Goal: Communication & Community: Share content

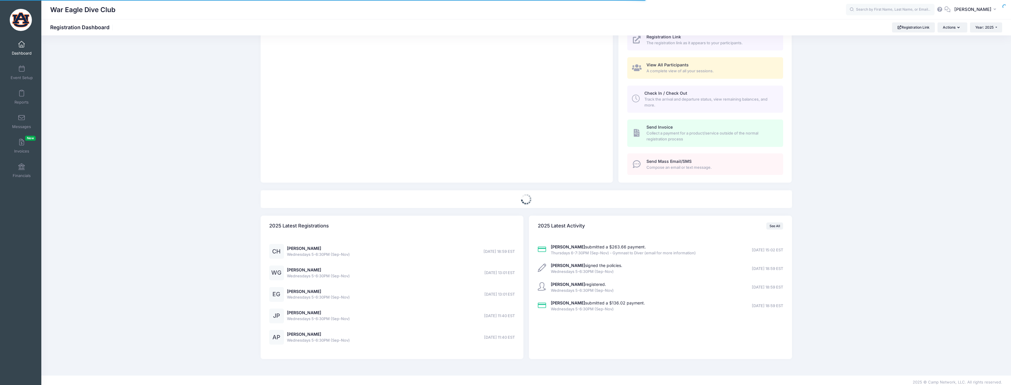
scroll to position [105, 0]
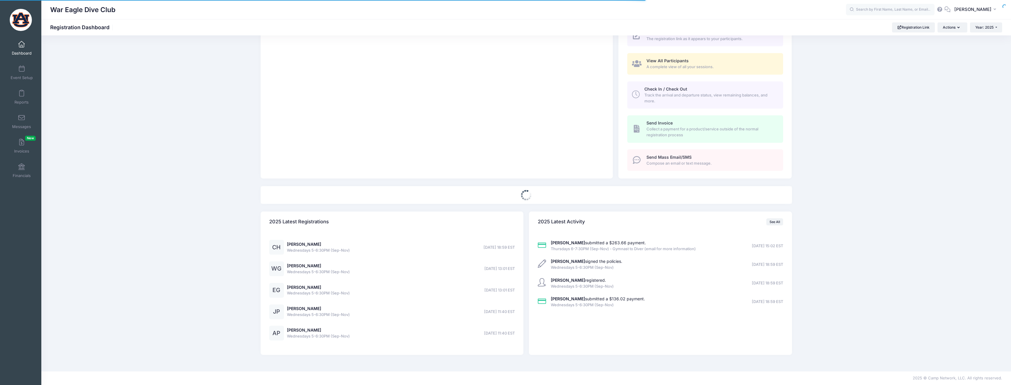
select select
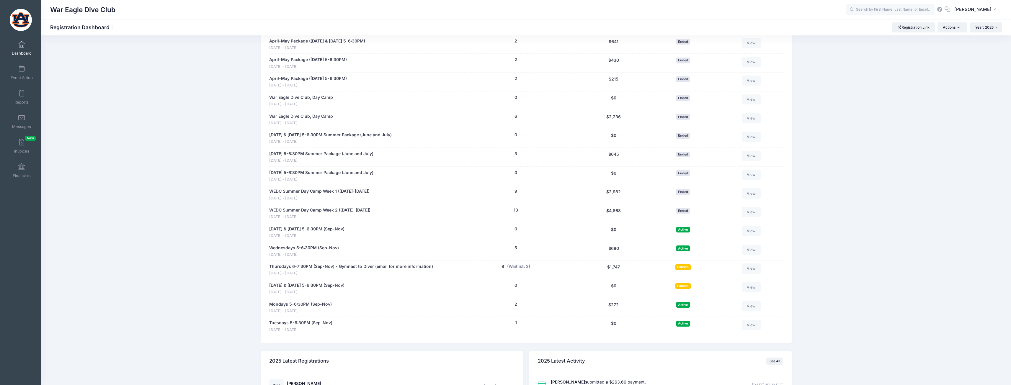
scroll to position [459, 0]
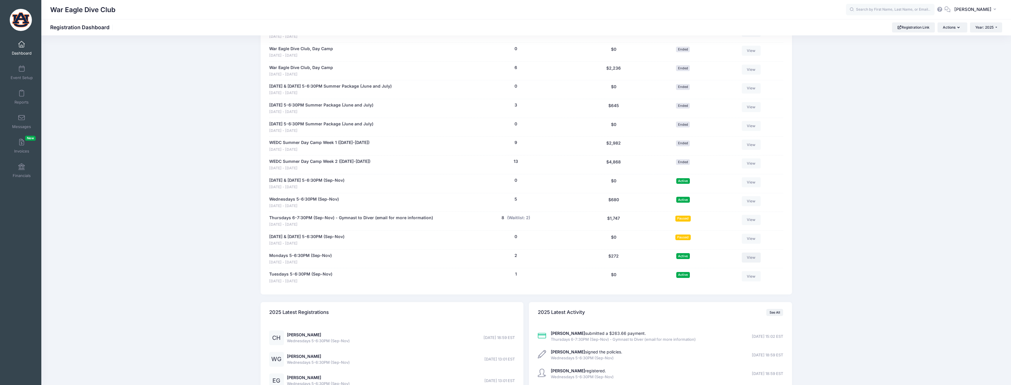
click at [751, 254] on link "View" at bounding box center [751, 258] width 19 height 10
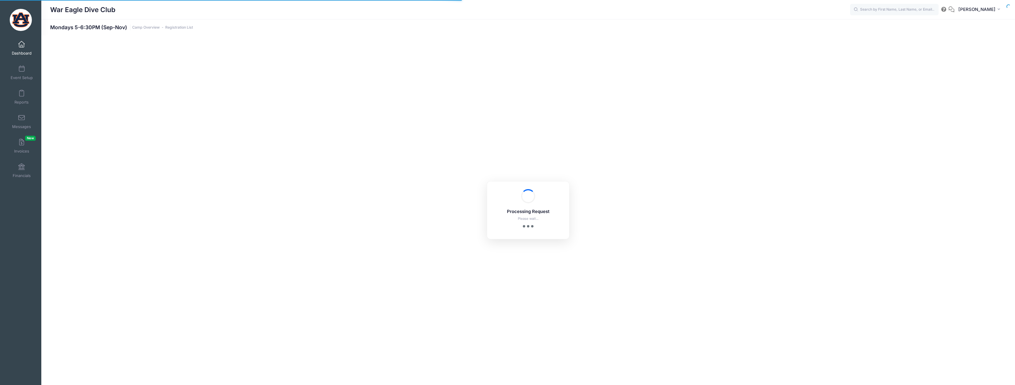
select select "10"
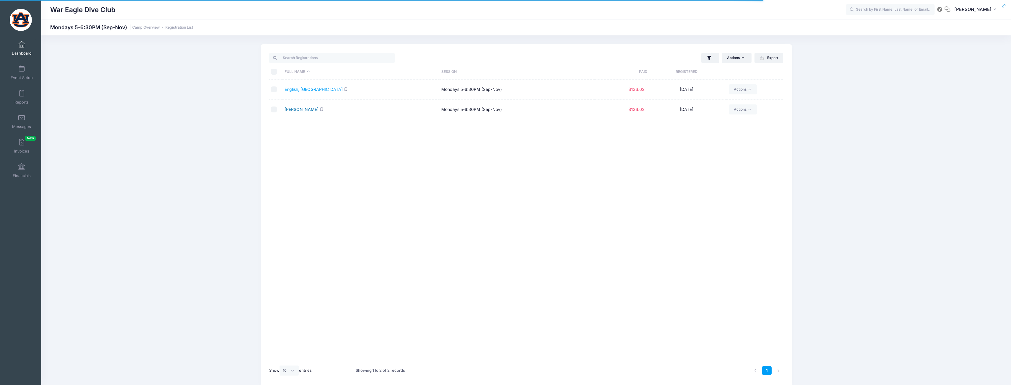
click at [318, 108] on link "Williamson, Emeline" at bounding box center [301, 109] width 34 height 5
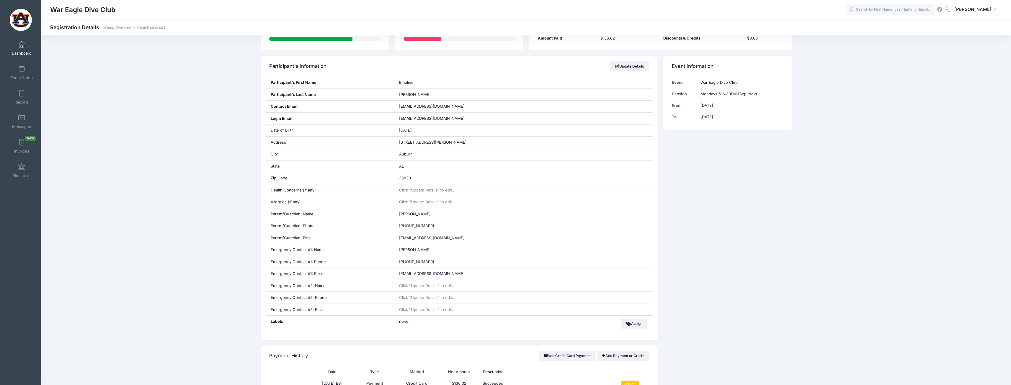
scroll to position [89, 0]
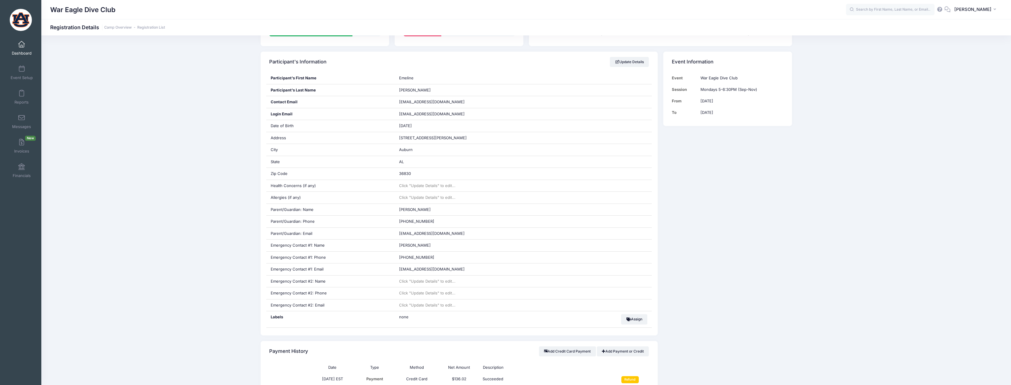
click at [23, 52] on span "Dashboard" at bounding box center [22, 53] width 20 height 5
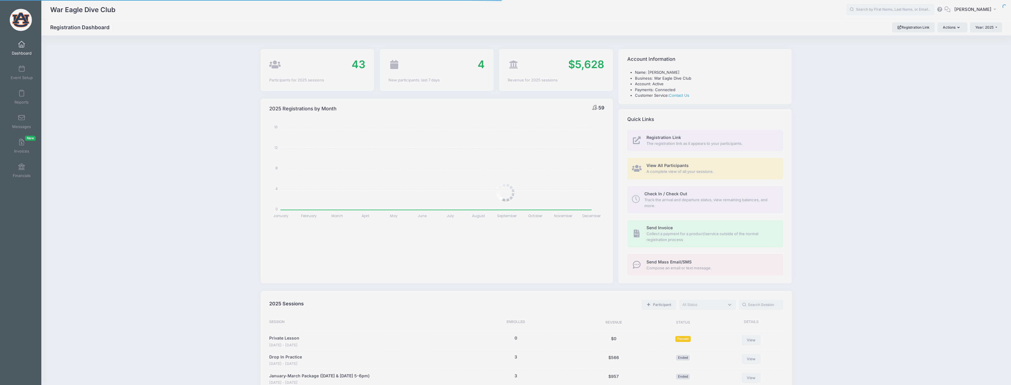
select select
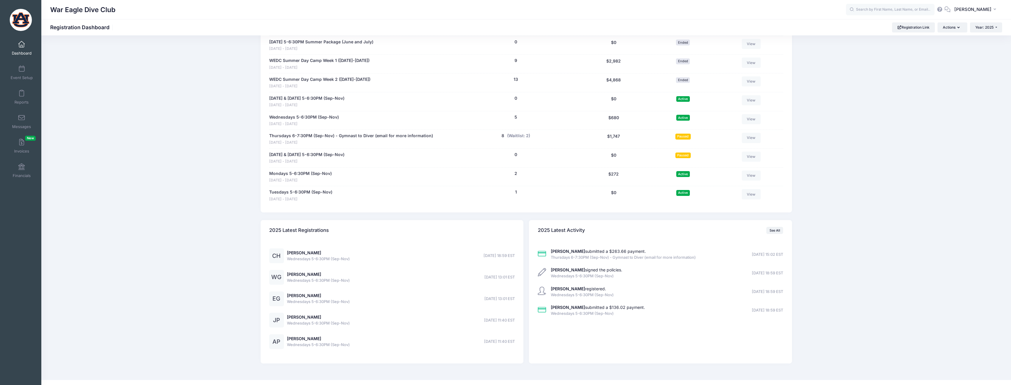
scroll to position [547, 0]
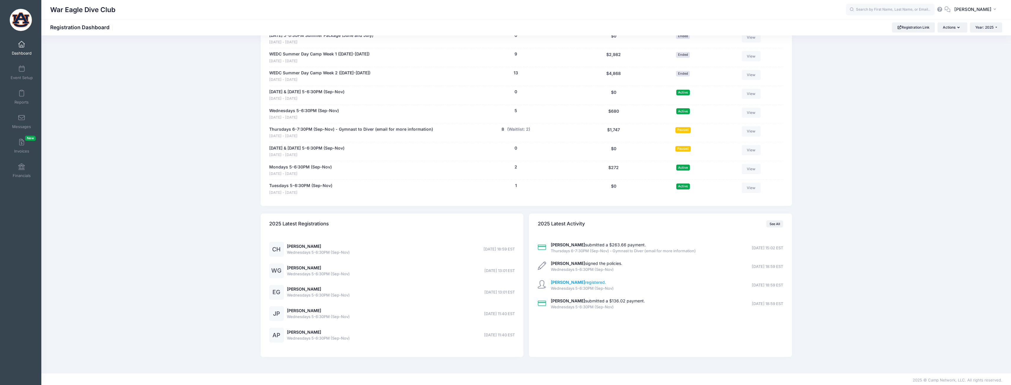
click at [567, 284] on strong "[PERSON_NAME]" at bounding box center [568, 282] width 34 height 5
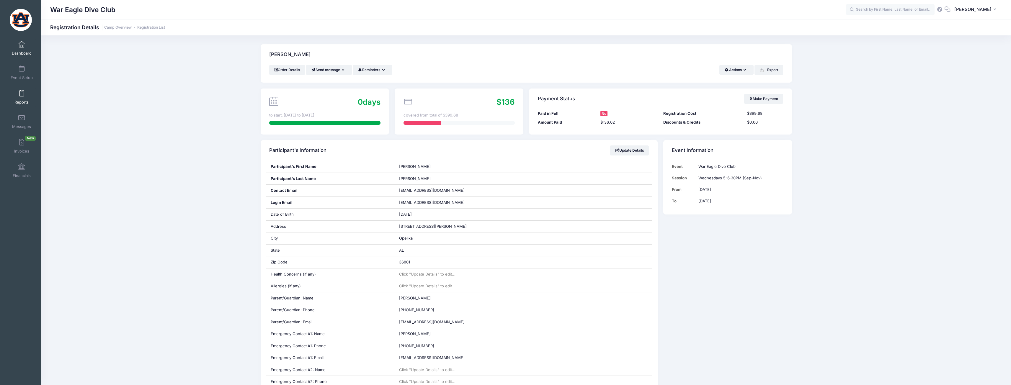
click at [23, 94] on link "Reports" at bounding box center [22, 97] width 28 height 21
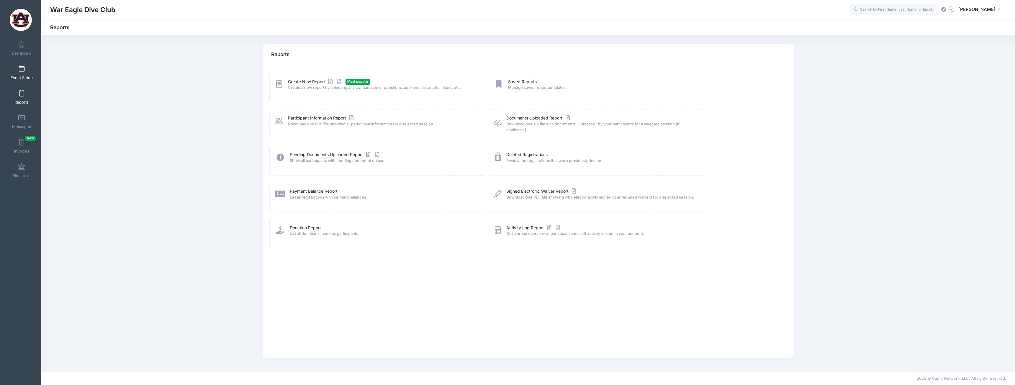
click at [22, 69] on span at bounding box center [22, 69] width 0 height 6
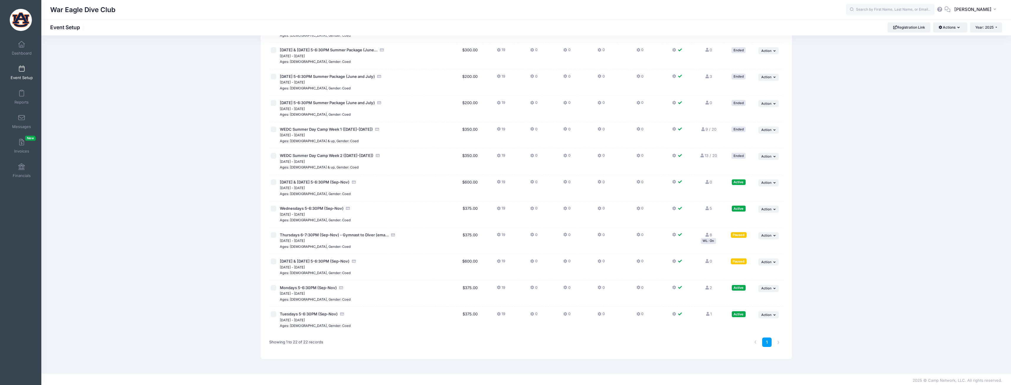
scroll to position [327, 0]
click at [778, 235] on button "... Action" at bounding box center [768, 233] width 21 height 7
click at [767, 249] on link "Resume Session" at bounding box center [748, 246] width 53 height 11
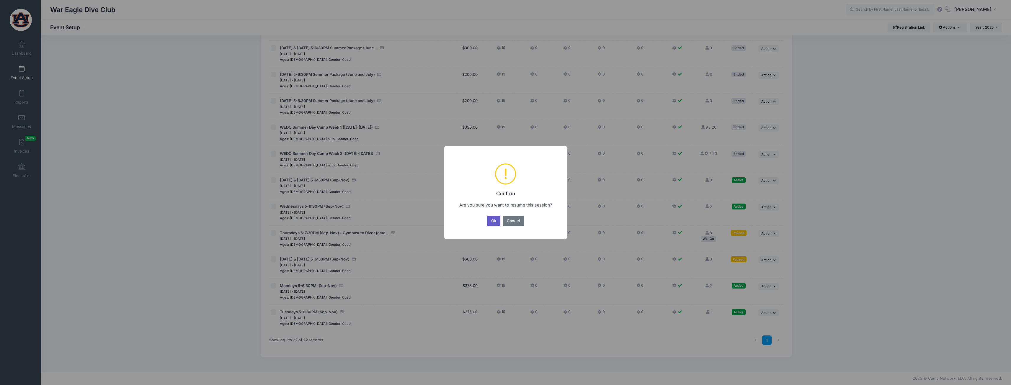
click at [495, 223] on button "Ok" at bounding box center [494, 221] width 14 height 11
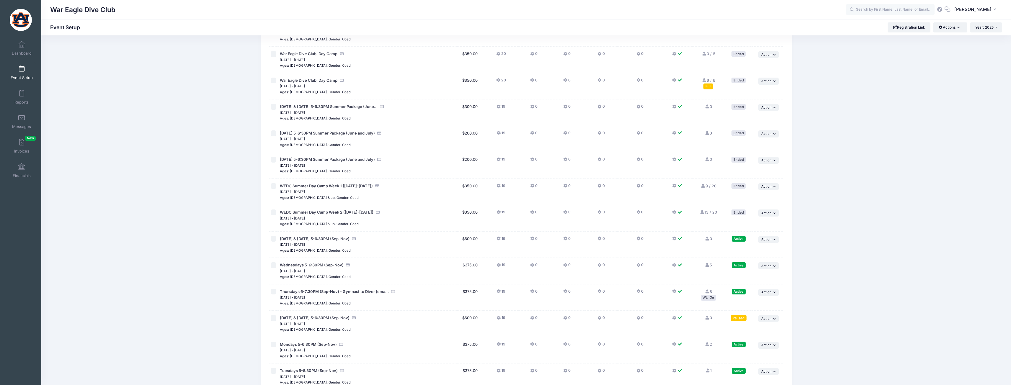
scroll to position [295, 0]
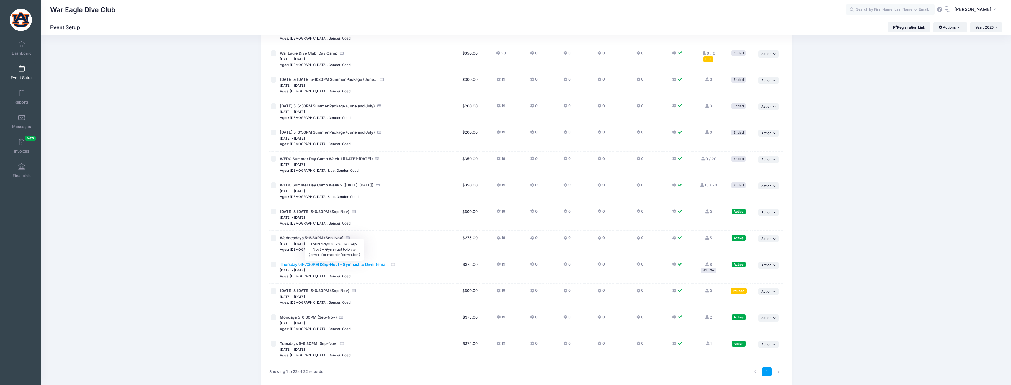
click at [358, 266] on span "Thursdays 6-7:30PM (Sep-Nov) - Gymnast to Diver (ema..." at bounding box center [334, 264] width 109 height 5
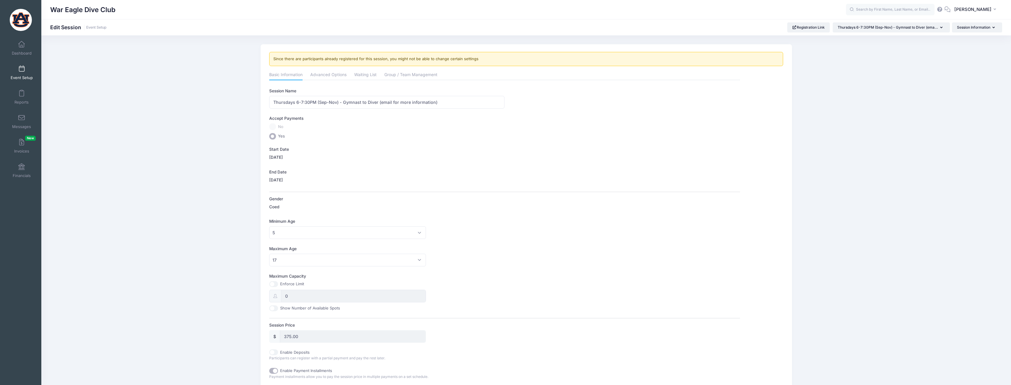
click at [22, 67] on span at bounding box center [22, 69] width 0 height 6
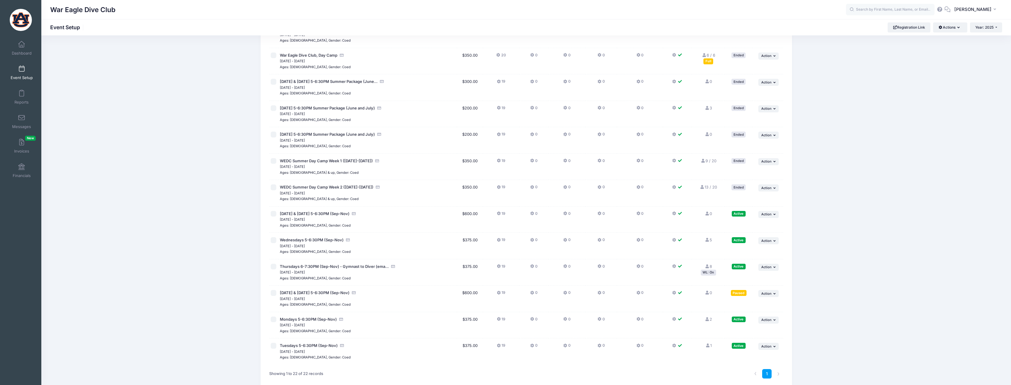
scroll to position [327, 0]
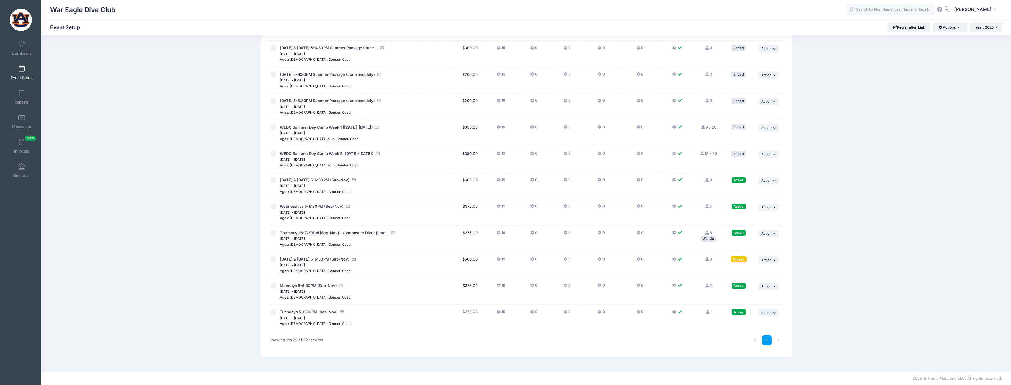
click at [707, 313] on icon at bounding box center [707, 312] width 5 height 4
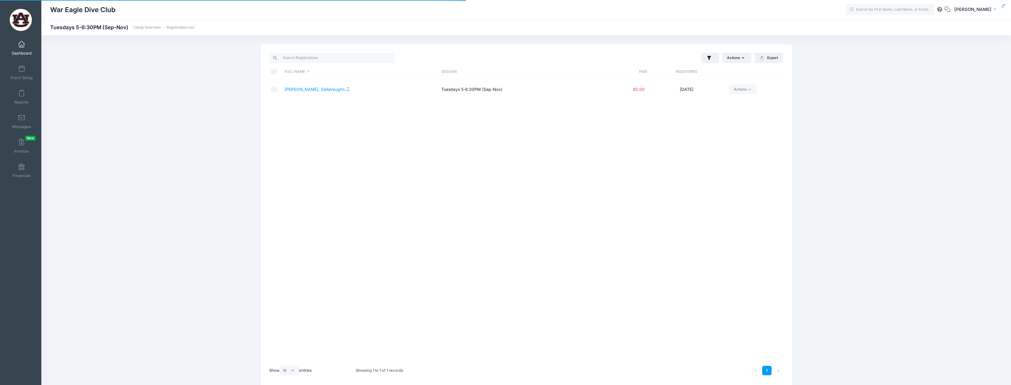
select select "10"
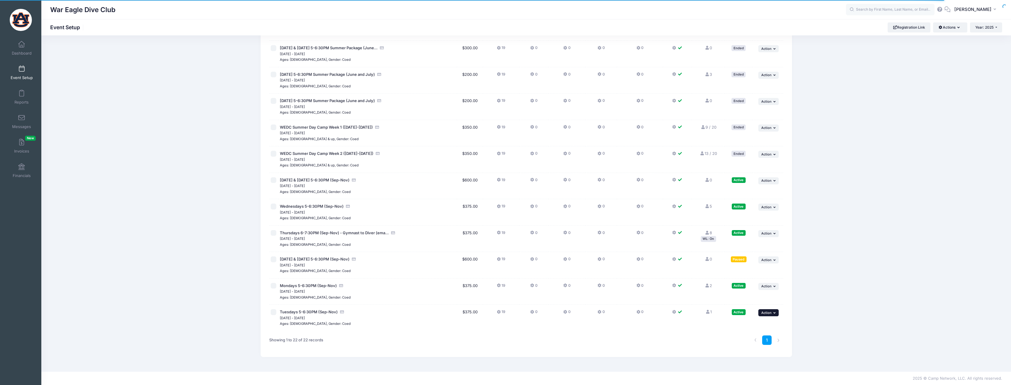
click at [766, 314] on span "Action" at bounding box center [766, 313] width 10 height 4
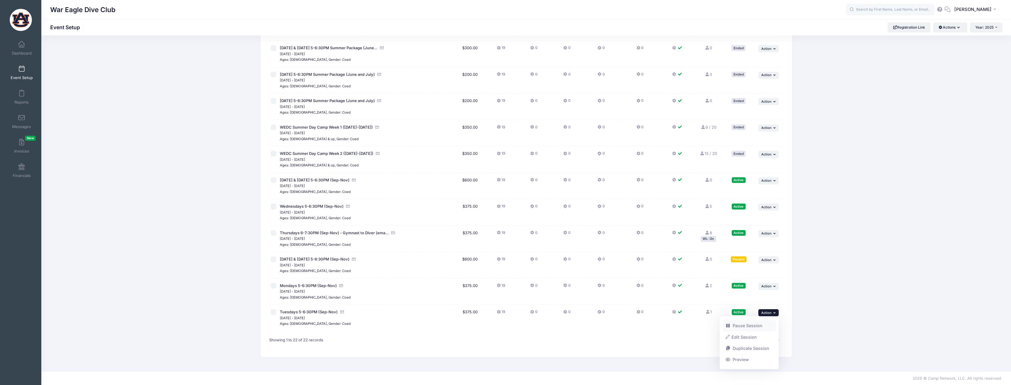
click at [743, 325] on link "Pause Session" at bounding box center [748, 325] width 53 height 11
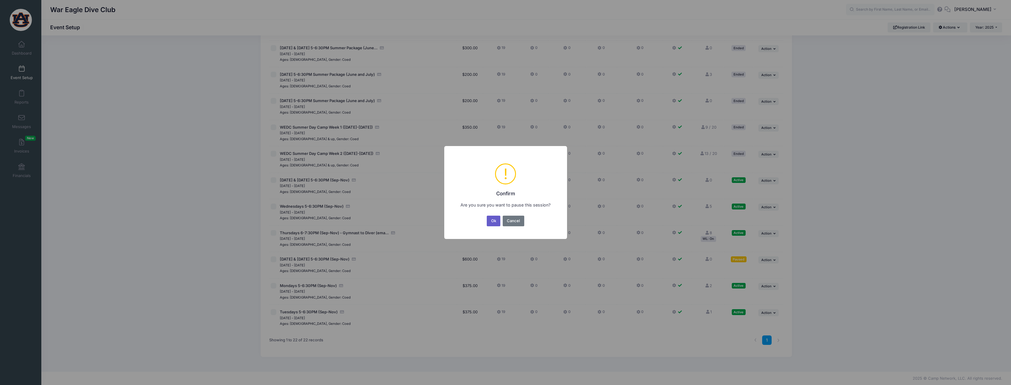
click at [495, 223] on button "Ok" at bounding box center [494, 221] width 14 height 11
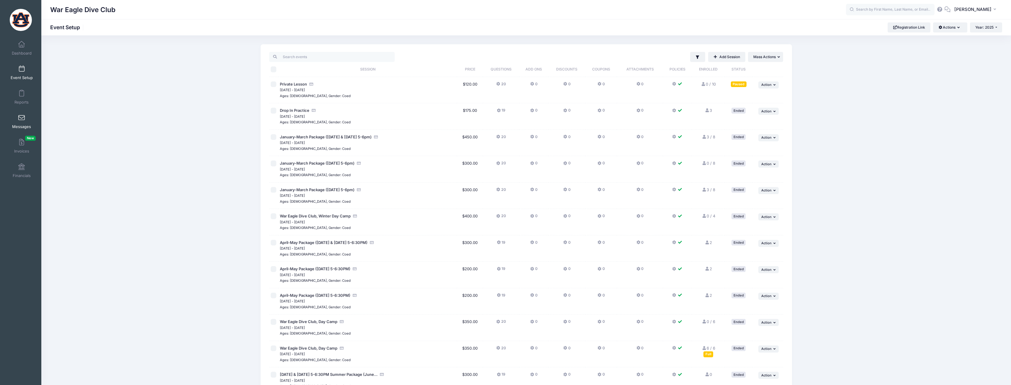
click at [24, 120] on link "Messages" at bounding box center [22, 121] width 28 height 21
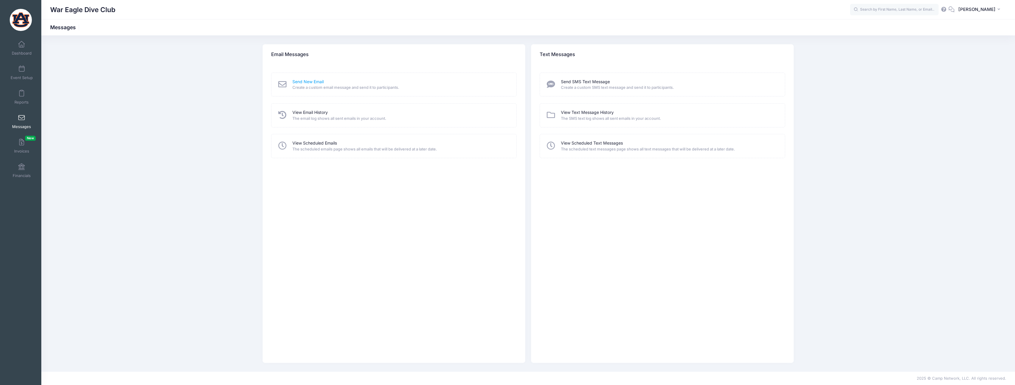
click at [302, 80] on link "Send New Email" at bounding box center [307, 82] width 31 height 6
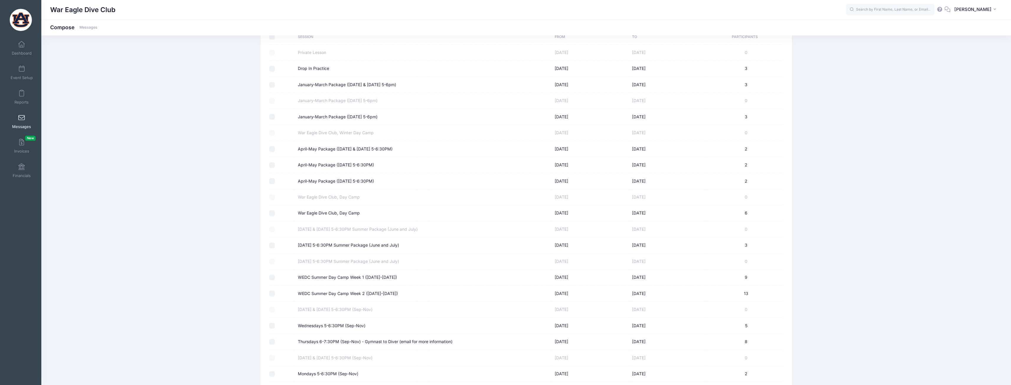
scroll to position [123, 0]
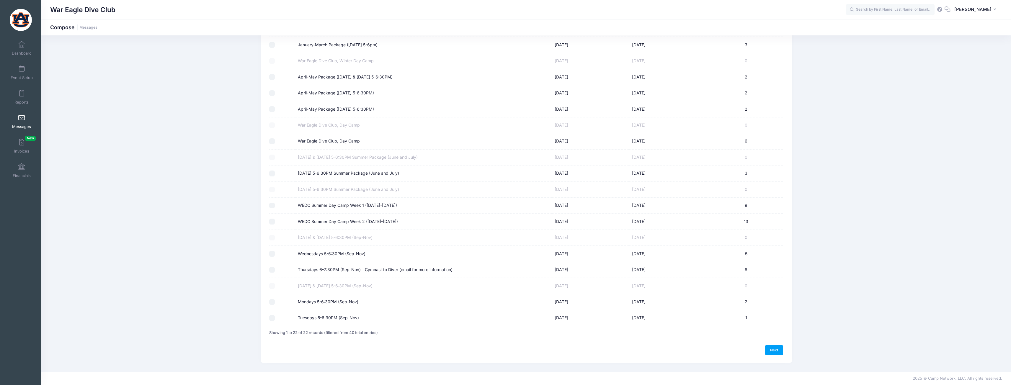
click at [345, 253] on label "Wednesdays 5-6:30PM (Sep-Nov)" at bounding box center [332, 254] width 68 height 6
click at [275, 253] on input "Wednesdays 5-6:30PM (Sep-Nov)" at bounding box center [272, 254] width 6 height 6
checkbox input "true"
click at [341, 269] on label "Thursdays 6-7:30PM (Sep-Nov) - Gymnast to Diver (email for more information)" at bounding box center [375, 270] width 155 height 6
click at [275, 269] on input "Thursdays 6-7:30PM (Sep-Nov) - Gymnast to Diver (email for more information)" at bounding box center [272, 270] width 6 height 6
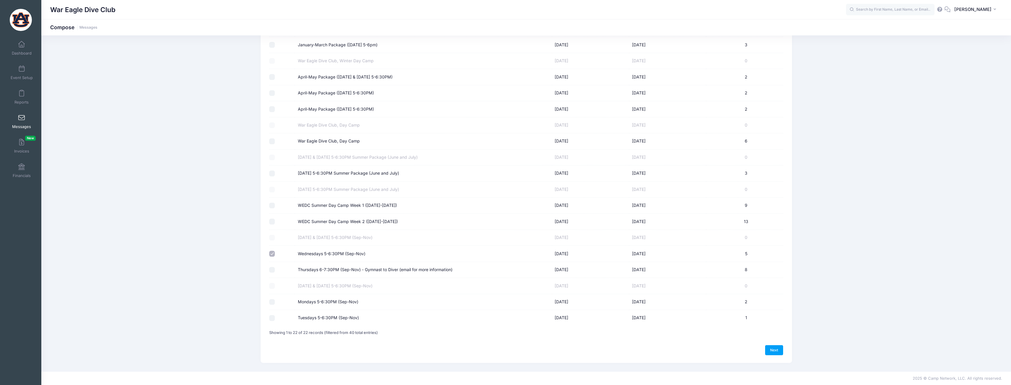
checkbox input "true"
click at [334, 299] on label "Mondays 5-6:30PM (Sep-Nov)" at bounding box center [328, 302] width 60 height 6
click at [275, 299] on input "Mondays 5-6:30PM (Sep-Nov)" at bounding box center [272, 302] width 6 height 6
checkbox input "true"
click at [774, 355] on link "Next" at bounding box center [774, 350] width 18 height 10
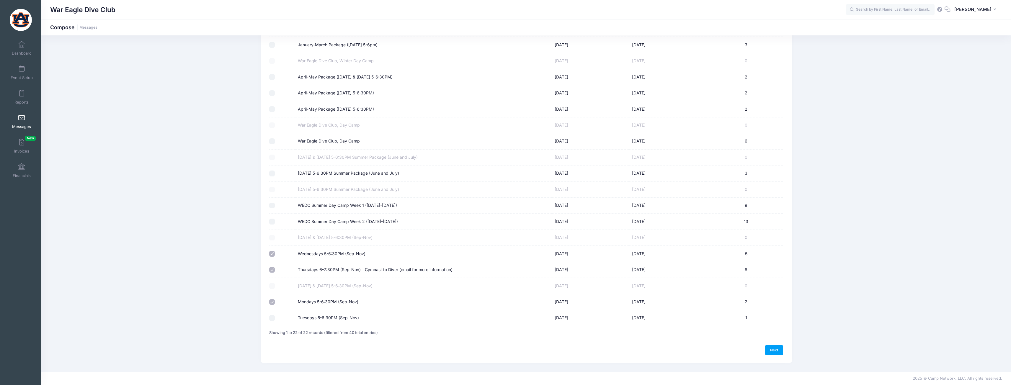
select select "50"
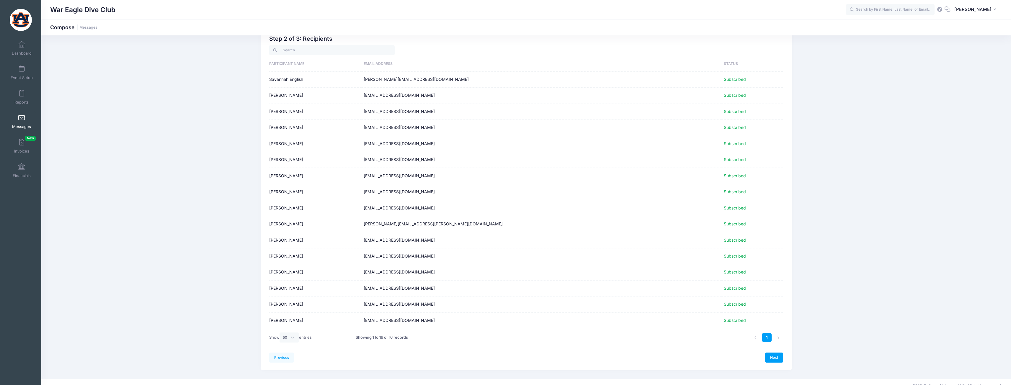
scroll to position [24, 0]
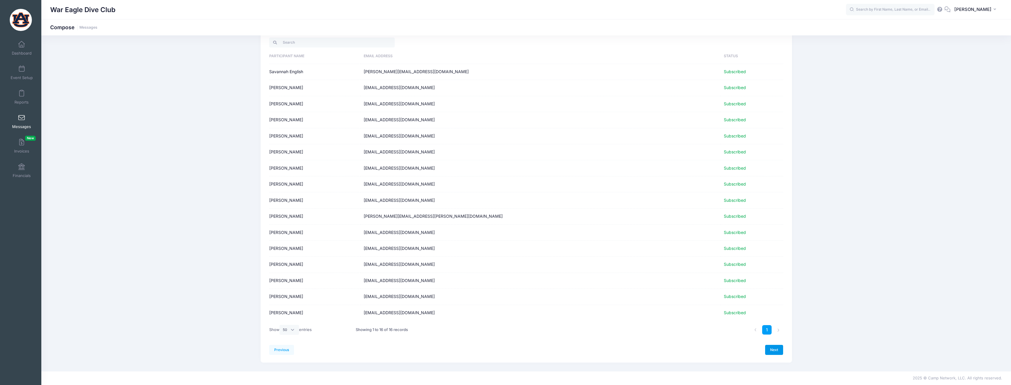
click at [779, 351] on link "Next" at bounding box center [774, 350] width 18 height 10
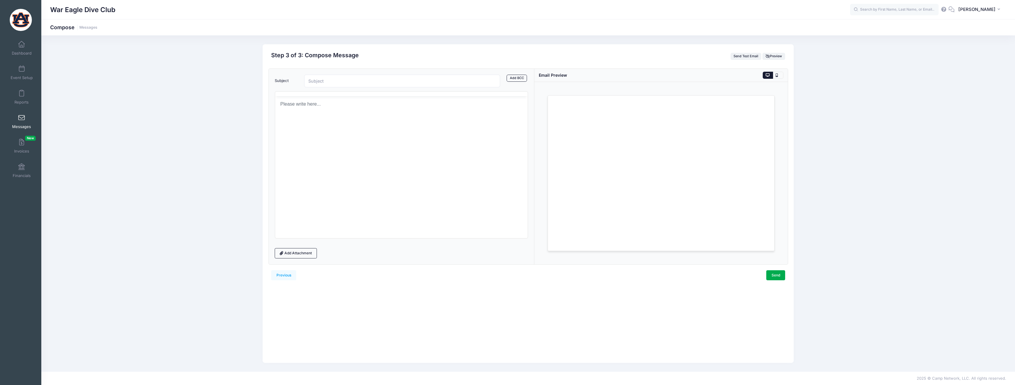
scroll to position [0, 0]
click at [366, 83] on input "Subject" at bounding box center [402, 81] width 196 height 13
type input "Logistics for First Practice!"
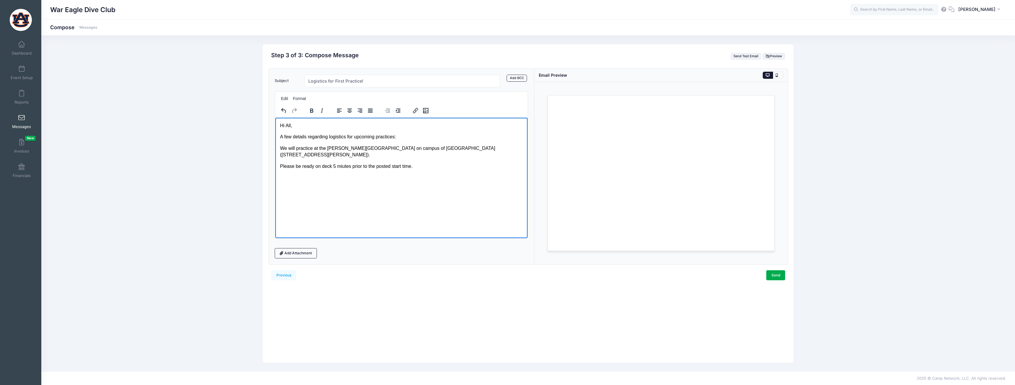
click at [400, 137] on p "A few details regarding logistics for upcoming practices:" at bounding box center [401, 136] width 243 height 6
click at [394, 148] on p "Athletes will NOT be able to practice without having this form filled out, incl…" at bounding box center [401, 151] width 243 height 13
click at [415, 111] on icon "Insert/edit link" at bounding box center [415, 110] width 5 height 5
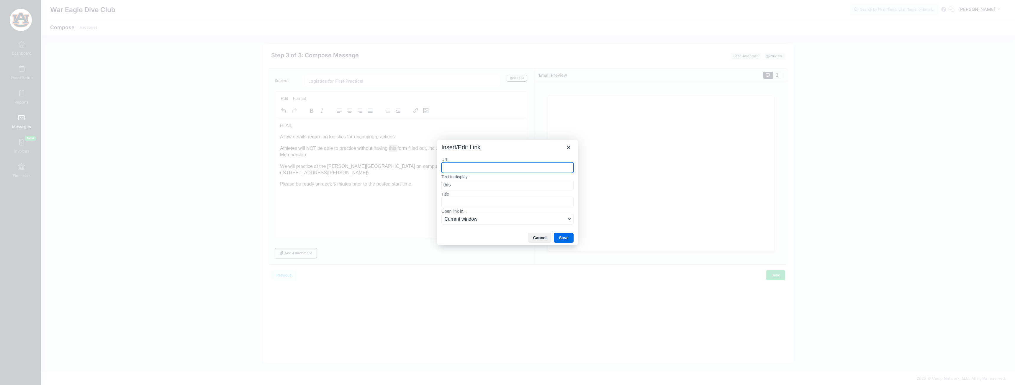
click at [477, 168] on input "URL" at bounding box center [507, 167] width 132 height 11
paste input "https://docs.google.com/forms/d/e/1FAIpQLSfN9_o2zOWfcES2Gj-16e-3fpPSJi24C9ID3gJ…"
type input "https://docs.google.com/forms/d/e/1FAIpQLSfN9_o2zOWfcES2Gj-16e-3fpPSJi24C9ID3gJ…"
click at [564, 236] on button "Save" at bounding box center [564, 238] width 20 height 10
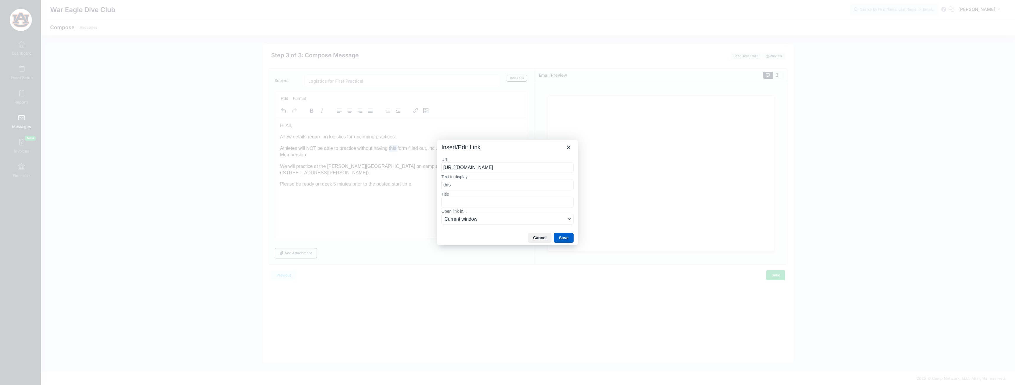
scroll to position [0, 0]
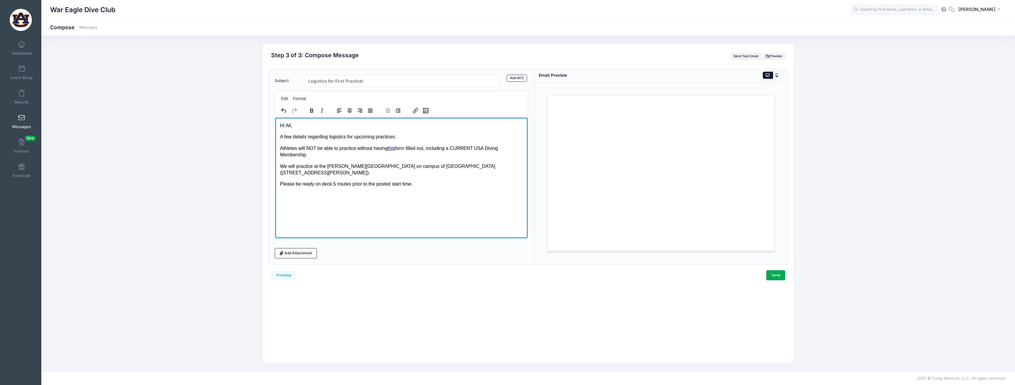
click at [472, 164] on p "We will practice at the Martin Aquatics Center on campus of Auburn (664 Biggio …" at bounding box center [401, 169] width 243 height 13
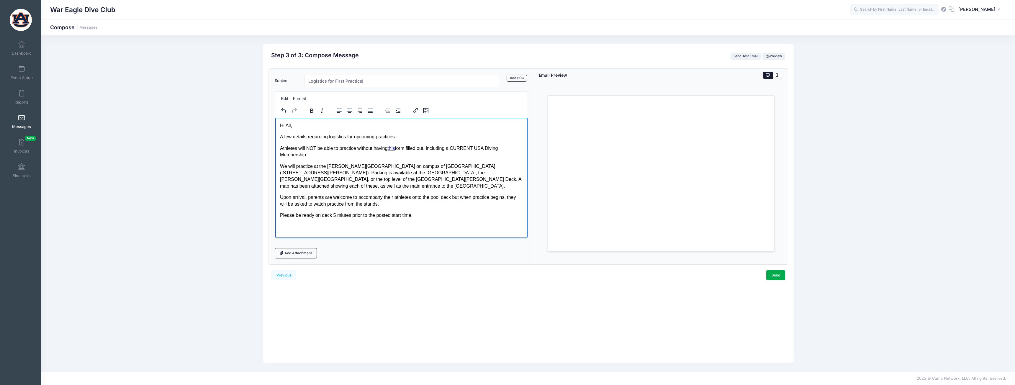
drag, startPoint x: 279, startPoint y: 135, endPoint x: 279, endPoint y: 126, distance: 9.4
click at [279, 126] on html "Hi All, A few details regarding logistics for upcoming practices: Athletes will…" at bounding box center [401, 170] width 252 height 106
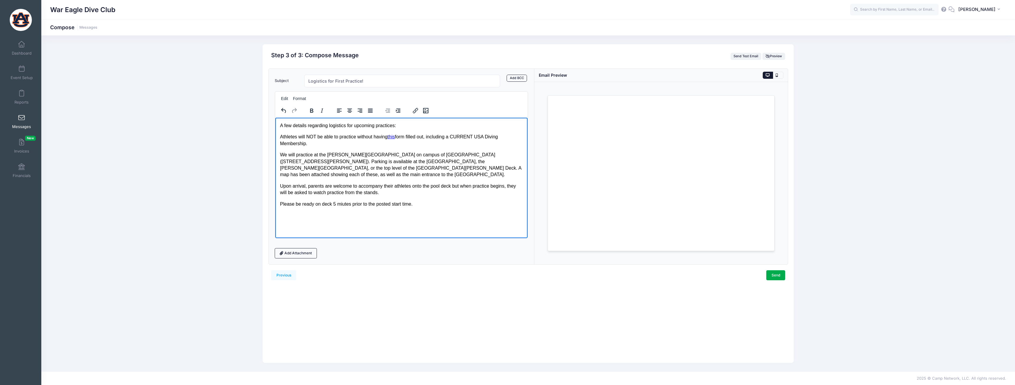
click at [472, 183] on p "Upon arrival, parents are welcome to accompany their athletes onto the pool dec…" at bounding box center [401, 189] width 243 height 13
click at [518, 183] on p "Upon arrival, parents are welcome to accompany their athletes onto the pool dec…" at bounding box center [401, 189] width 243 height 13
click at [420, 186] on p "Upon arrival, parents are welcome to accompany their athletes onto the pool dec…" at bounding box center [401, 189] width 243 height 13
click at [415, 201] on p "Please be ready on deck 5 miutes prior to the posted start time." at bounding box center [401, 204] width 243 height 6
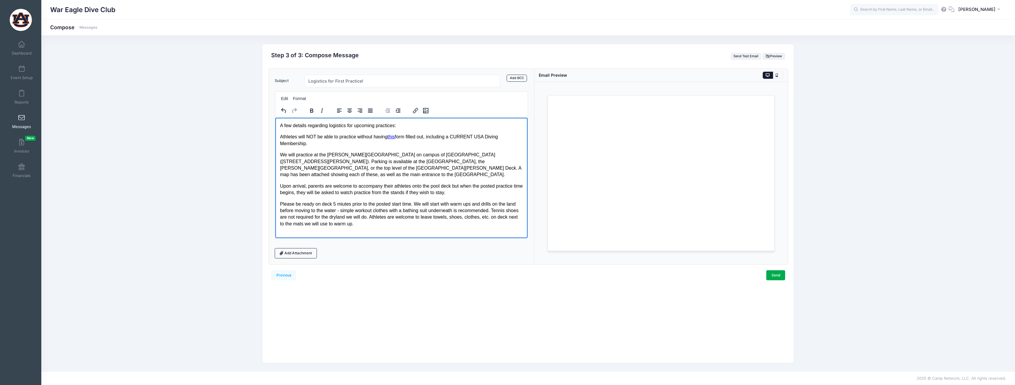
click at [373, 216] on p "Please be ready on deck 5 miutes prior to the posted start time. We will start …" at bounding box center [401, 214] width 243 height 27
click at [367, 232] on p "**As a reminder, please do not reply directly to this email, instead" at bounding box center [401, 235] width 243 height 6
click at [422, 232] on p "**As a reminder, please do not reply to this email, instead" at bounding box center [401, 235] width 243 height 6
drag, startPoint x: 513, startPoint y: 227, endPoint x: 266, endPoint y: 126, distance: 267.5
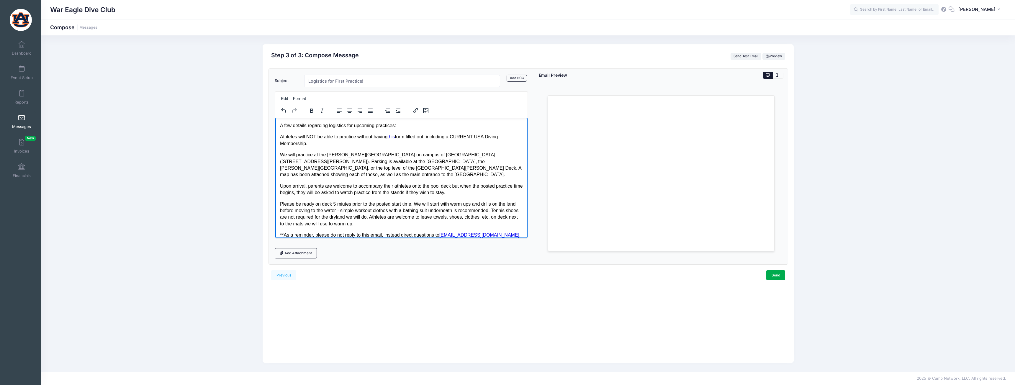
click at [275, 126] on html "A few details regarding logistics for upcoming practices: Athletes will NOT be …" at bounding box center [401, 179] width 252 height 125
copy body "A few details regarding logistics for upcoming practices: Athletes will NOT be …"
click at [381, 248] on form "Subject Logistics for First Practice! Add CC Add BCC CC ​ BCC ​ Edit Format" at bounding box center [401, 167] width 253 height 184
click at [409, 188] on p "Upon arrival, parents are welcome to accompany their athletes onto the pool dec…" at bounding box center [401, 189] width 243 height 13
drag, startPoint x: 280, startPoint y: 124, endPoint x: 528, endPoint y: 243, distance: 274.9
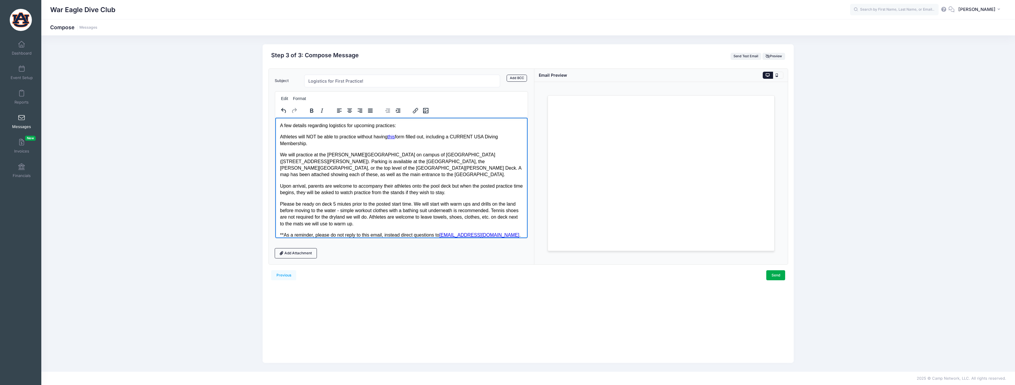
click at [527, 243] on html "A few details regarding logistics for upcoming practices: Athletes will NOT be …" at bounding box center [401, 179] width 252 height 125
copy body "A few details regarding logistics for upcoming practices: Athletes will NOT be …"
click at [280, 125] on p "A few details regarding logistics for upcoming practices:" at bounding box center [401, 125] width 243 height 6
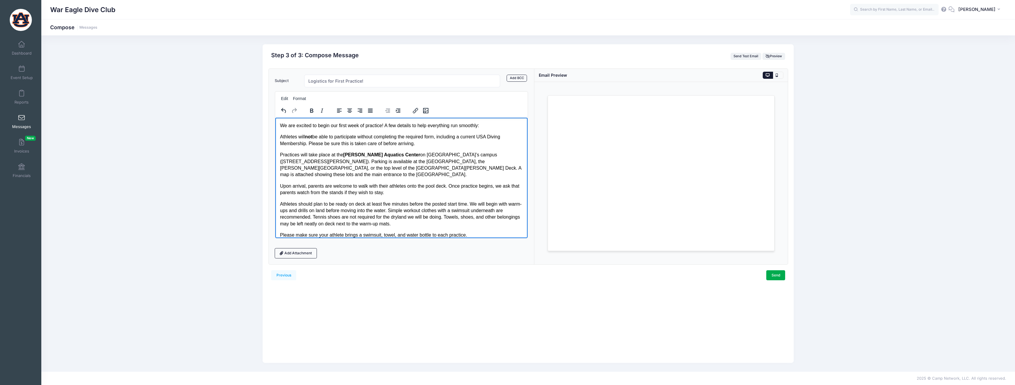
click at [405, 136] on p "Athletes will not be able to participate without completing the required form, …" at bounding box center [401, 139] width 243 height 13
click at [405, 136] on p "Athletes will not be able to participate without completing this required form,…" at bounding box center [401, 139] width 243 height 13
click at [412, 136] on p "Athletes will not be able to participate without completing this required form,…" at bounding box center [401, 139] width 243 height 13
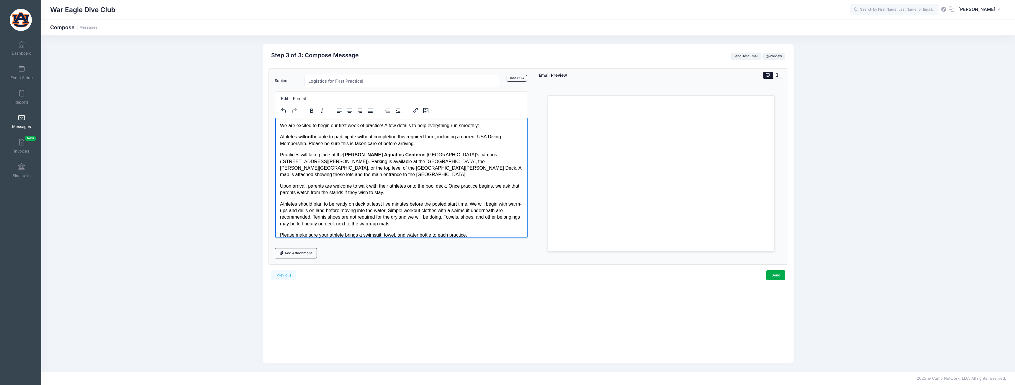
click at [411, 137] on p "Athletes will not be able to participate without completing this required form,…" at bounding box center [401, 139] width 243 height 13
click at [417, 112] on icon "Insert/edit link" at bounding box center [415, 110] width 7 height 7
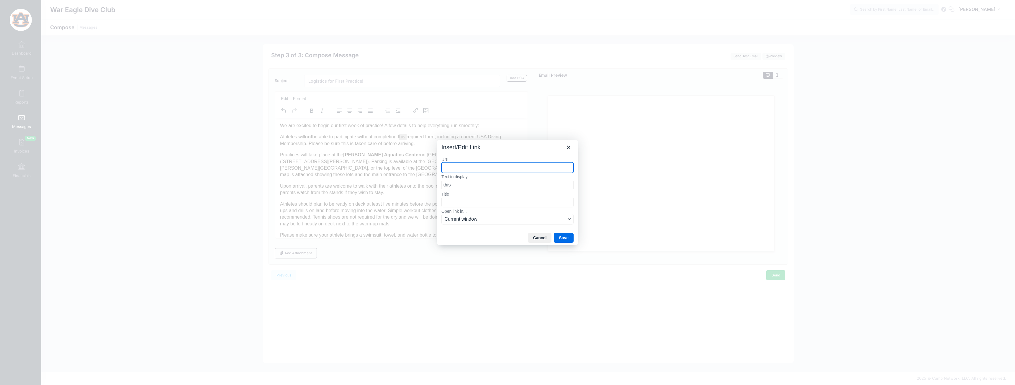
click at [486, 168] on input "URL" at bounding box center [507, 167] width 132 height 11
paste input "https://docs.google.com/forms/d/e/1FAIpQLSfN9_o2zOWfcES2Gj-16e-3fpPSJi24C9ID3gJ…"
type input "https://docs.google.com/forms/d/e/1FAIpQLSfN9_o2zOWfcES2Gj-16e-3fpPSJi24C9ID3gJ…"
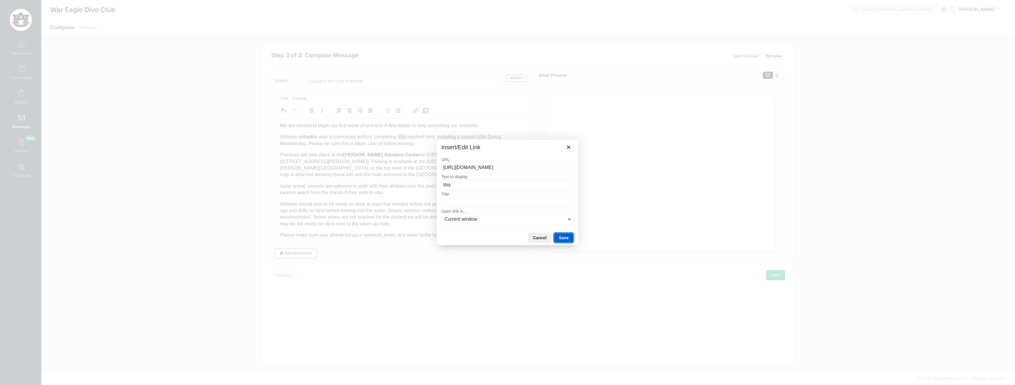
click at [568, 241] on button "Save" at bounding box center [564, 238] width 20 height 10
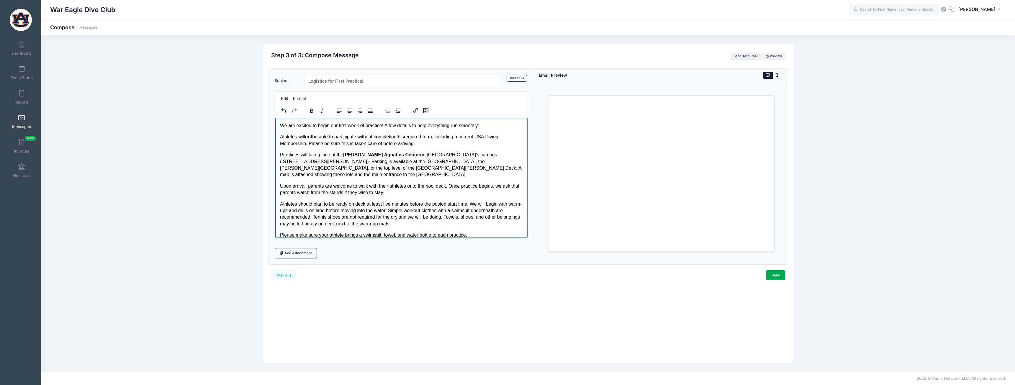
click at [472, 136] on p "Athletes will not be able to participate without completing this required form,…" at bounding box center [401, 139] width 243 height 13
click at [306, 143] on p "Athletes will not be able to participate without completing this required form,…" at bounding box center [401, 139] width 243 height 13
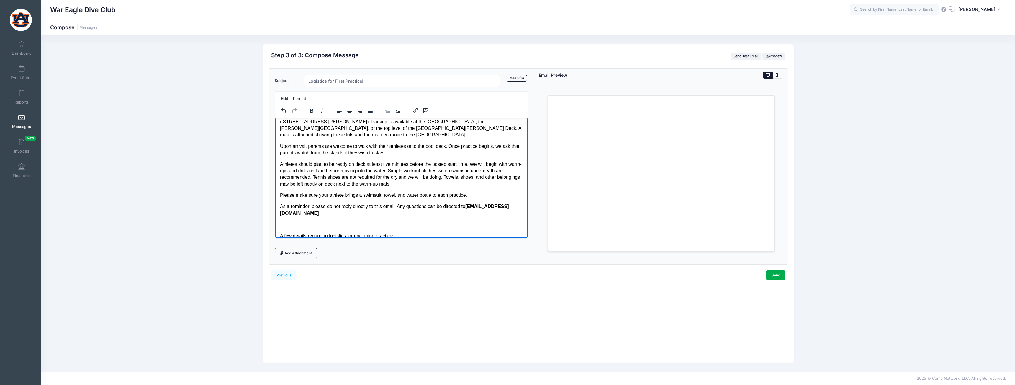
scroll to position [30, 0]
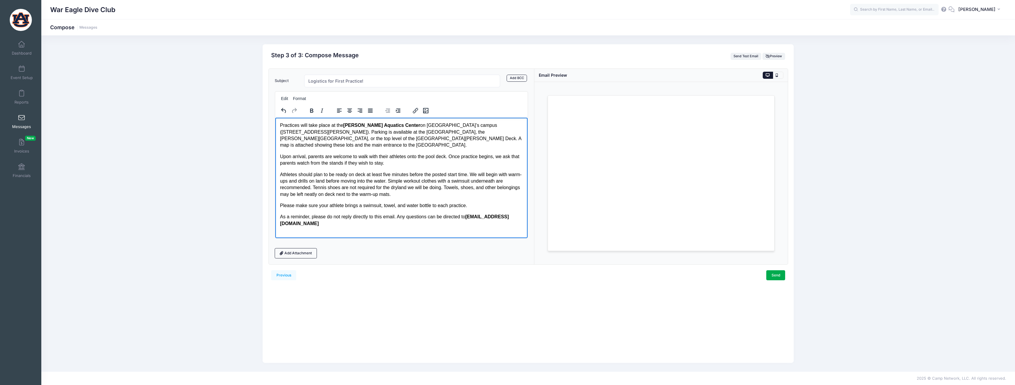
click at [447, 153] on p "Upon arrival, parents are welcome to walk with their athletes onto the pool dec…" at bounding box center [401, 159] width 243 height 13
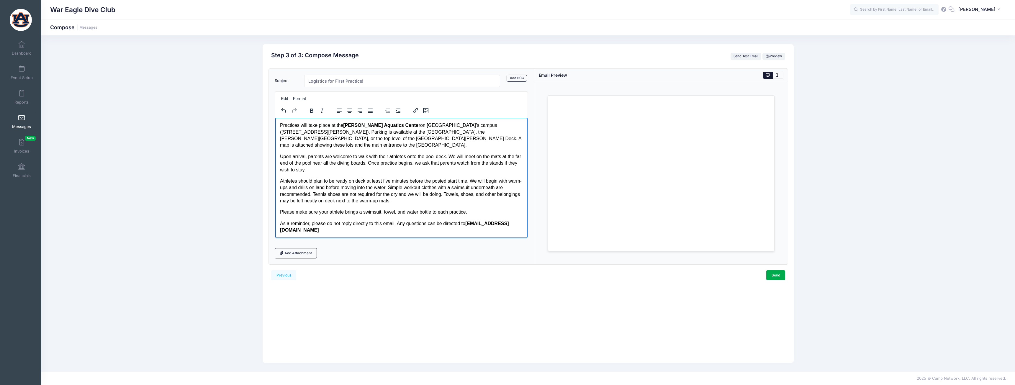
scroll to position [59, 0]
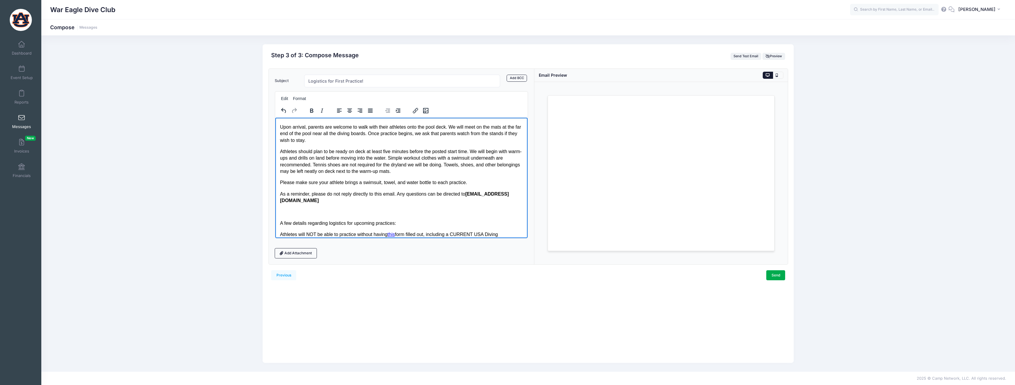
click at [331, 165] on p "Athletes should plan to be ready on deck at least five minutes before the poste…" at bounding box center [401, 161] width 243 height 27
click at [407, 163] on p "Athletes should plan to be ready on deck at least five minutes before the poste…" at bounding box center [401, 161] width 243 height 27
click at [414, 179] on p "Please make sure your athlete brings a swimsuit, towel, and water bottle to eac…" at bounding box center [401, 182] width 243 height 6
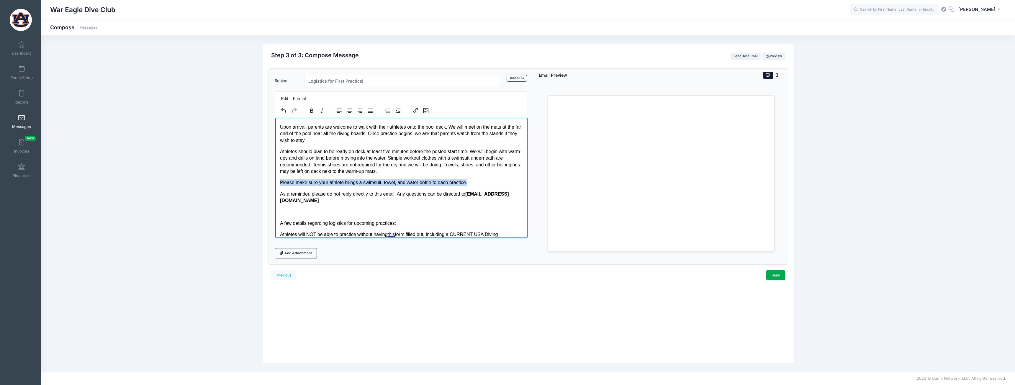
click at [414, 179] on p "Please make sure your athlete brings a swimsuit, towel, and water bottle to eac…" at bounding box center [401, 182] width 243 height 6
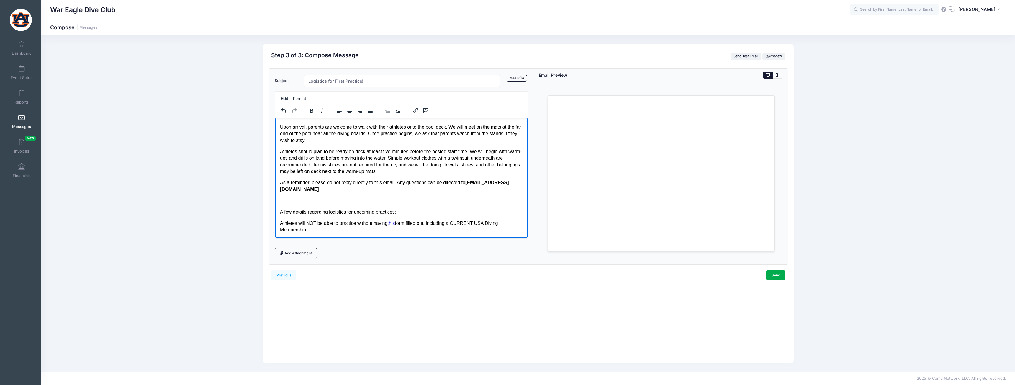
click at [280, 179] on p "As a reminder, please do not reply directly to this email. Any questions can be…" at bounding box center [401, 185] width 243 height 13
click at [356, 184] on p "**As a reminder, please do not reply directly to this email. Any questions can …" at bounding box center [401, 185] width 243 height 13
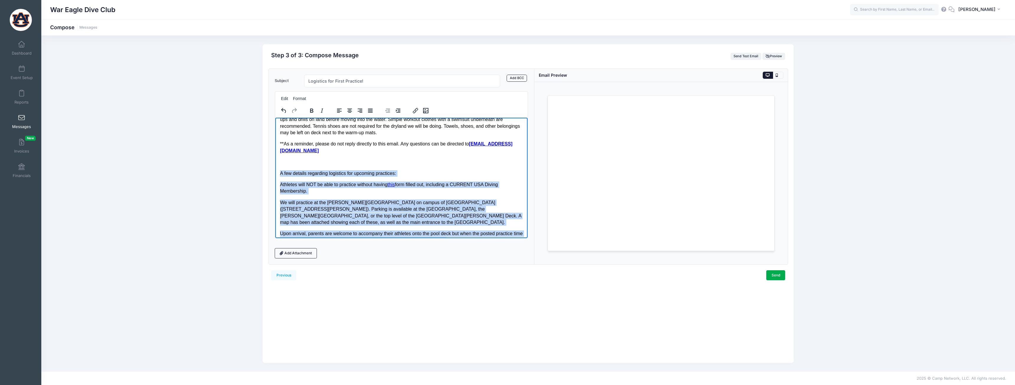
scroll to position [137, 0]
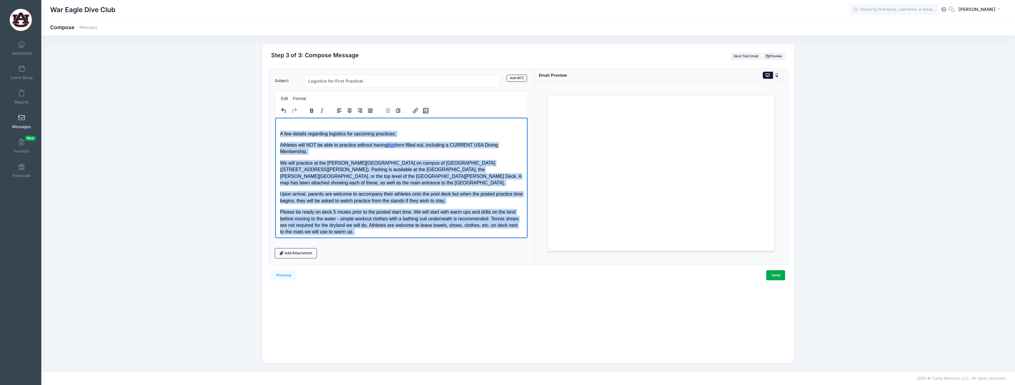
drag, startPoint x: 281, startPoint y: 186, endPoint x: 788, endPoint y: 356, distance: 535.7
click at [512, 241] on html "We are excited to begin our first week of practice! A few details to help every…" at bounding box center [401, 115] width 252 height 271
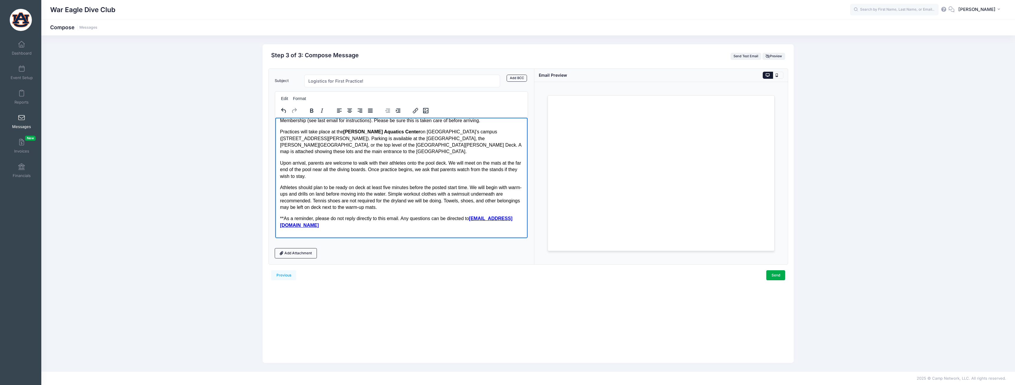
scroll to position [12, 0]
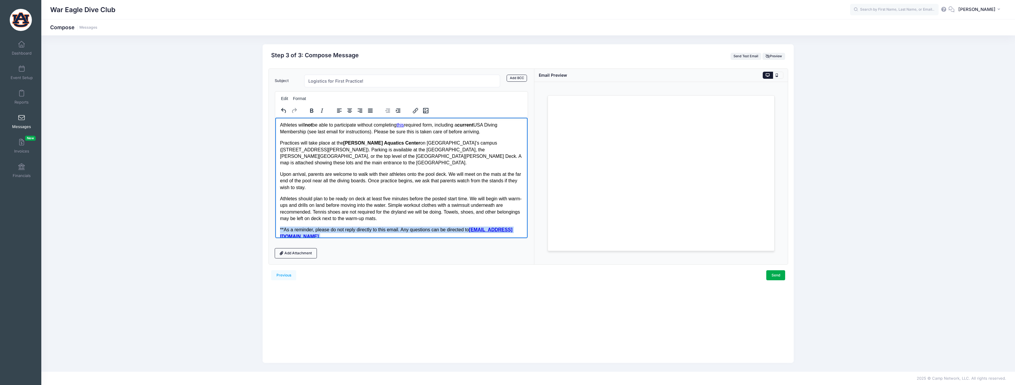
drag, startPoint x: 360, startPoint y: 231, endPoint x: 279, endPoint y: 223, distance: 81.2
click at [279, 223] on html "We are excited to begin our first week of practice! A few details to help every…" at bounding box center [401, 175] width 252 height 139
click at [311, 109] on icon "Bold" at bounding box center [311, 111] width 3 height 4
click at [323, 109] on icon "Italic" at bounding box center [322, 111] width 3 height 4
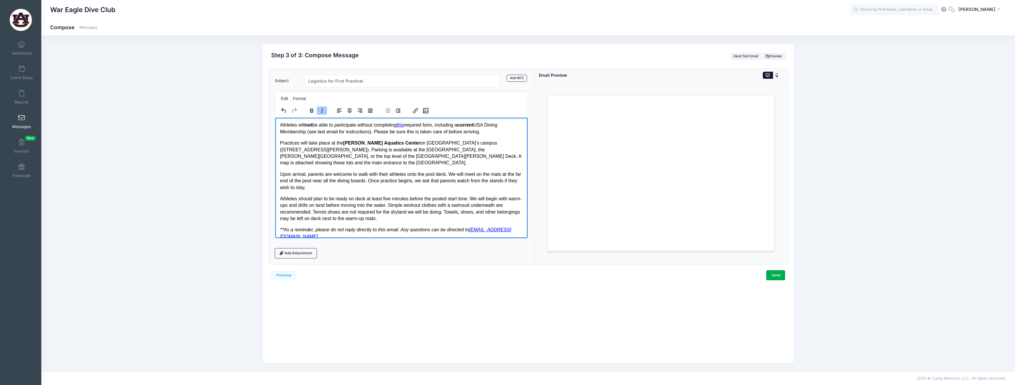
click at [356, 229] on p "**As a reminder, please do not reply directly to this email. Any questions can …" at bounding box center [401, 232] width 243 height 13
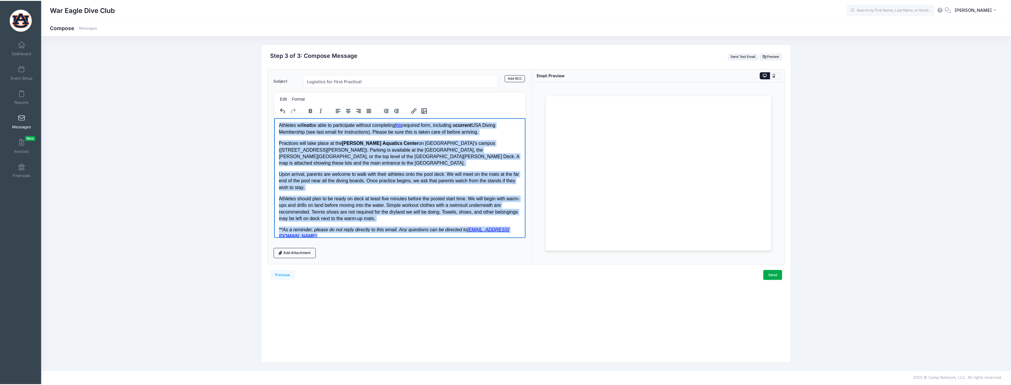
scroll to position [0, 0]
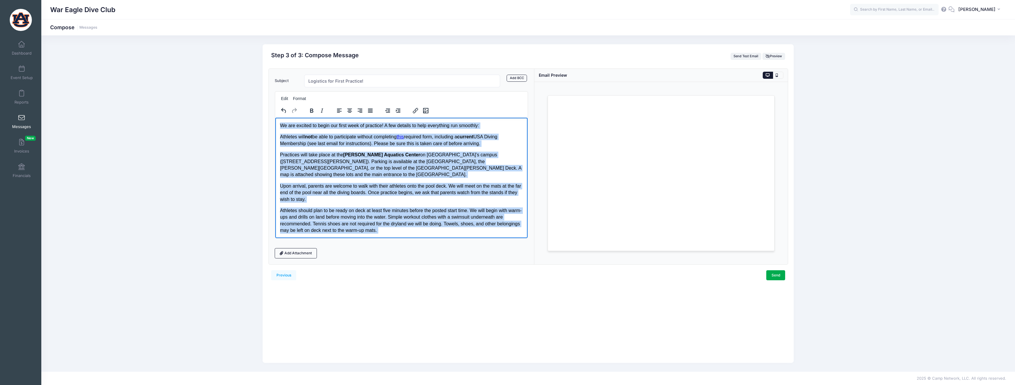
drag, startPoint x: 390, startPoint y: 229, endPoint x: 547, endPoint y: 232, distance: 157.3
click at [275, 117] on html "We are excited to begin our first week of practice! A few details to help every…" at bounding box center [401, 186] width 252 height 139
copy body "We are excited to begin our first week of practice! A few details to help every…"
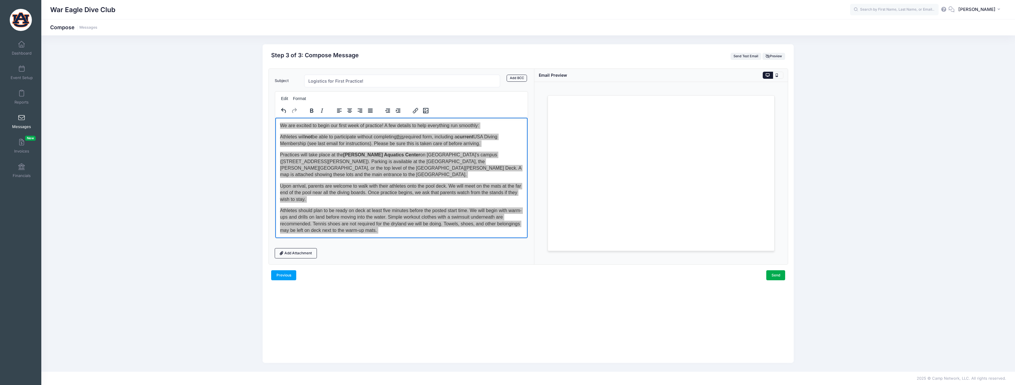
click at [276, 274] on link "Previous" at bounding box center [283, 275] width 25 height 10
select select "50"
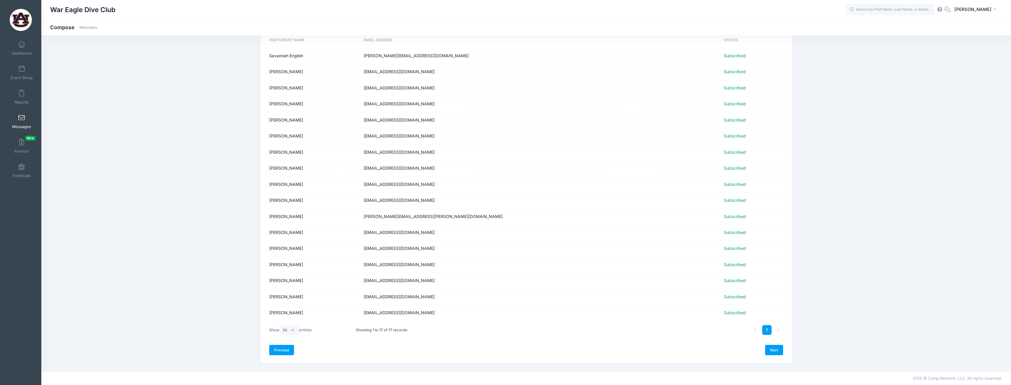
click at [284, 351] on link "Previous" at bounding box center [281, 350] width 25 height 10
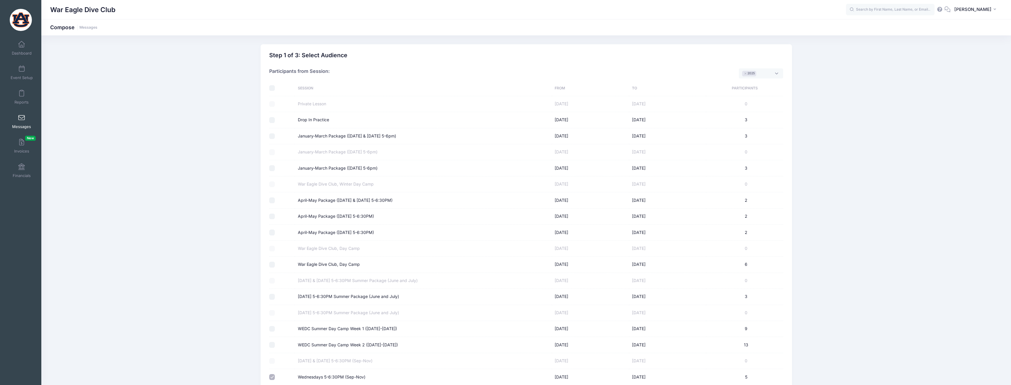
click at [19, 124] on span "Messages" at bounding box center [21, 126] width 19 height 5
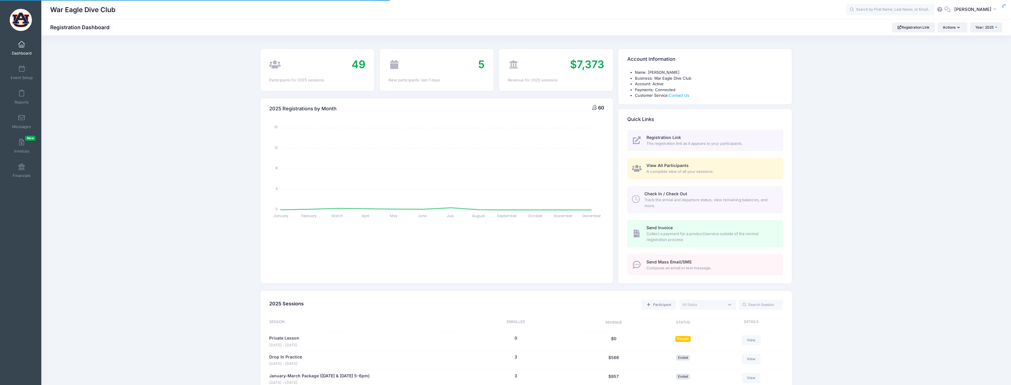
select select
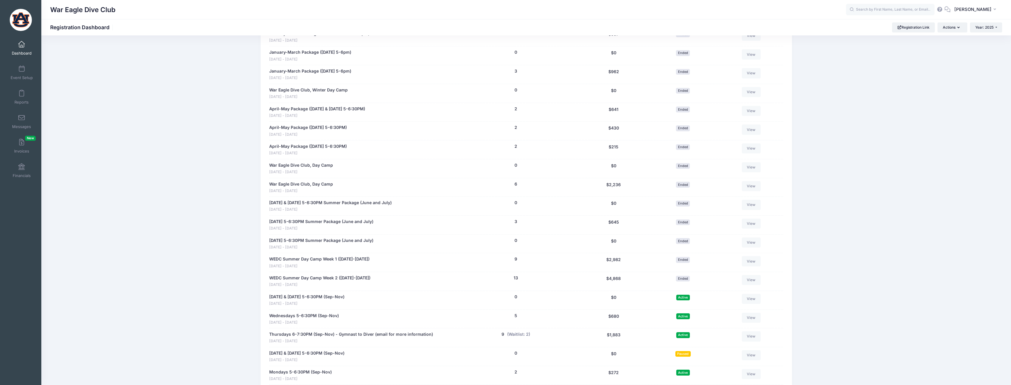
scroll to position [472, 0]
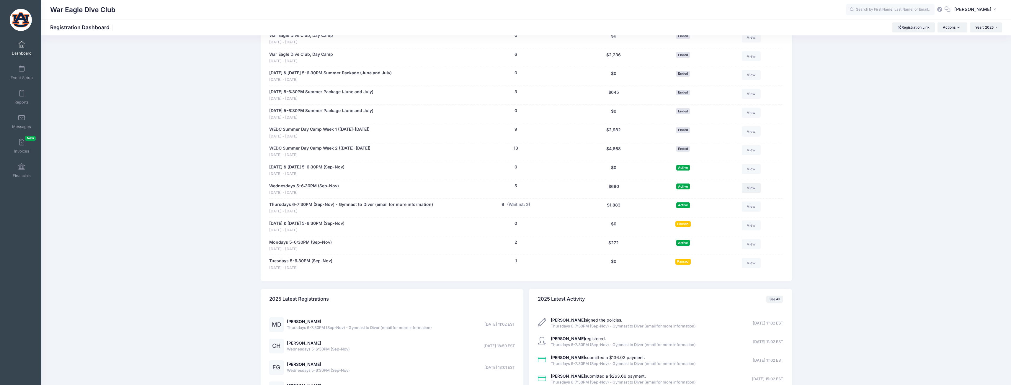
click at [746, 185] on link "View" at bounding box center [751, 188] width 19 height 10
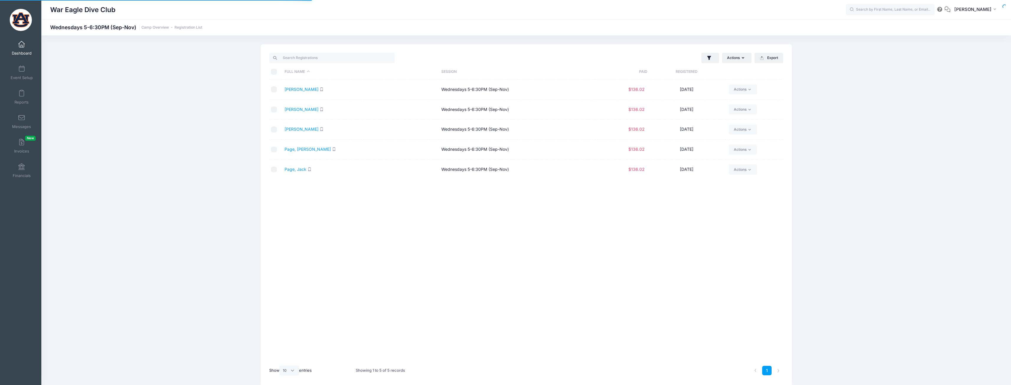
select select "10"
click at [15, 49] on link "Dashboard" at bounding box center [22, 48] width 28 height 21
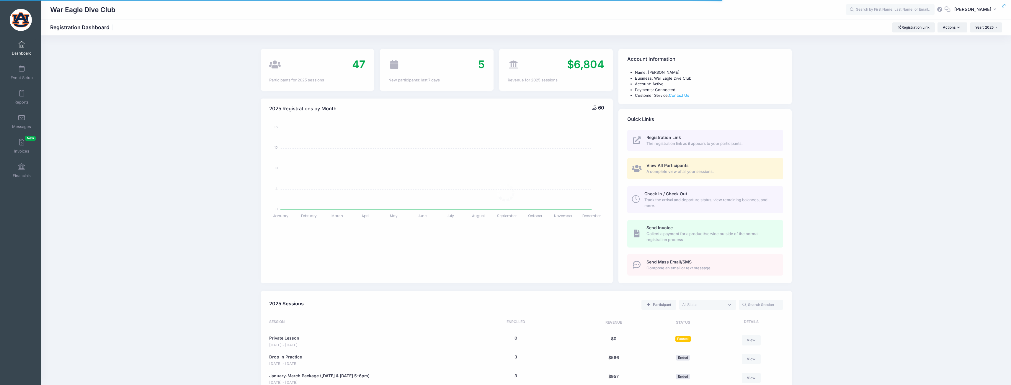
select select
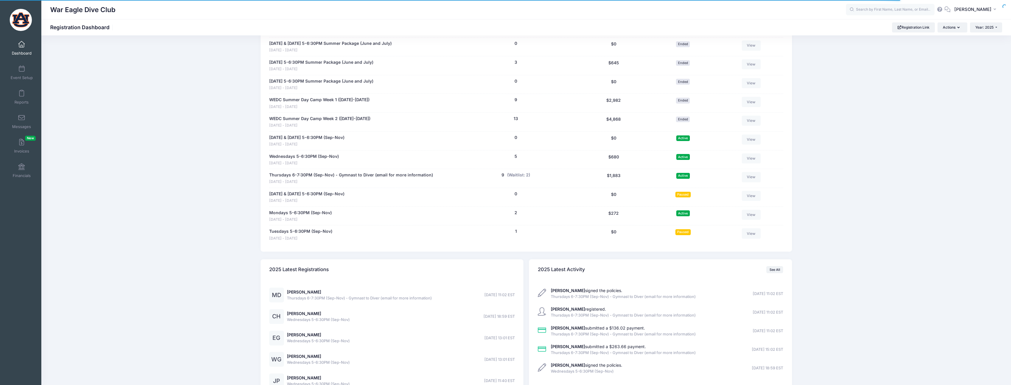
scroll to position [549, 0]
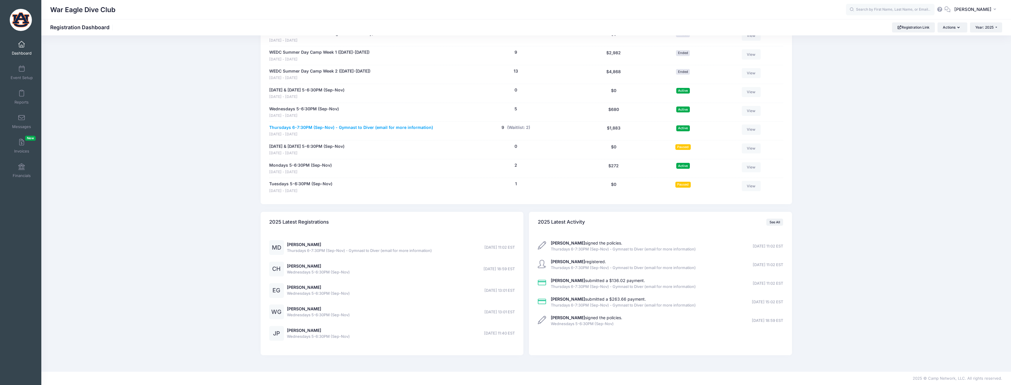
click at [348, 126] on link "Thursdays 6-7:30PM (Sep-Nov) - Gymnast to Diver (email for more information)" at bounding box center [351, 128] width 164 height 6
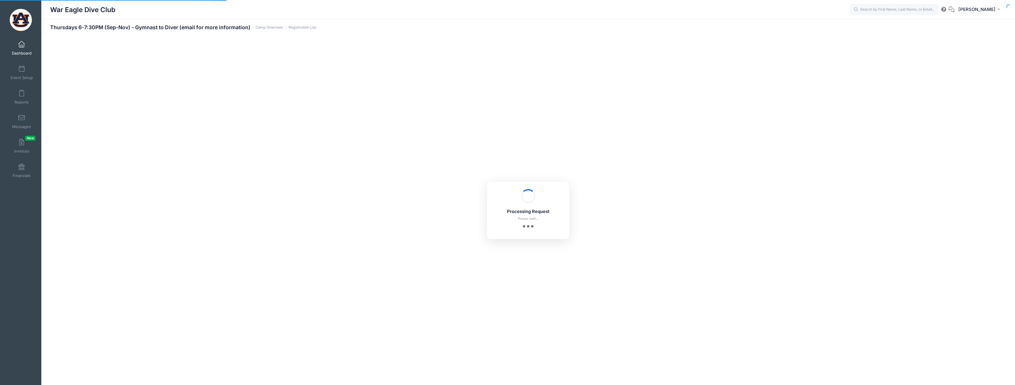
select select "10"
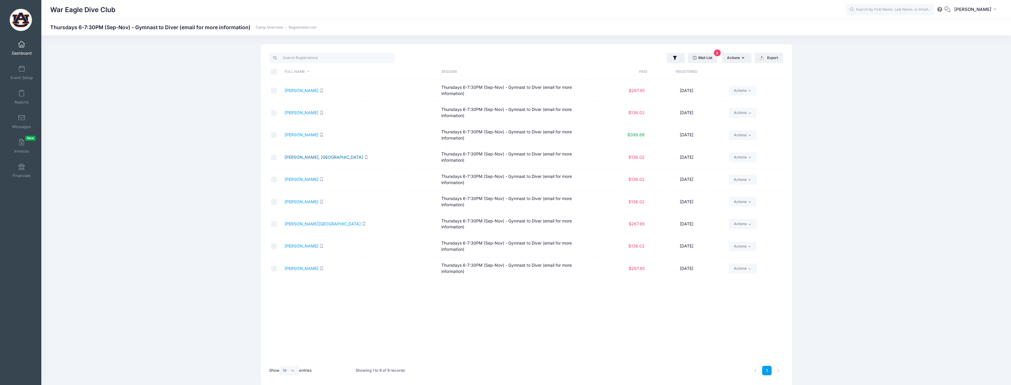
click at [305, 155] on link "[PERSON_NAME], [GEOGRAPHIC_DATA]" at bounding box center [323, 157] width 78 height 5
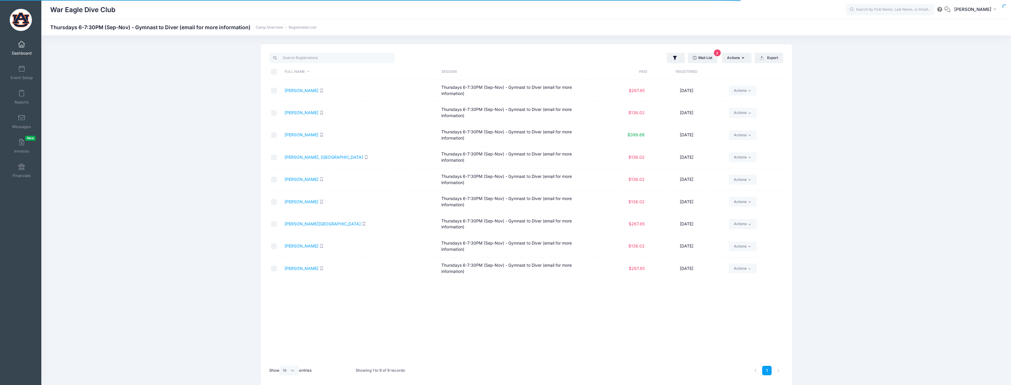
select select "10"
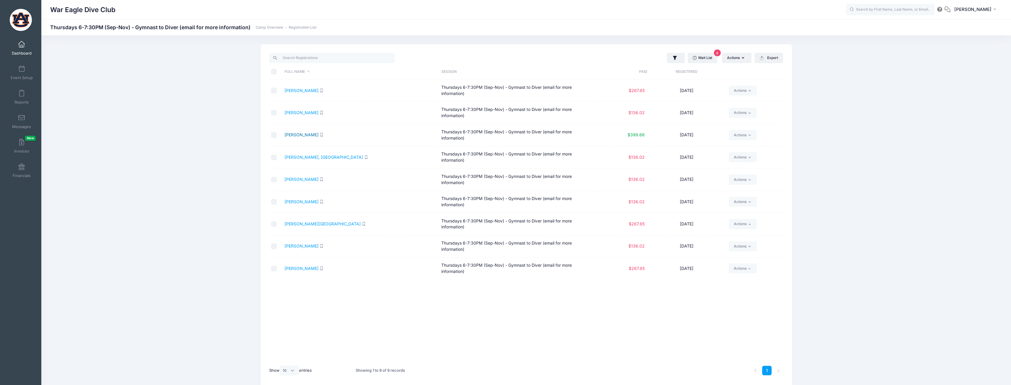
click at [306, 136] on link "Brock, Palmer" at bounding box center [301, 134] width 34 height 5
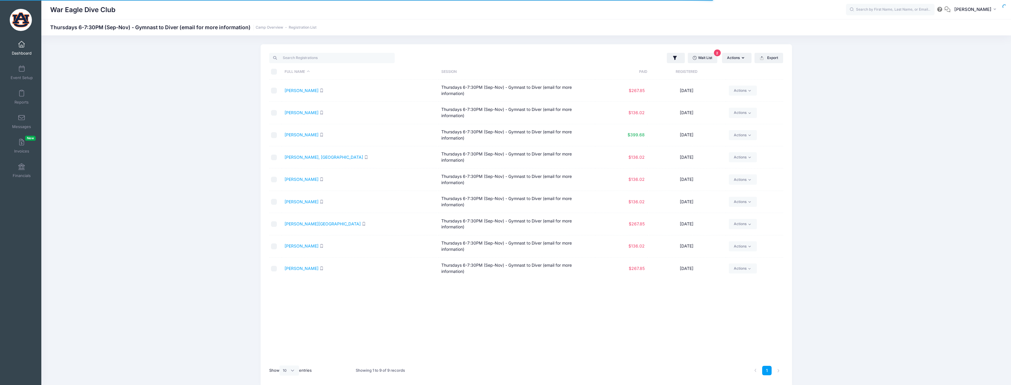
select select "10"
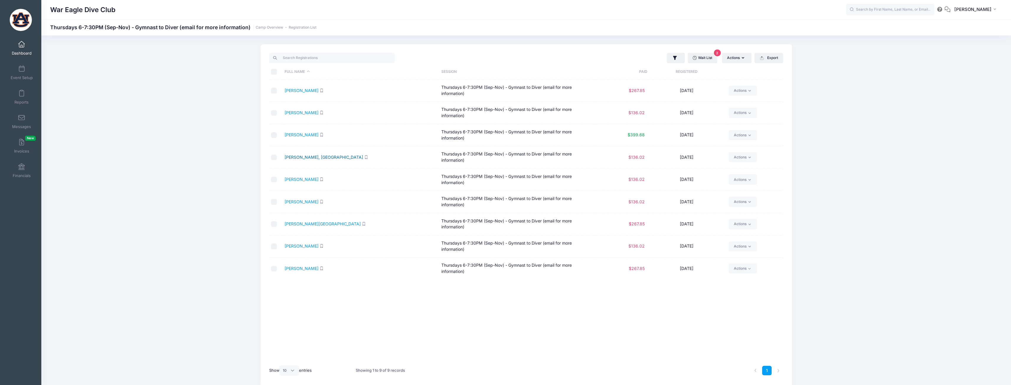
click at [307, 158] on link "[PERSON_NAME], [GEOGRAPHIC_DATA]" at bounding box center [323, 157] width 78 height 5
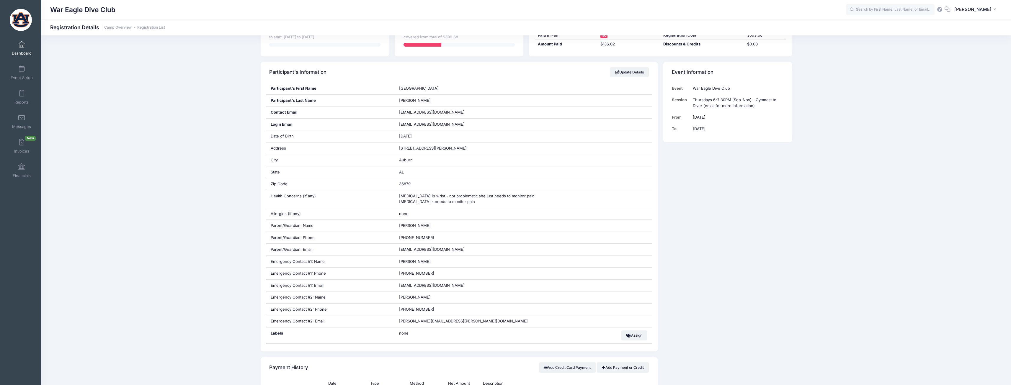
scroll to position [89, 0]
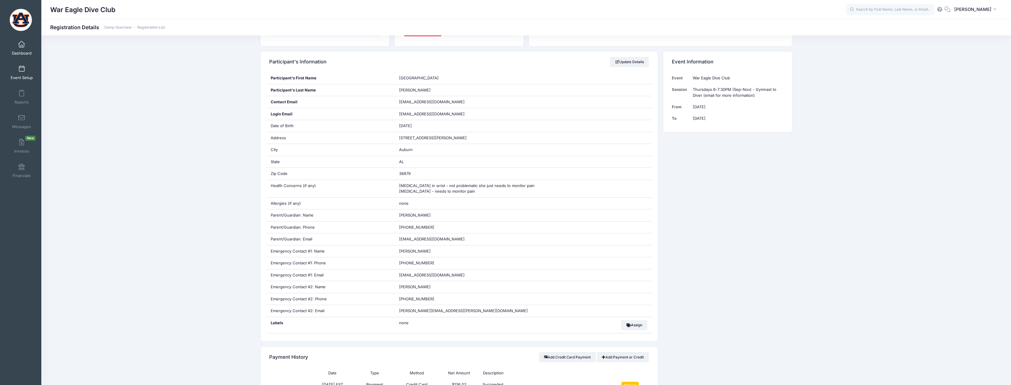
click at [22, 68] on span at bounding box center [22, 69] width 0 height 6
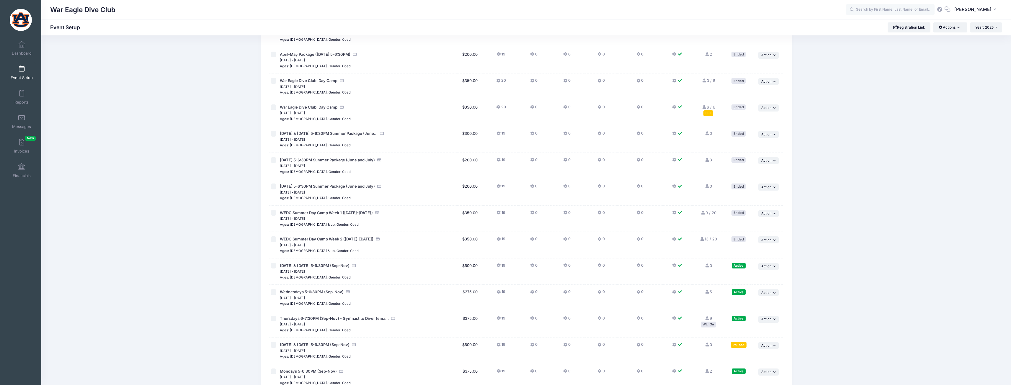
scroll to position [327, 0]
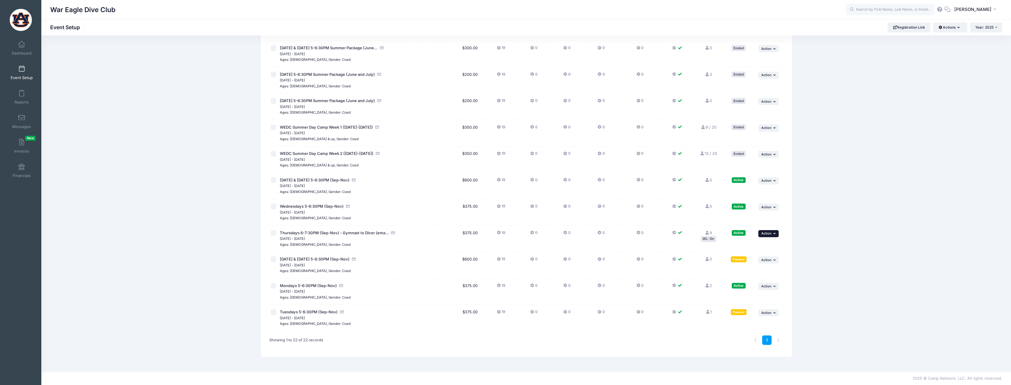
click at [767, 230] on button "... Action" at bounding box center [768, 233] width 21 height 7
click at [760, 250] on link "Pause Session" at bounding box center [748, 246] width 53 height 11
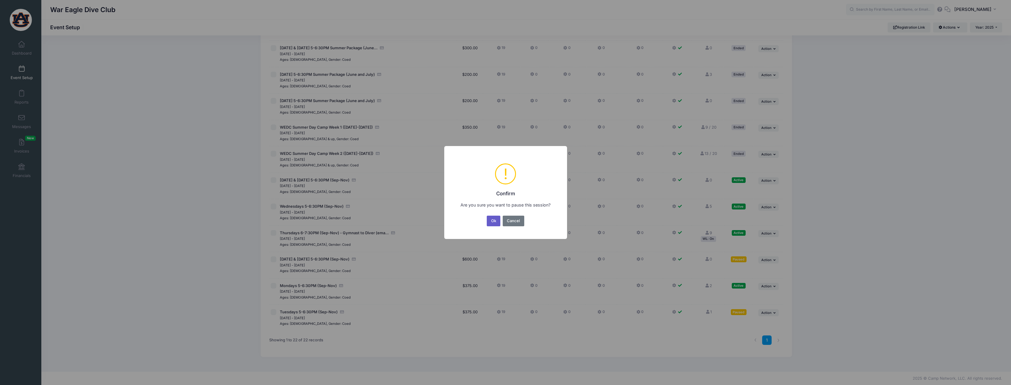
click at [490, 220] on button "Ok" at bounding box center [494, 221] width 14 height 11
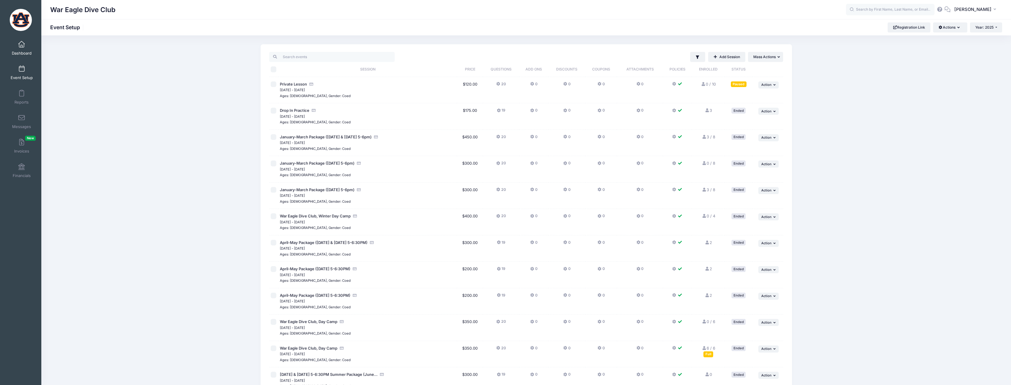
click at [23, 51] on span "Dashboard" at bounding box center [22, 53] width 20 height 5
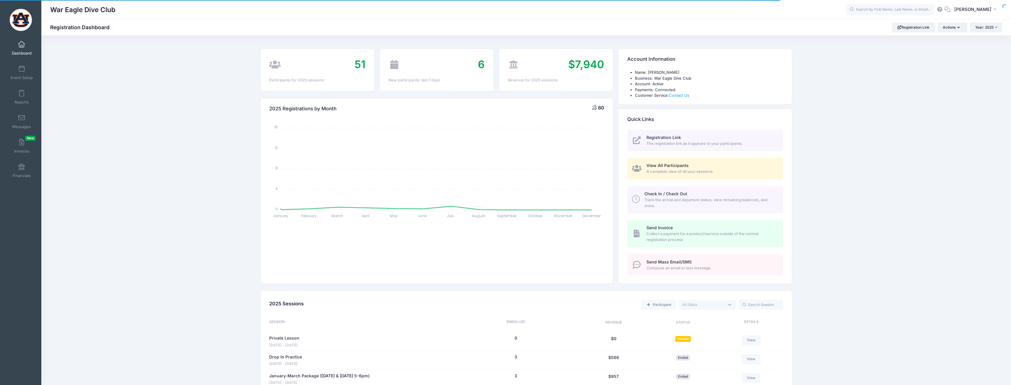
select select
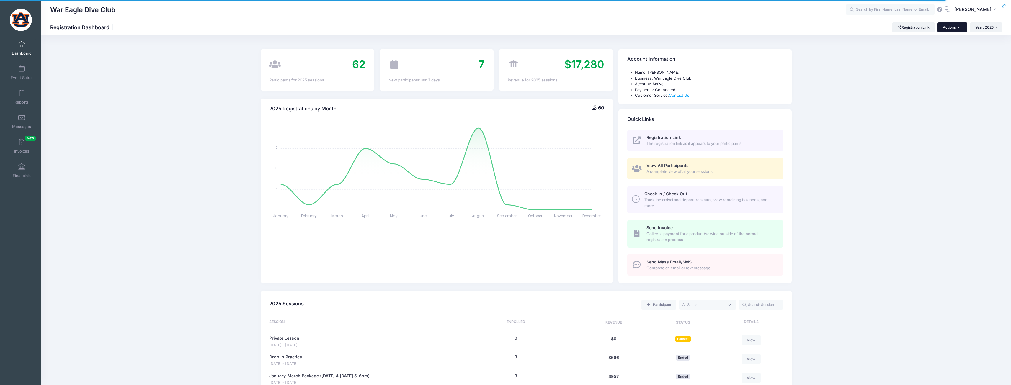
click at [957, 28] on icon "button" at bounding box center [959, 28] width 5 height 0
click at [950, 52] on link "Participant" at bounding box center [936, 53] width 53 height 11
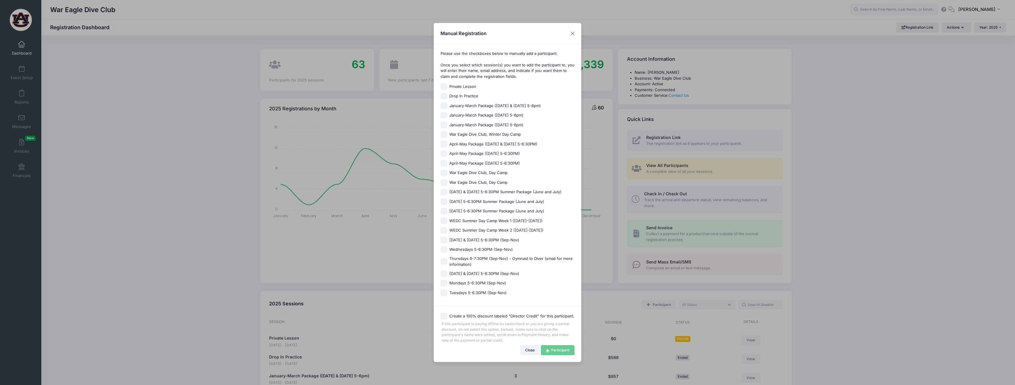
click at [472, 241] on span "[DATE] & [DATE] 5-6:30PM (Sep-Nov)" at bounding box center [484, 240] width 70 height 6
click at [447, 241] on input "[DATE] & [DATE] 5-6:30PM (Sep-Nov)" at bounding box center [444, 240] width 7 height 7
checkbox input "true"
click at [557, 354] on link "Participant" at bounding box center [558, 350] width 34 height 10
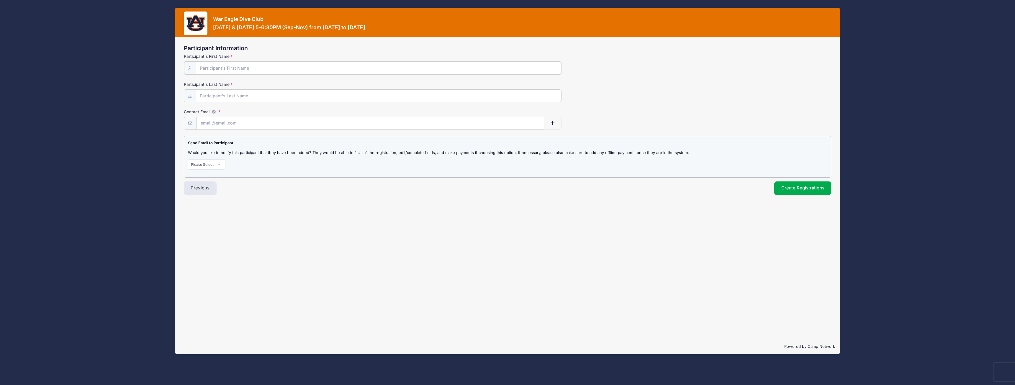
click at [339, 70] on input "Participant's First Name" at bounding box center [378, 68] width 365 height 13
type input "Isabella"
click at [255, 96] on input "Participant's Last Name" at bounding box center [378, 95] width 365 height 13
type input "[PERSON_NAME]"
click at [253, 125] on input "Contact Email" at bounding box center [370, 123] width 347 height 13
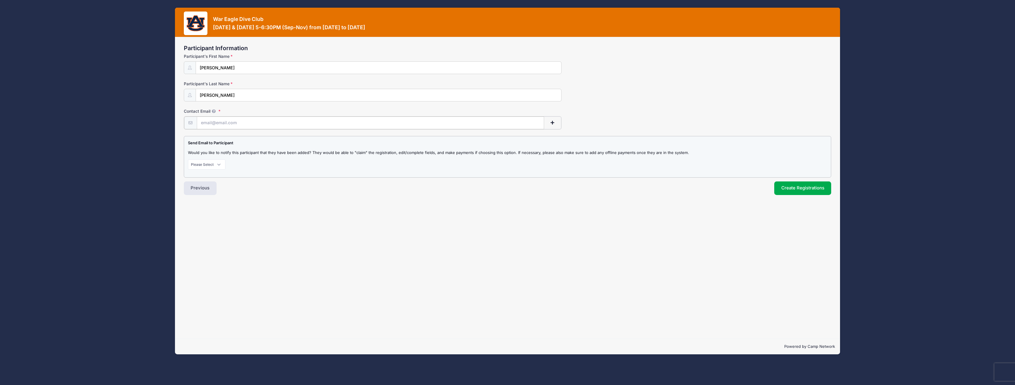
type input "[EMAIL_ADDRESS][DOMAIN_NAME]"
click at [215, 165] on select "Please Select Don't Notify Notify" at bounding box center [207, 164] width 38 height 10
select select "1"
click at [188, 159] on select "Please Select Don't Notify Notify" at bounding box center [207, 164] width 38 height 10
click at [796, 186] on button "Create Registrations" at bounding box center [802, 188] width 57 height 14
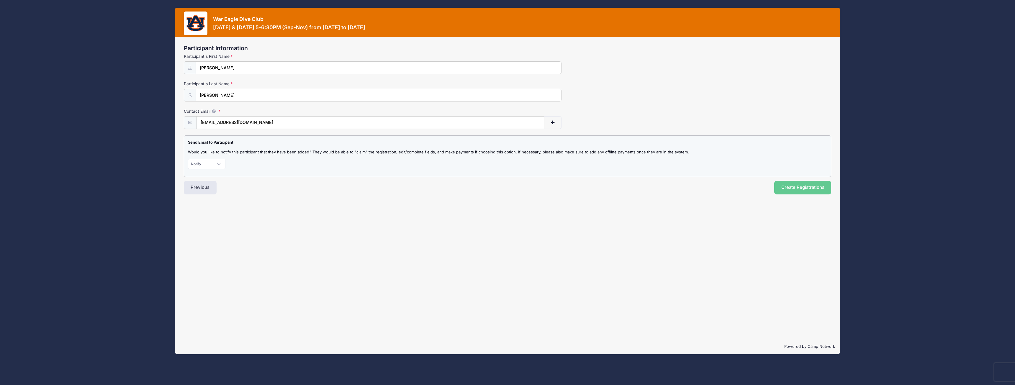
click at [746, 203] on div "Participant Information Participant's First Name Isabella Participant's Last Na…" at bounding box center [507, 188] width 665 height 302
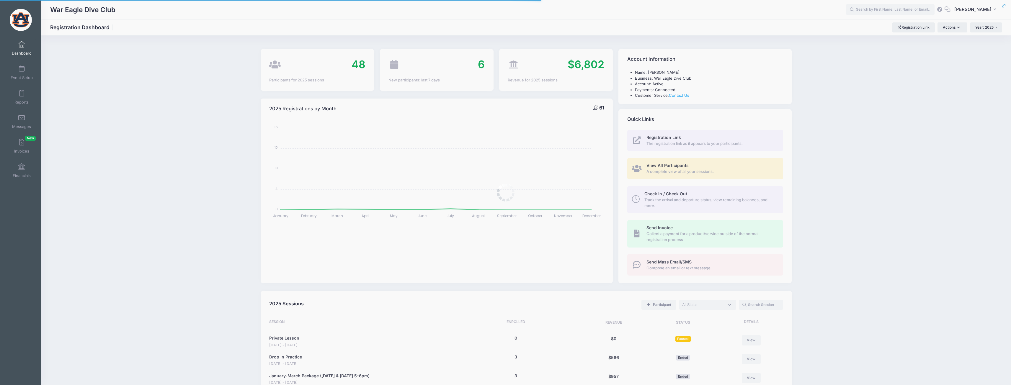
select select
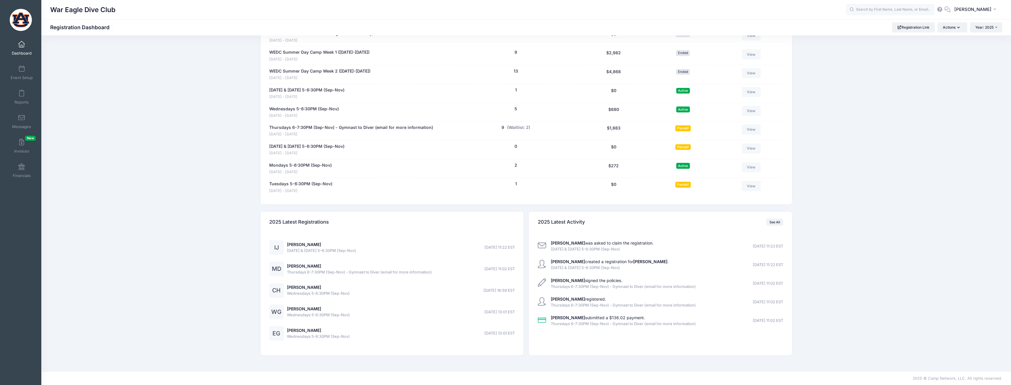
scroll to position [490, 0]
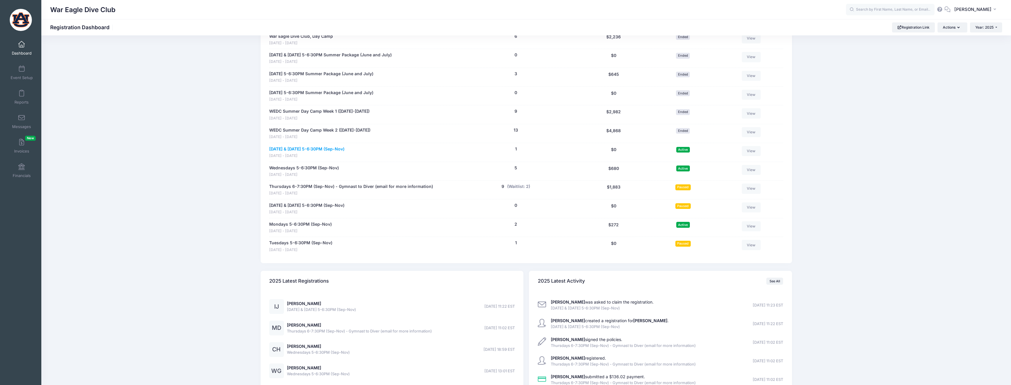
click at [325, 148] on link "[DATE] & [DATE] 5-6:30PM (Sep-Nov)" at bounding box center [306, 149] width 75 height 6
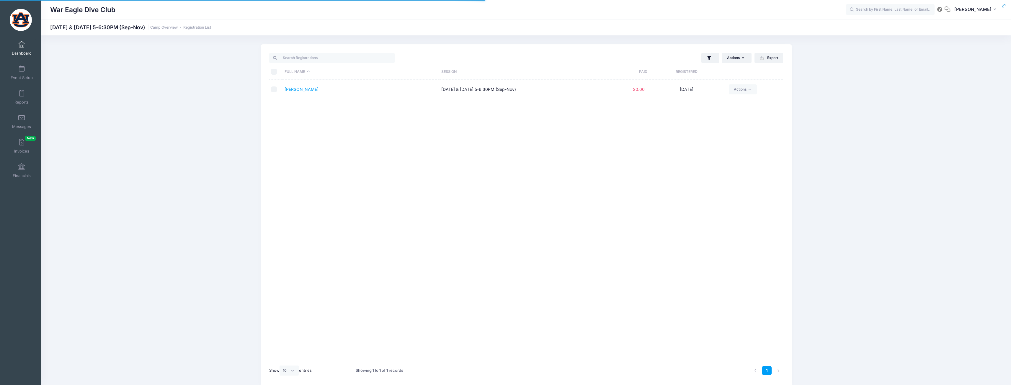
select select "10"
click at [311, 87] on link "[PERSON_NAME]" at bounding box center [301, 89] width 34 height 5
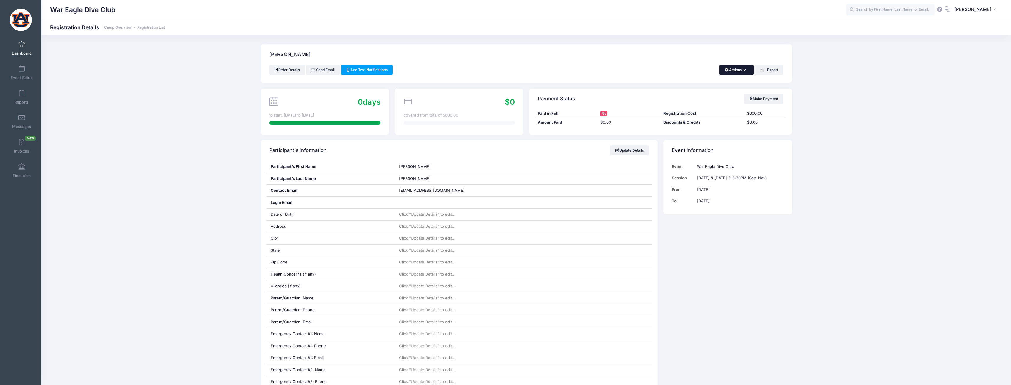
click at [728, 73] on button "Actions" at bounding box center [736, 70] width 34 height 10
click at [651, 68] on div "Order Details Send Email Add Text Notifications Actions Resend Claim Request Ch…" at bounding box center [526, 70] width 514 height 10
click at [627, 147] on link "Update Details" at bounding box center [629, 150] width 39 height 10
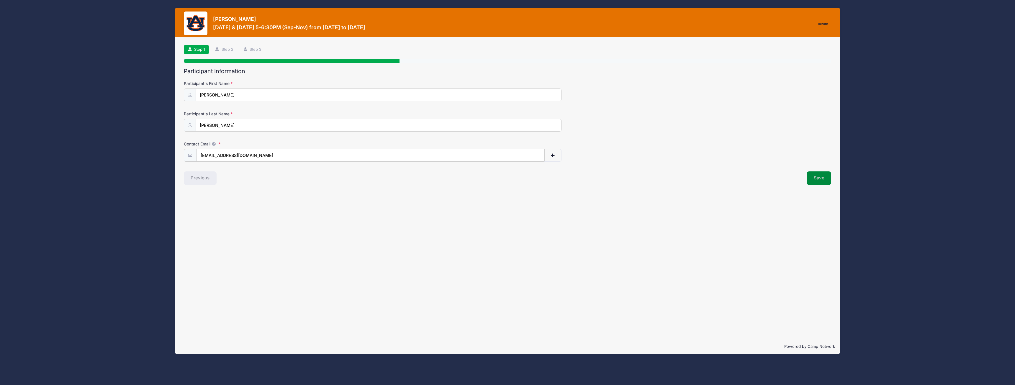
click at [822, 177] on button "Save" at bounding box center [819, 178] width 25 height 14
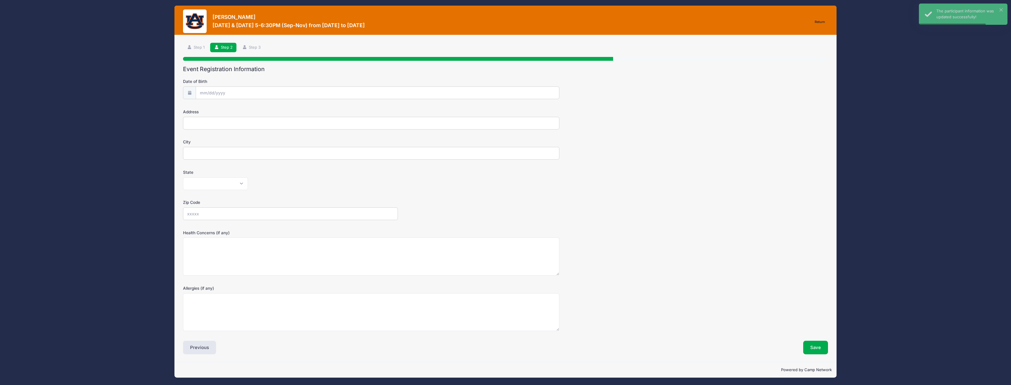
scroll to position [2, 0]
click at [825, 346] on button "Save" at bounding box center [815, 348] width 25 height 14
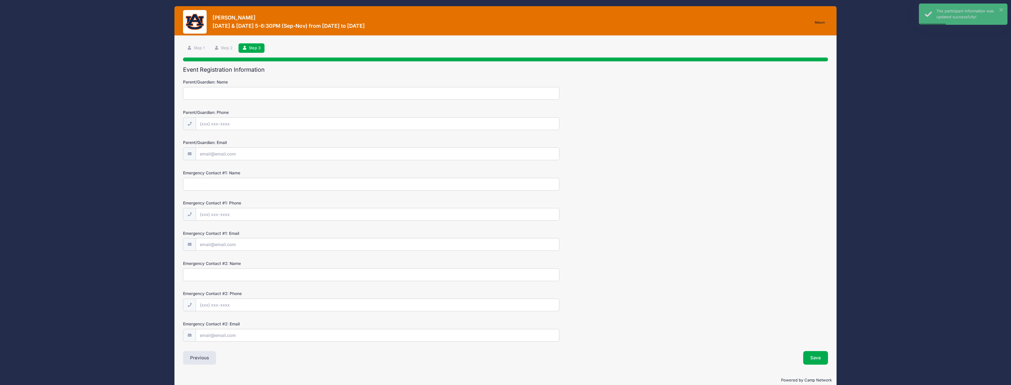
scroll to position [12, 0]
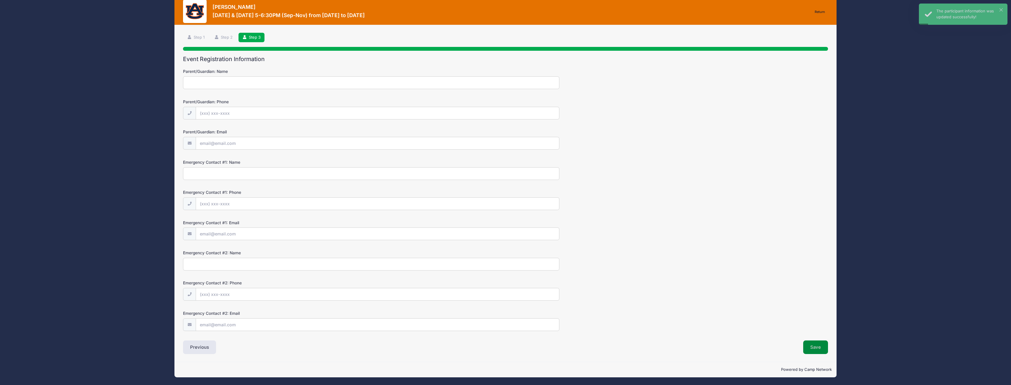
click at [824, 348] on button "Save" at bounding box center [815, 348] width 25 height 14
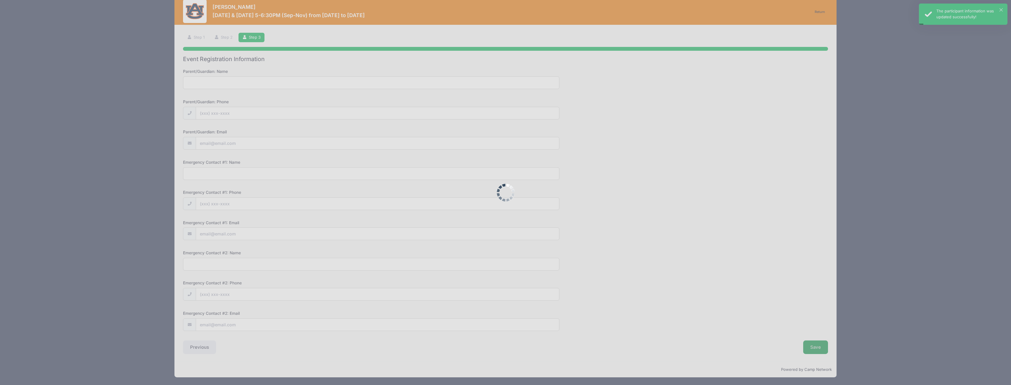
scroll to position [0, 0]
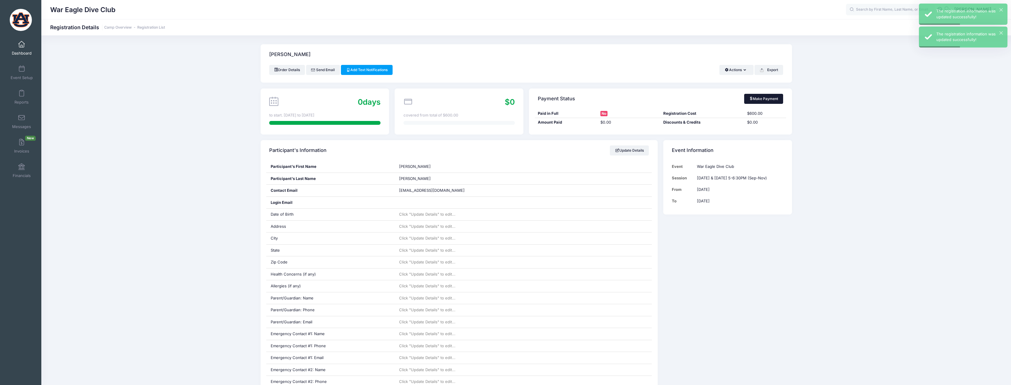
click at [775, 99] on link "Make Payment" at bounding box center [763, 99] width 39 height 10
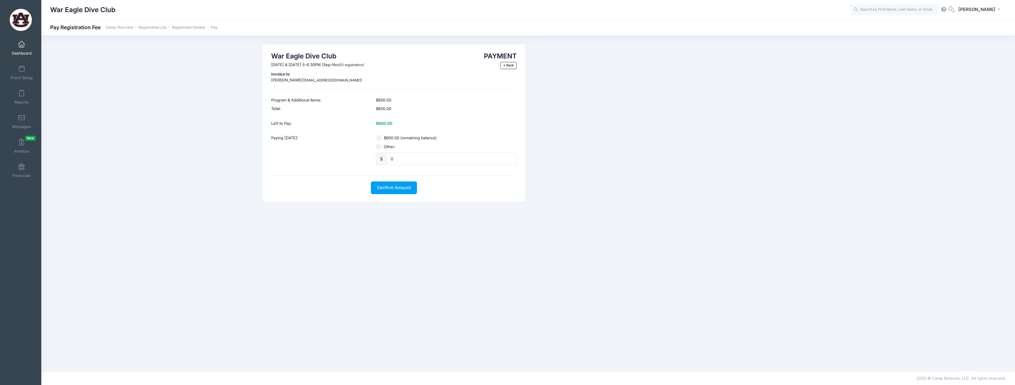
click at [517, 66] on div "PAYMENT « Back" at bounding box center [478, 69] width 84 height 35
click at [508, 67] on link "« Back" at bounding box center [508, 65] width 17 height 7
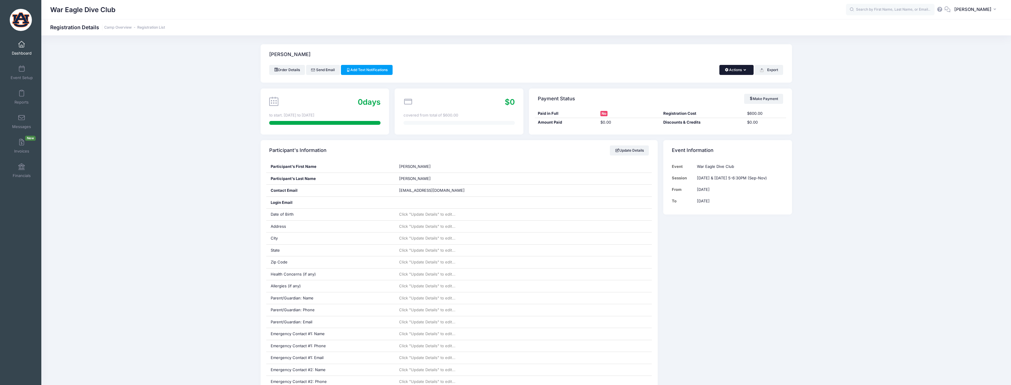
click at [745, 72] on button "Actions" at bounding box center [736, 70] width 34 height 10
click at [400, 127] on div "$0 covered from total of $600.00" at bounding box center [459, 112] width 128 height 46
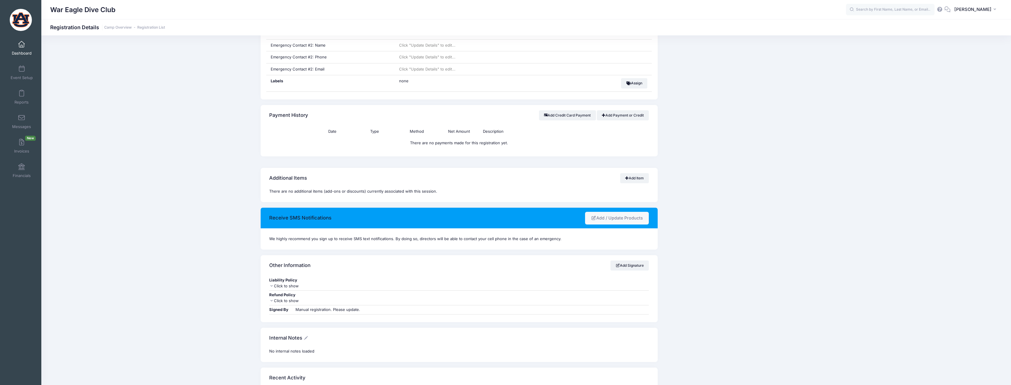
scroll to position [354, 0]
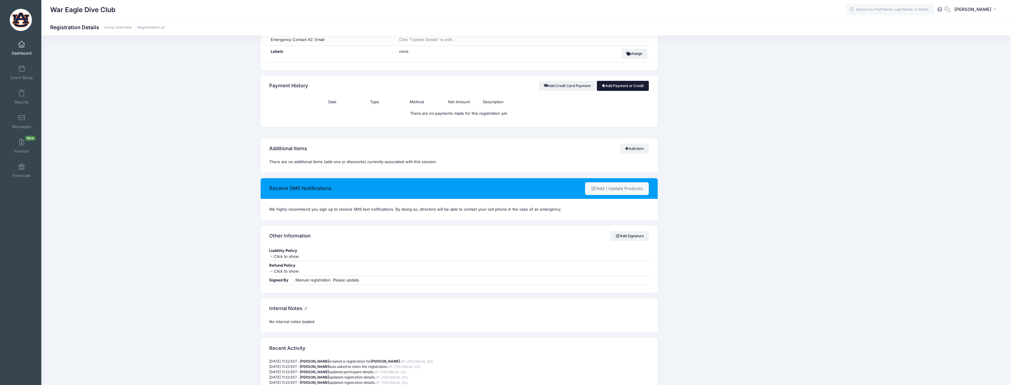
click at [612, 89] on link "Add Payment or Credit" at bounding box center [623, 86] width 52 height 10
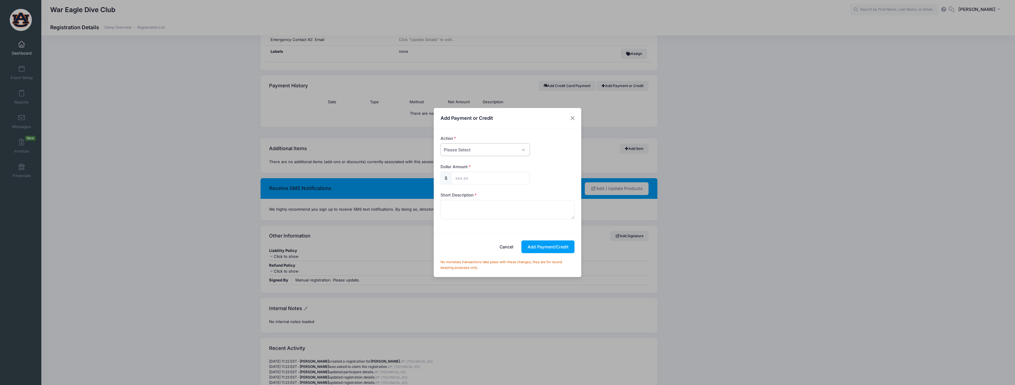
click at [499, 149] on select "Please Select Payment Credit Refund (Offline)" at bounding box center [485, 149] width 89 height 13
select select "credit"
click at [441, 143] on select "Please Select Payment Credit Refund (Offline)" at bounding box center [485, 149] width 89 height 13
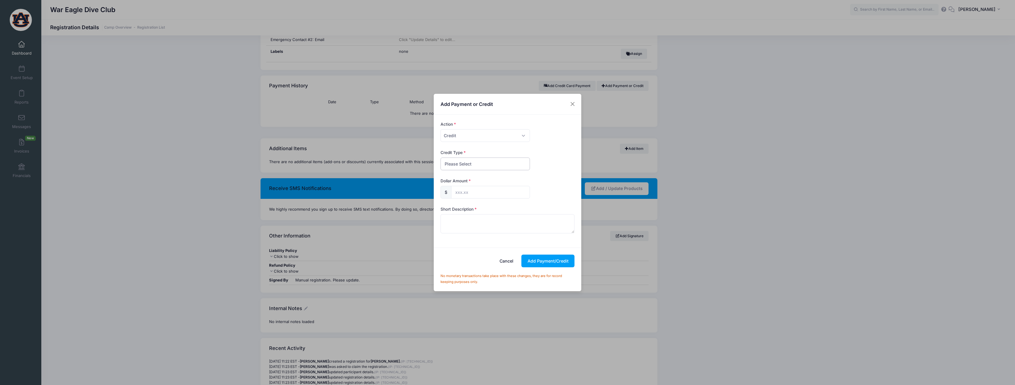
click at [495, 161] on select "Please Select Discount Scholarship Other" at bounding box center [485, 164] width 89 height 13
select select "other"
click at [441, 158] on select "Please Select Discount Scholarship Other" at bounding box center [485, 164] width 89 height 13
click at [486, 188] on input "text" at bounding box center [490, 192] width 79 height 13
type input "600.00"
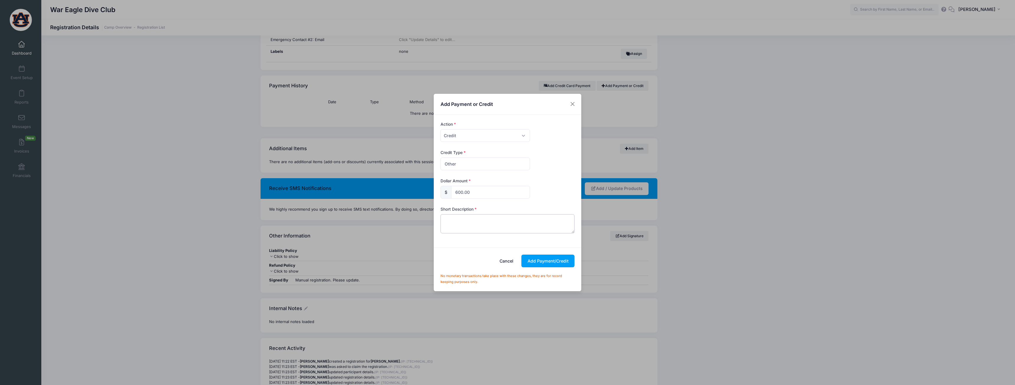
click at [503, 217] on textarea at bounding box center [508, 223] width 134 height 19
type textarea "Paying via check"
click at [570, 261] on button "Add Payment/Credit" at bounding box center [547, 261] width 53 height 13
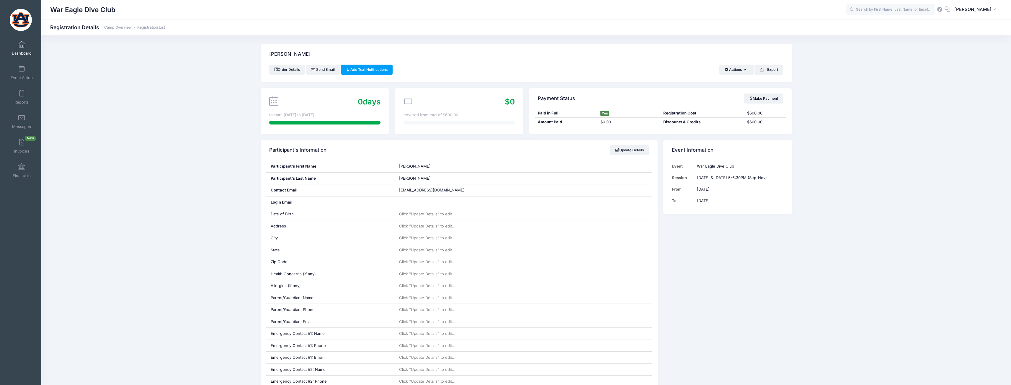
scroll to position [0, 0]
click at [27, 48] on link "Dashboard" at bounding box center [22, 48] width 28 height 21
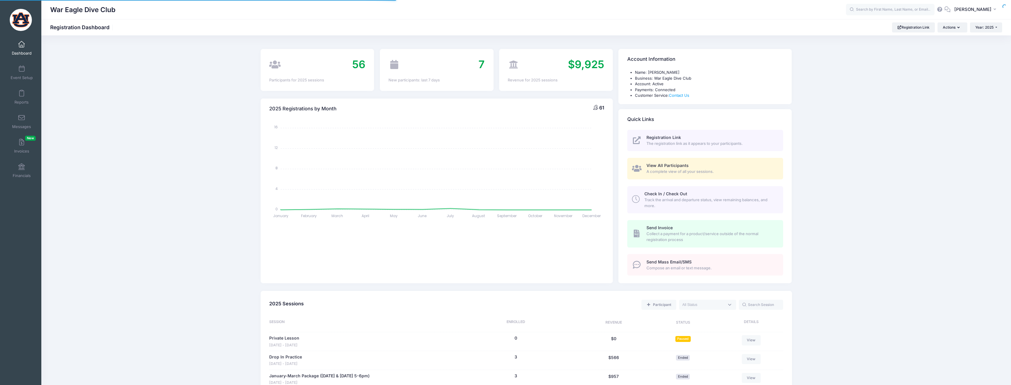
select select
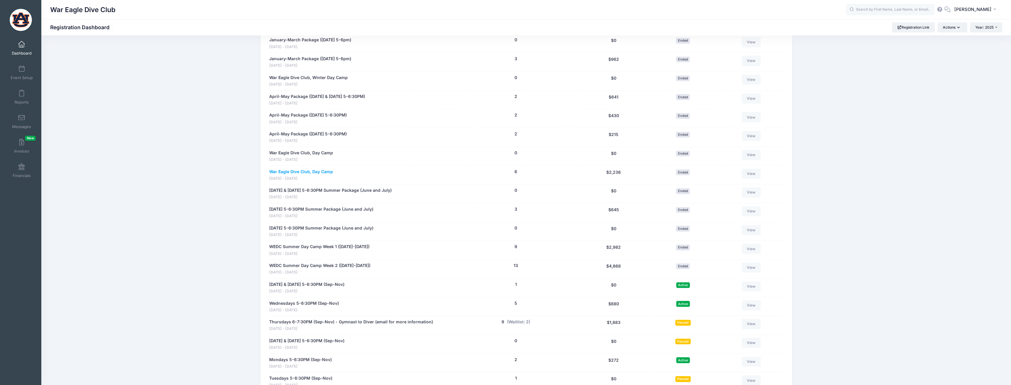
scroll to position [354, 0]
click at [316, 248] on link "WEDC Summer Day Camp Week 1 ([DATE]-[DATE])" at bounding box center [319, 247] width 100 height 6
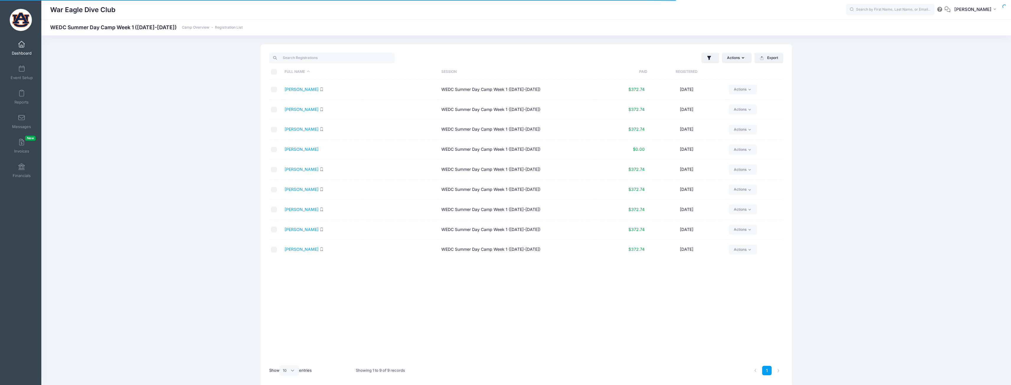
select select "10"
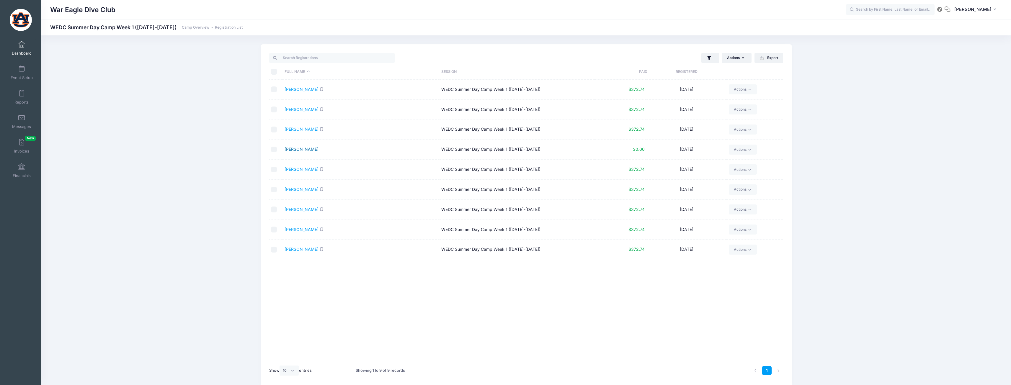
click at [308, 151] on link "[PERSON_NAME]" at bounding box center [301, 149] width 34 height 5
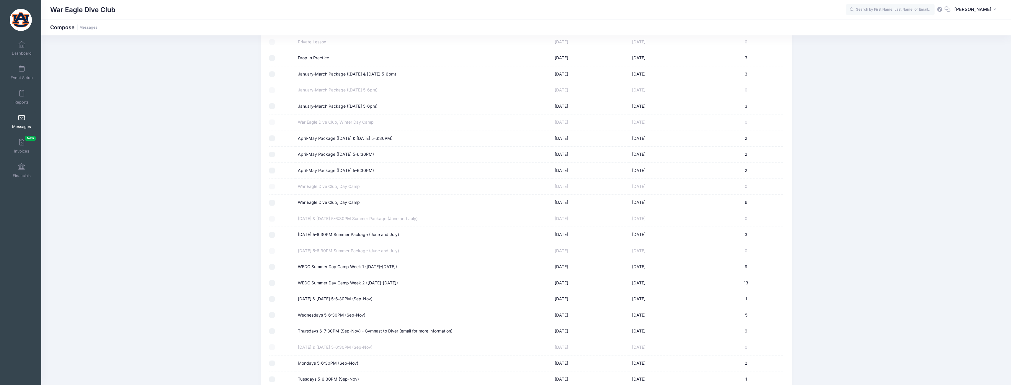
scroll to position [123, 0]
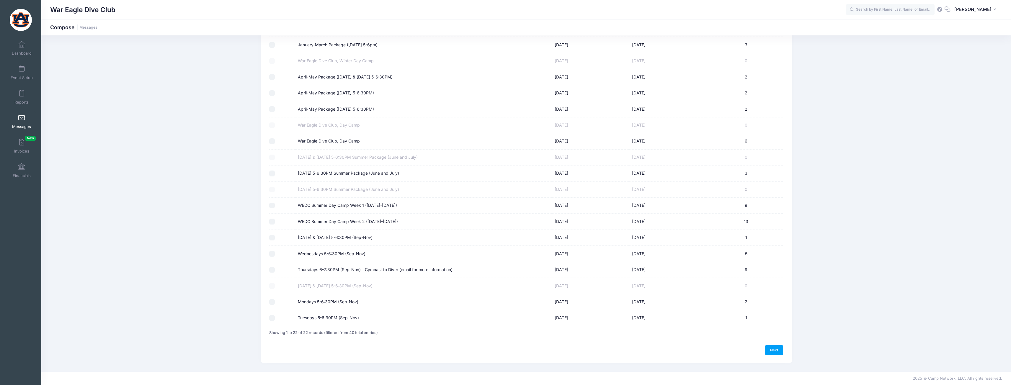
click at [334, 302] on label "Mondays 5-6:30PM (Sep-Nov)" at bounding box center [328, 302] width 60 height 6
click at [275, 302] on input "Mondays 5-6:30PM (Sep-Nov)" at bounding box center [272, 302] width 6 height 6
checkbox input "true"
click at [336, 268] on label "Thursdays 6-7:30PM (Sep-Nov) - Gymnast to Diver (email for more information)" at bounding box center [375, 270] width 155 height 6
click at [275, 268] on input "Thursdays 6-7:30PM (Sep-Nov) - Gymnast to Diver (email for more information)" at bounding box center [272, 270] width 6 height 6
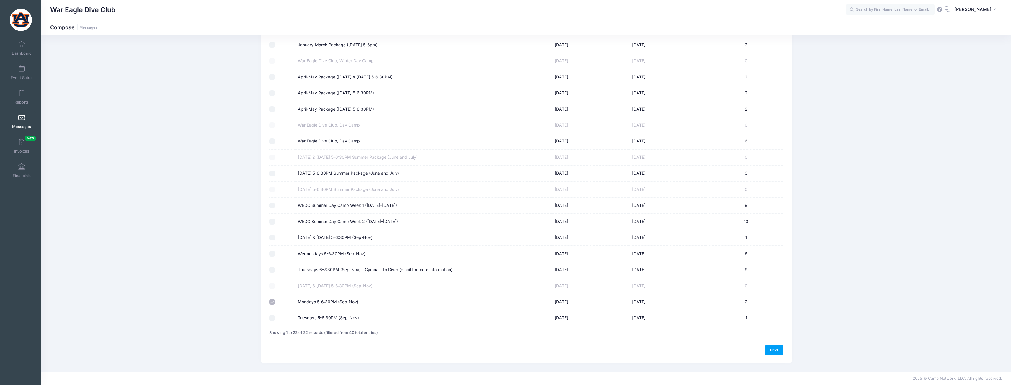
checkbox input "true"
click at [327, 254] on label "Wednesdays 5-6:30PM (Sep-Nov)" at bounding box center [332, 254] width 68 height 6
click at [275, 254] on input "Wednesdays 5-6:30PM (Sep-Nov)" at bounding box center [272, 254] width 6 height 6
checkbox input "true"
click at [329, 239] on label "Monday & Wednesday 5-6:30PM (Sep-Nov)" at bounding box center [335, 238] width 75 height 6
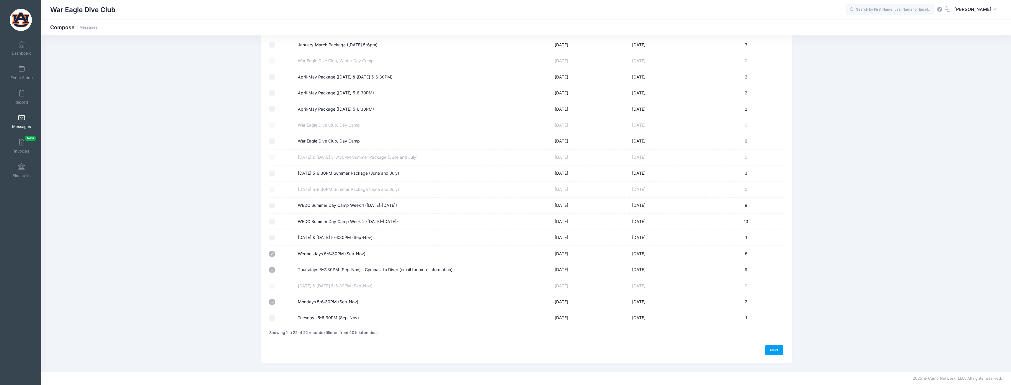
click at [275, 239] on input "Monday & Wednesday 5-6:30PM (Sep-Nov)" at bounding box center [272, 238] width 6 height 6
checkbox input "true"
click at [780, 349] on link "Next" at bounding box center [774, 350] width 18 height 10
select select "50"
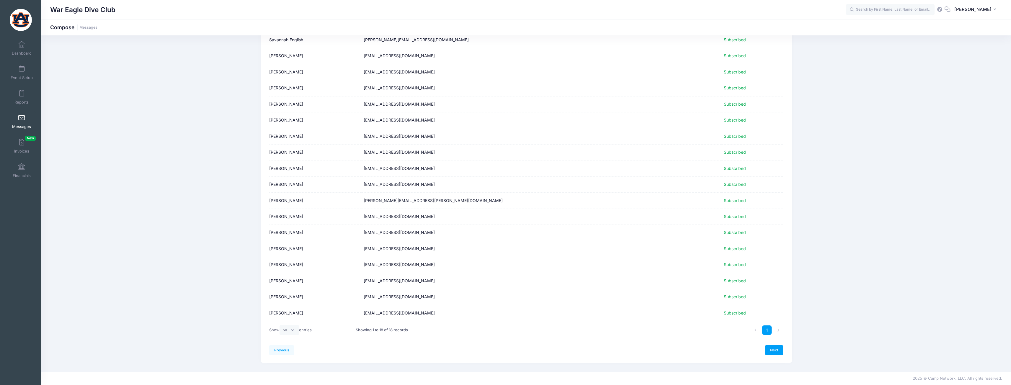
scroll to position [56, 0]
click at [775, 347] on link "Next" at bounding box center [774, 350] width 18 height 10
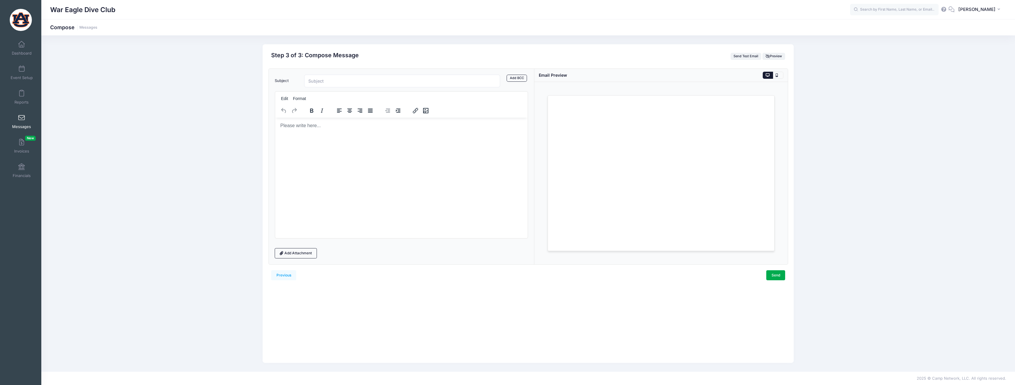
scroll to position [0, 0]
click at [323, 127] on p "Rich Text Area. Press ALT-0 for help." at bounding box center [401, 125] width 243 height 6
drag, startPoint x: 328, startPoint y: 129, endPoint x: 539, endPoint y: 248, distance: 242.7
click at [275, 130] on html "Isabella Jarvis" at bounding box center [401, 125] width 252 height 16
click at [414, 133] on html at bounding box center [401, 125] width 252 height 16
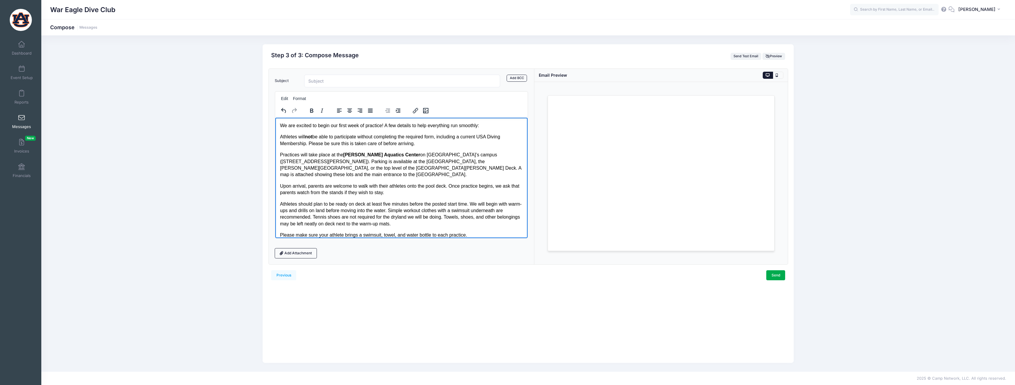
click at [406, 136] on p "Athletes will not be able to participate without completing the required form, …" at bounding box center [401, 139] width 243 height 13
click at [409, 136] on p "Athletes will not be able to participate without completing the required form, …" at bounding box center [401, 139] width 243 height 13
drag, startPoint x: 409, startPoint y: 136, endPoint x: 406, endPoint y: 136, distance: 3.6
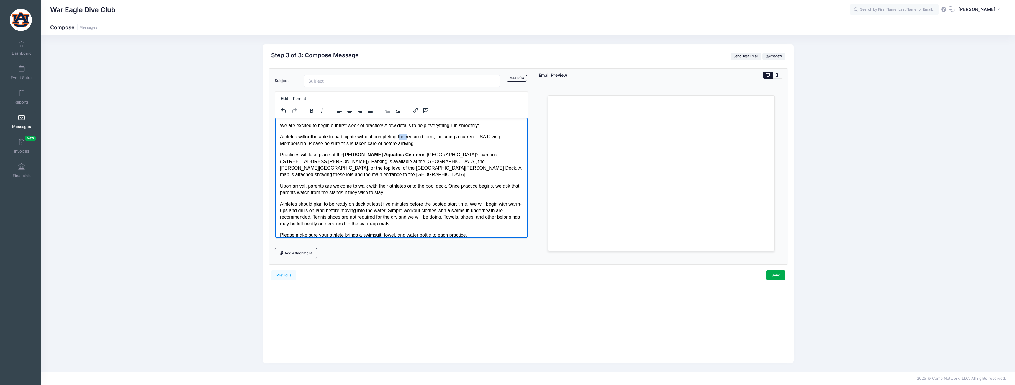
click at [406, 136] on p "Athletes will not be able to participate without completing the required form, …" at bounding box center [401, 139] width 243 height 13
click at [409, 136] on p "Athletes will not be able to participate without completing the required form, …" at bounding box center [401, 139] width 243 height 13
drag, startPoint x: 409, startPoint y: 136, endPoint x: 404, endPoint y: 137, distance: 5.1
click at [404, 137] on p "Athletes will not be able to participate without completing the required form, …" at bounding box center [401, 139] width 243 height 13
drag, startPoint x: 410, startPoint y: 135, endPoint x: 403, endPoint y: 136, distance: 6.8
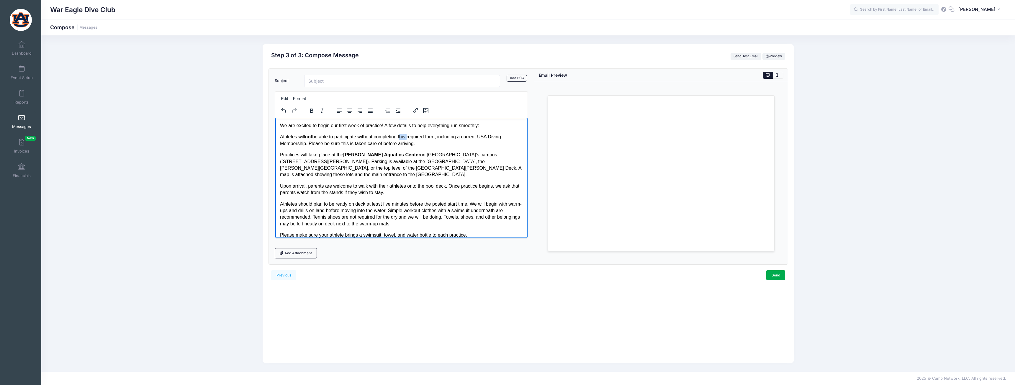
click at [403, 136] on p "Athletes will not be able to participate without completing this required form,…" at bounding box center [401, 139] width 243 height 13
click at [414, 109] on icon "Insert/edit link" at bounding box center [415, 110] width 7 height 7
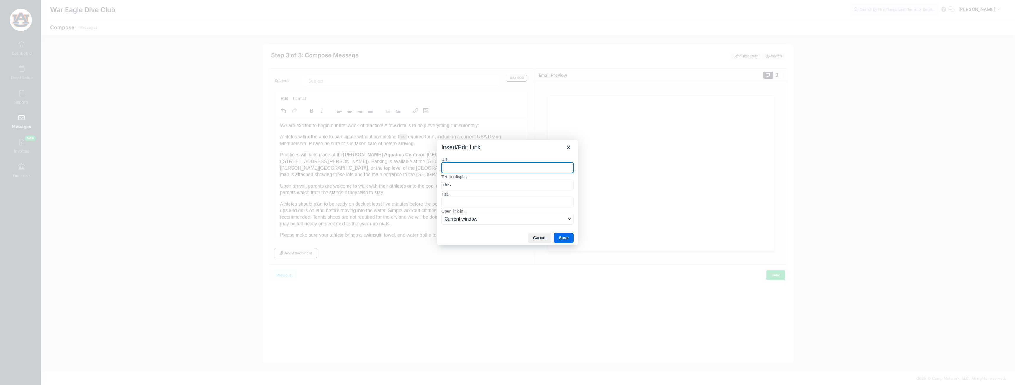
click at [475, 166] on input "URL" at bounding box center [507, 167] width 132 height 11
paste input "https://docs.google.com/forms/d/e/1FAIpQLSfN9_o2zOWfcES2Gj-16e-3fpPSJi24C9ID3gJ…"
type input "https://docs.google.com/forms/d/e/1FAIpQLSfN9_o2zOWfcES2Gj-16e-3fpPSJi24C9ID3gJ…"
click at [561, 235] on button "Save" at bounding box center [564, 238] width 20 height 10
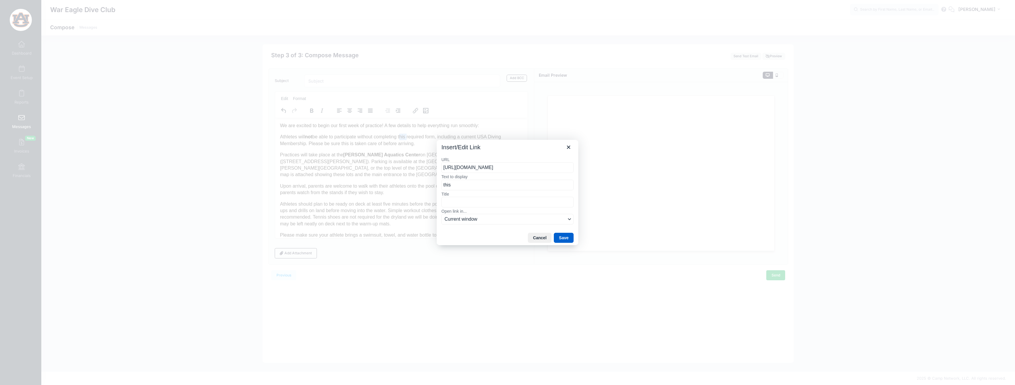
scroll to position [0, 0]
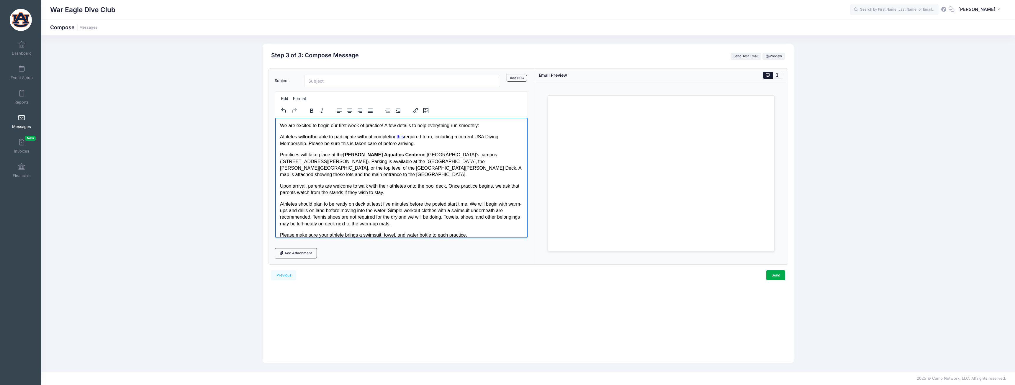
click at [470, 138] on p "Athletes will not be able to participate without completing this required form,…" at bounding box center [401, 139] width 243 height 13
click at [305, 143] on p "Athletes will not be able to participate without completing this required form,…" at bounding box center [401, 139] width 243 height 13
drag, startPoint x: 504, startPoint y: 161, endPoint x: 505, endPoint y: 166, distance: 4.9
click at [505, 166] on p "Practices will take place at the Martin Aquatics Center on Auburn’s campus (664…" at bounding box center [401, 164] width 243 height 27
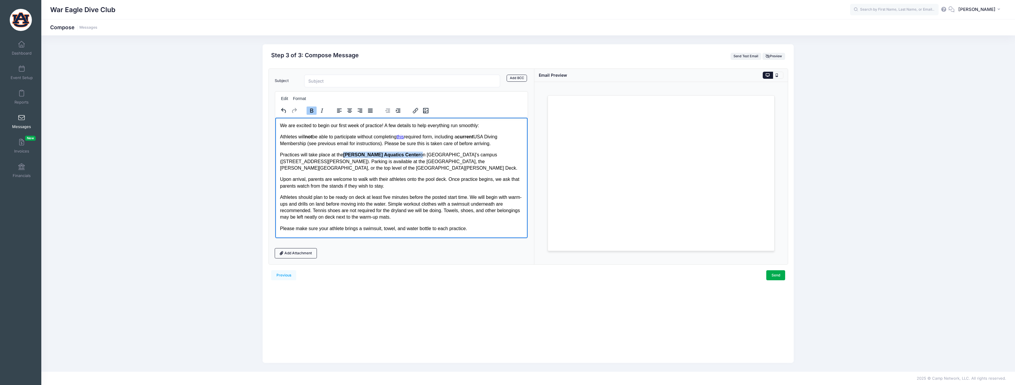
drag, startPoint x: 343, startPoint y: 155, endPoint x: 395, endPoint y: 154, distance: 51.9
click at [395, 154] on p "Practices will take place at the Martin Aquatics Center on Auburn’s campus (664…" at bounding box center [401, 161] width 243 height 20
click at [417, 109] on icon "Insert/edit link" at bounding box center [415, 110] width 7 height 7
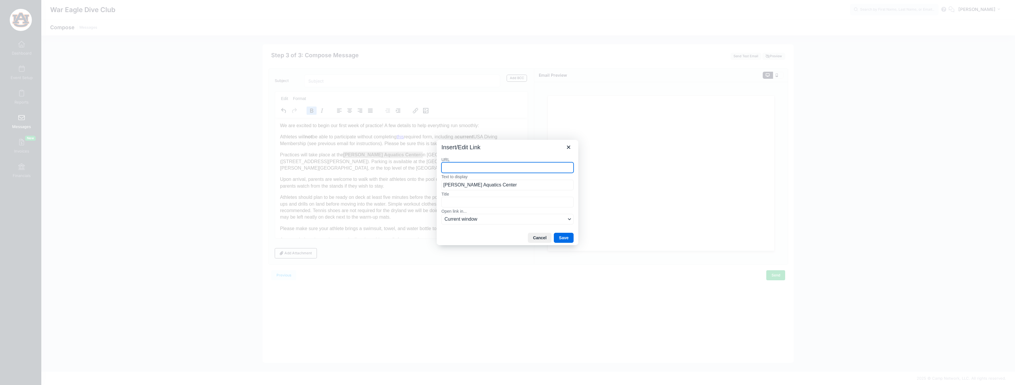
paste input "https://map.auburn.edu/?id=2121#!ct/84750,86680?m/931627?s/martin"
type input "https://map.auburn.edu/?id=2121#!ct/84750,86680?m/931627?s/martin"
click at [561, 235] on button "Save" at bounding box center [564, 238] width 20 height 10
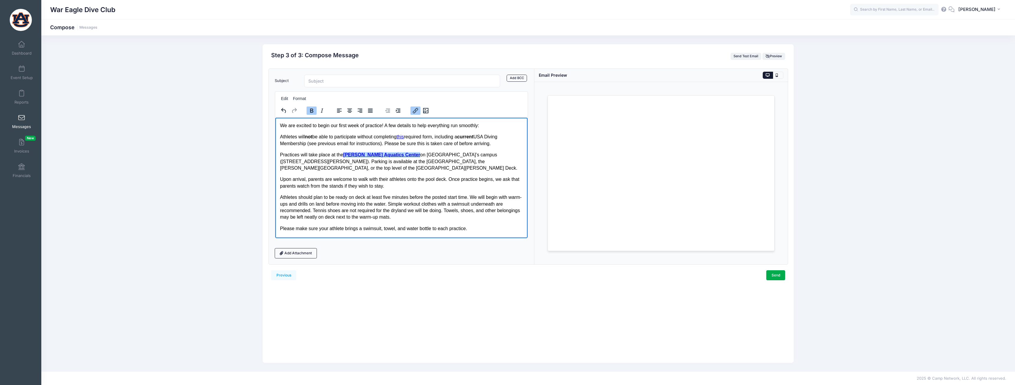
click at [377, 153] on strong "Martin Aquatics Center" at bounding box center [381, 154] width 77 height 5
click at [310, 109] on icon "Bold" at bounding box center [311, 111] width 3 height 4
click at [350, 157] on strong "Martin" at bounding box center [363, 154] width 40 height 5
click at [311, 112] on icon "Bold" at bounding box center [311, 111] width 3 height 4
click at [402, 156] on strong "Center" at bounding box center [409, 154] width 15 height 5
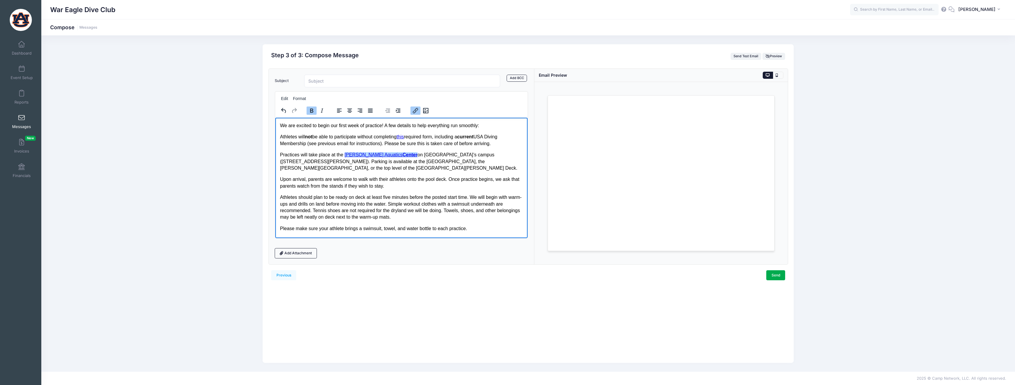
click at [314, 111] on icon "Bold" at bounding box center [311, 110] width 7 height 7
drag, startPoint x: 429, startPoint y: 158, endPoint x: 394, endPoint y: 157, distance: 35.1
click at [428, 157] on p "Practices will take place at the Martin Aquatics Center on Auburn’s campus (664…" at bounding box center [401, 161] width 243 height 20
click at [380, 157] on link "Martin Aquatics Center" at bounding box center [380, 154] width 73 height 5
click at [372, 154] on link "Martin Aquatics Center" at bounding box center [380, 154] width 73 height 5
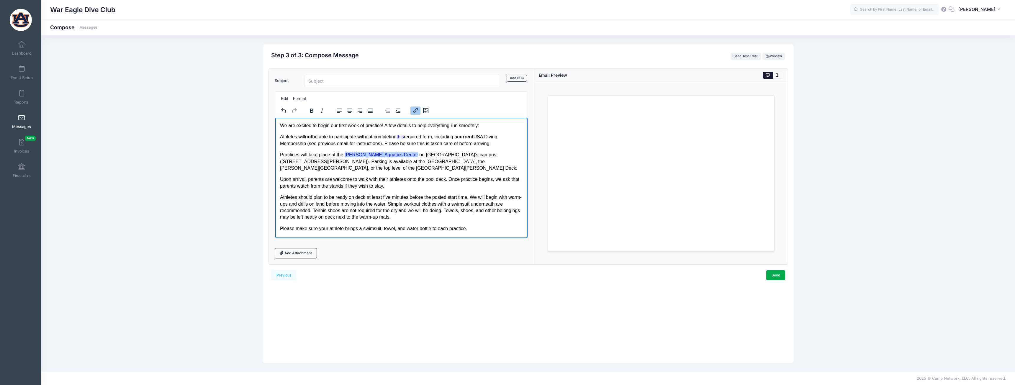
click at [416, 110] on icon "Insert/edit link" at bounding box center [415, 110] width 7 height 7
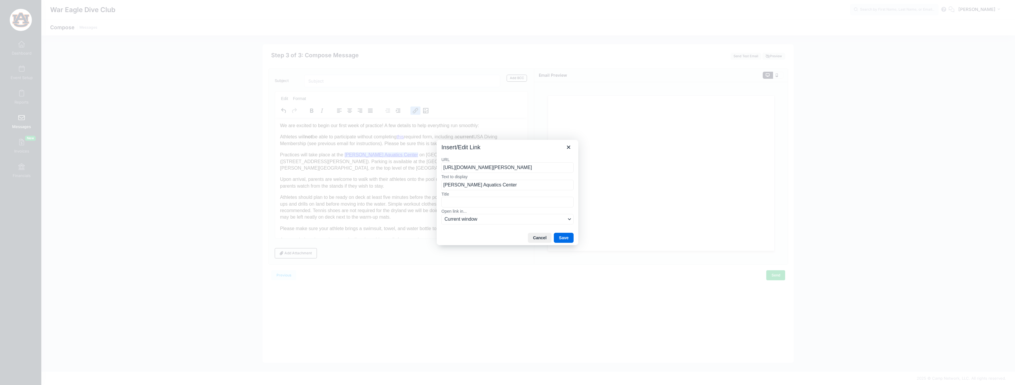
scroll to position [0, 21]
click at [410, 175] on div at bounding box center [507, 192] width 1015 height 385
click at [538, 236] on button "Cancel" at bounding box center [540, 238] width 24 height 10
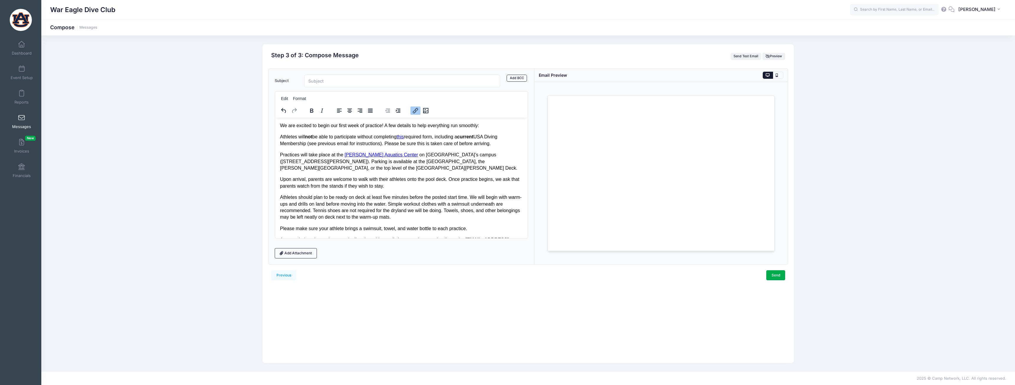
click at [424, 152] on p "Practices will take place at the Martin Aquatics Center on Auburn’s campus (664…" at bounding box center [401, 161] width 243 height 20
click at [441, 168] on body "We are excited to begin our first week of practice! A few details to help every…" at bounding box center [401, 191] width 243 height 139
click at [419, 181] on p "Upon arrival, parents are welcome to walk with their athletes onto the pool dec…" at bounding box center [401, 182] width 243 height 13
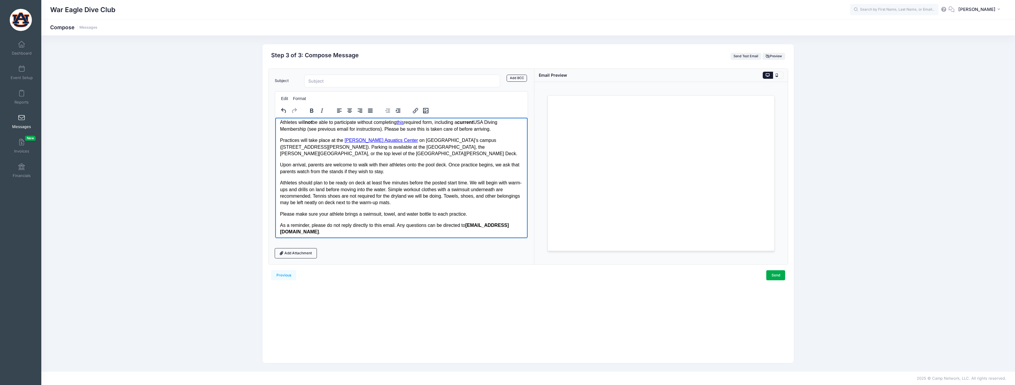
scroll to position [21, 0]
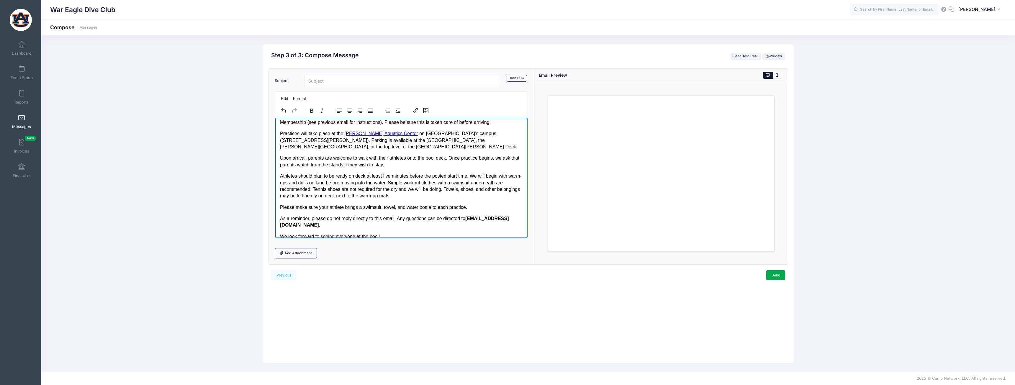
click at [333, 189] on p "Athletes should plan to be ready on deck at least five minutes before the poste…" at bounding box center [401, 186] width 243 height 27
click at [367, 204] on p "Please make sure your athlete brings a swimsuit, towel, and water bottle to eac…" at bounding box center [401, 207] width 243 height 6
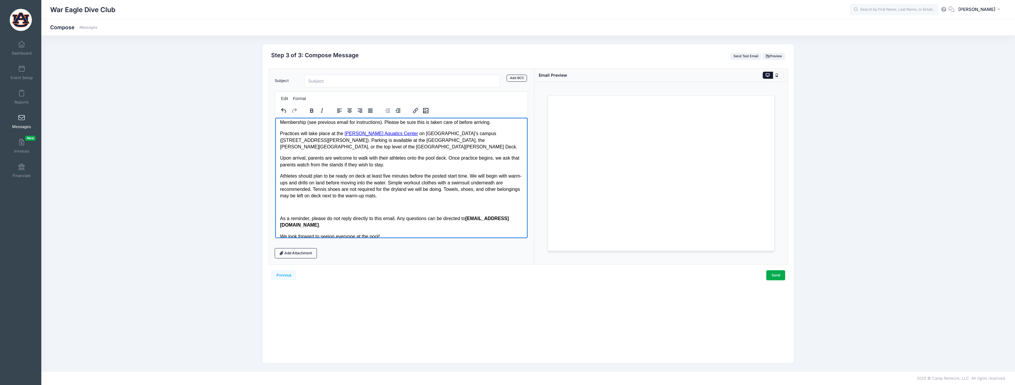
scroll to position [10, 0]
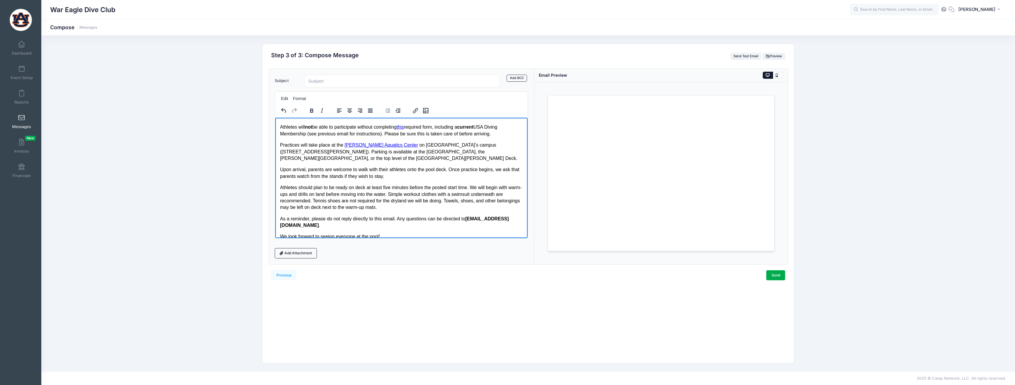
click at [280, 215] on p "As a reminder, please do not reply directly to this email. Any questions can be…" at bounding box center [401, 221] width 243 height 13
drag, startPoint x: 358, startPoint y: 216, endPoint x: 550, endPoint y: 328, distance: 221.8
click at [275, 210] on html "We are excited to begin our first week of practice! A few details to help every…" at bounding box center [401, 176] width 252 height 137
click at [320, 113] on icon "Italic" at bounding box center [321, 110] width 7 height 7
click at [311, 109] on icon "Bold" at bounding box center [311, 111] width 3 height 4
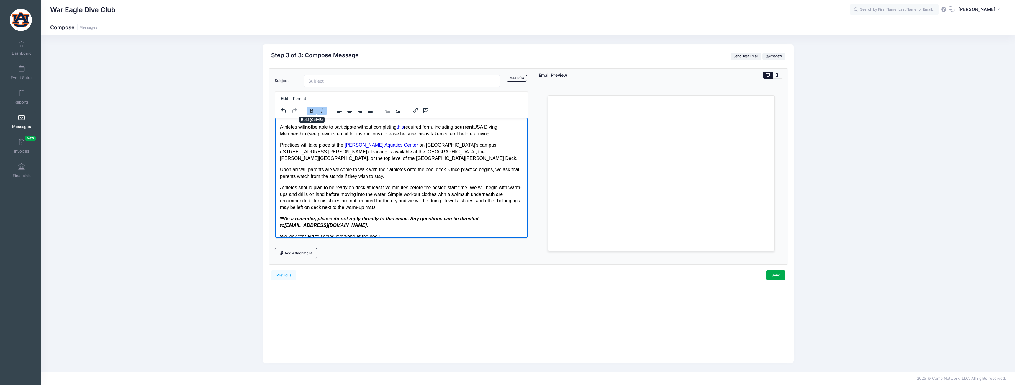
click at [311, 109] on icon "Bold" at bounding box center [311, 111] width 3 height 4
click at [348, 222] on body "We are excited to begin our first week of practice! A few details to help every…" at bounding box center [401, 175] width 243 height 127
click at [347, 217] on p "**As a reminder, please do not reply directly to this email. Any questions can …" at bounding box center [401, 221] width 243 height 13
drag, startPoint x: 394, startPoint y: 229, endPoint x: 276, endPoint y: 230, distance: 117.4
click at [276, 230] on html "We are excited to begin our first week of practice! A few details to help every…" at bounding box center [401, 176] width 252 height 137
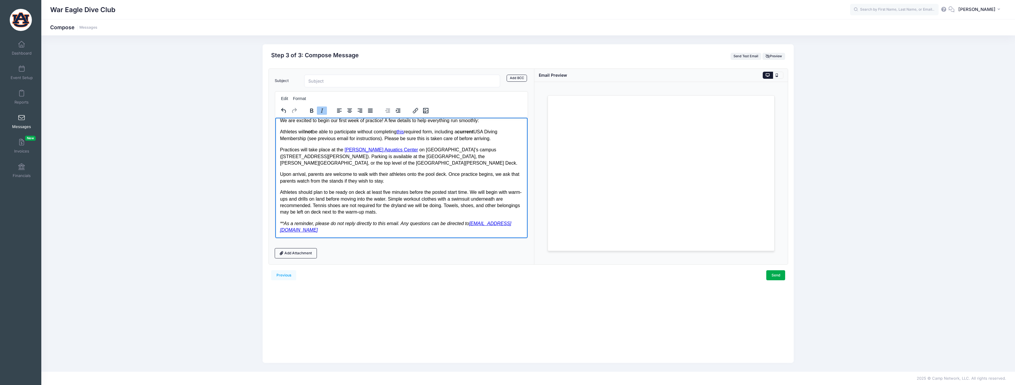
scroll to position [0, 0]
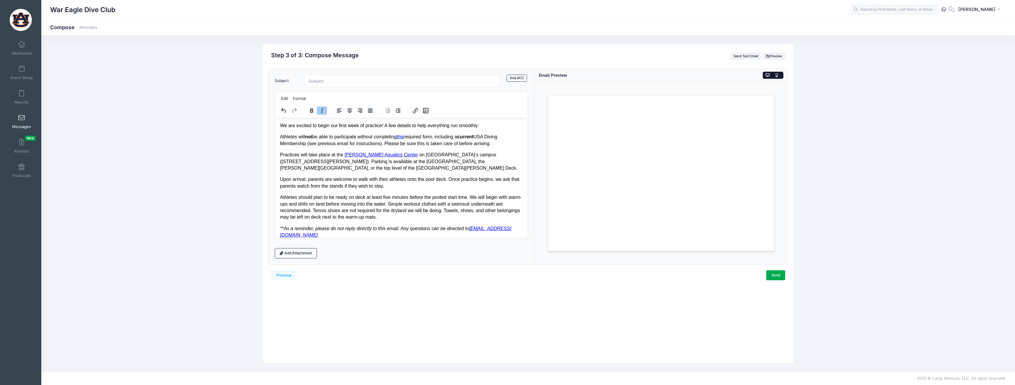
click at [780, 73] on button at bounding box center [778, 75] width 10 height 7
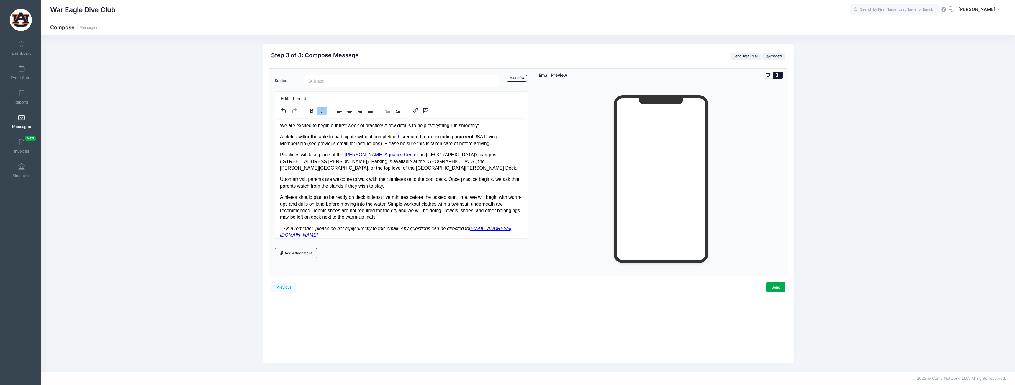
click at [308, 137] on strong "not" at bounding box center [308, 136] width 7 height 5
click at [476, 138] on strong "current" at bounding box center [467, 136] width 16 height 5
click at [472, 168] on body "We are excited to begin our first week of practice! A few details to help every…" at bounding box center [401, 180] width 243 height 116
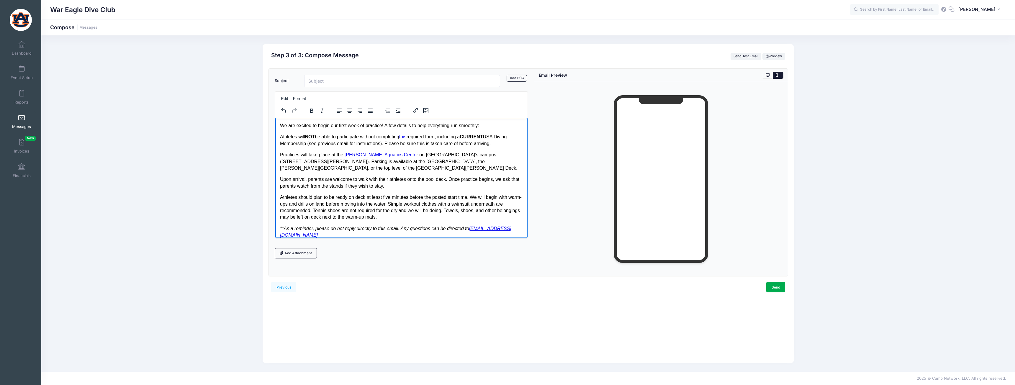
click at [505, 160] on p "Practices will take place at the Martin Aquatics Center on Auburn’s campus (664…" at bounding box center [401, 161] width 243 height 20
click at [342, 85] on input "Subject" at bounding box center [402, 81] width 196 height 13
type input "p"
type input "Practice Logistics"
click at [330, 228] on link "wareaglediveclub@gmail.com" at bounding box center [395, 232] width 231 height 12
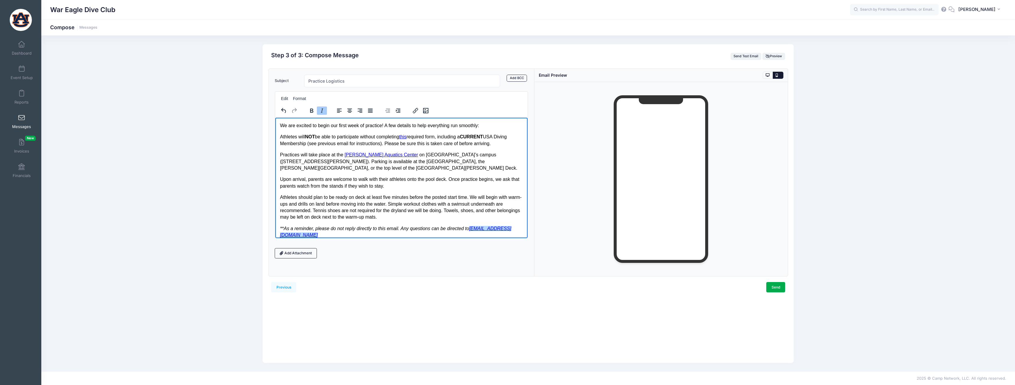
click at [319, 232] on link "Rich Text Area. Press ALT-0 for help." at bounding box center [318, 234] width 1 height 5
click at [349, 214] on body "We are excited to begin our first week of practice! A few details to help every…" at bounding box center [401, 180] width 243 height 116
click at [394, 145] on p "Athletes will NOT be able to participate without completing this required form,…" at bounding box center [401, 139] width 243 height 13
click at [782, 285] on link "Send" at bounding box center [775, 287] width 19 height 10
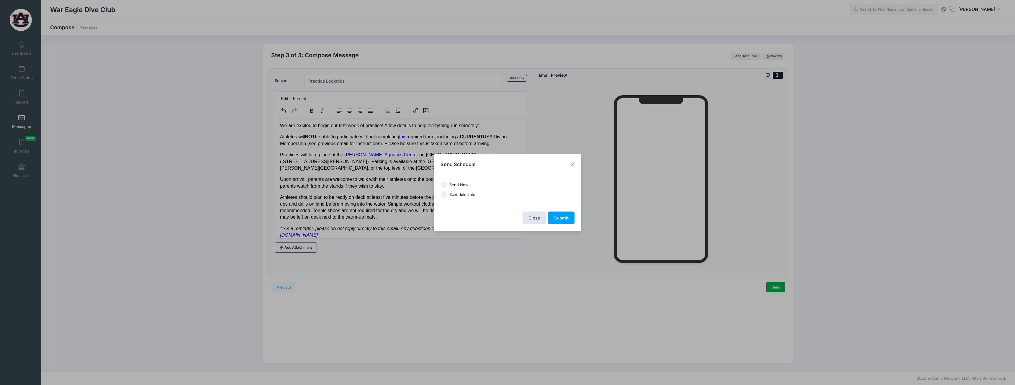
click at [457, 184] on label "Send Now" at bounding box center [458, 185] width 19 height 6
click at [447, 184] on input "Send Now" at bounding box center [444, 185] width 7 height 7
radio input "true"
click at [560, 217] on button "Submit" at bounding box center [561, 218] width 27 height 13
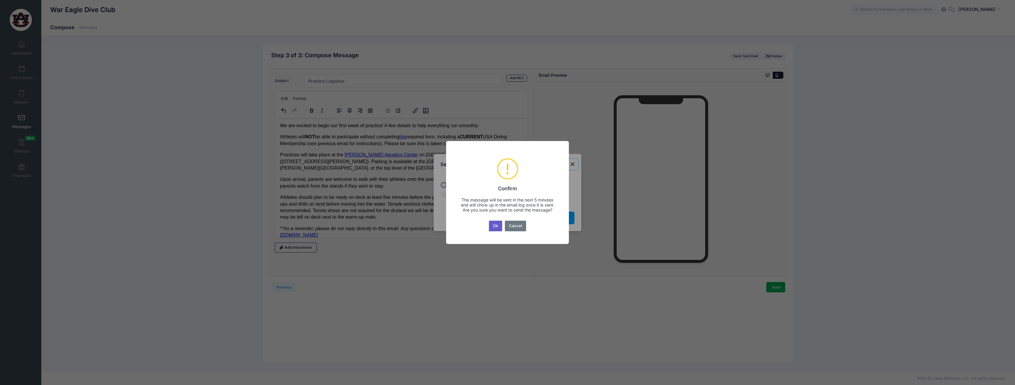
click at [497, 226] on button "Ok" at bounding box center [496, 226] width 14 height 11
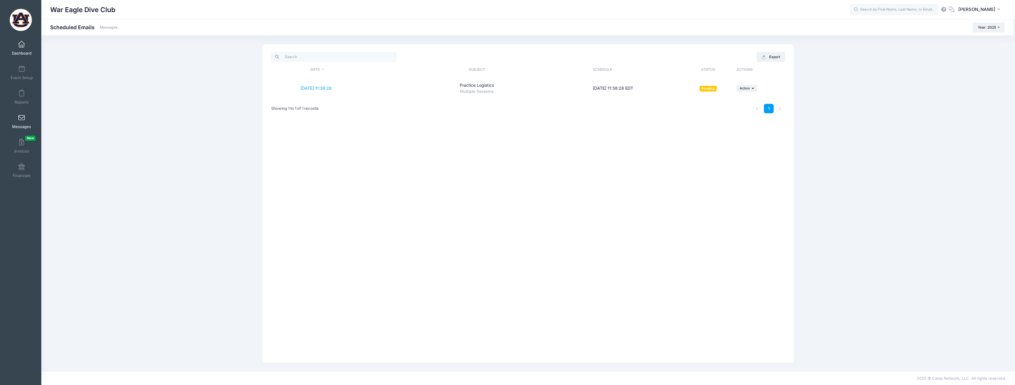
click at [19, 48] on link "Dashboard" at bounding box center [22, 48] width 28 height 21
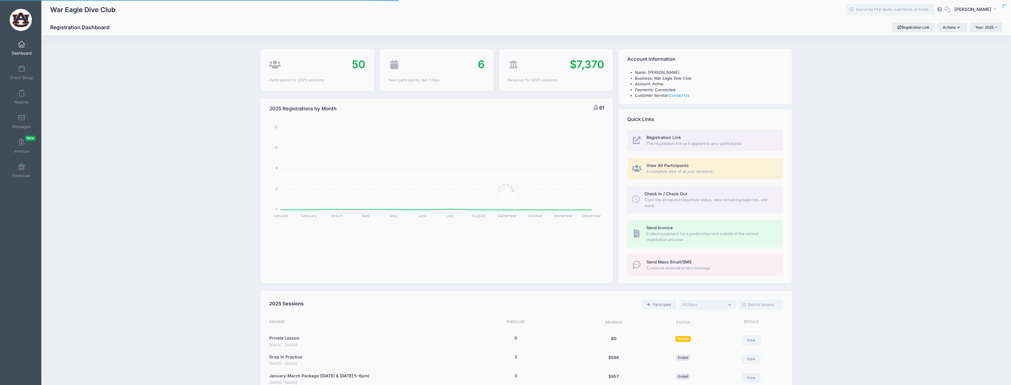
select select
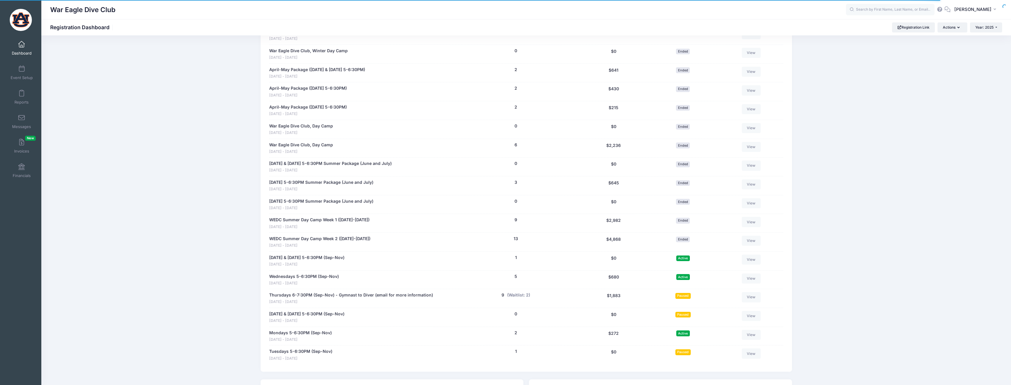
scroll to position [384, 0]
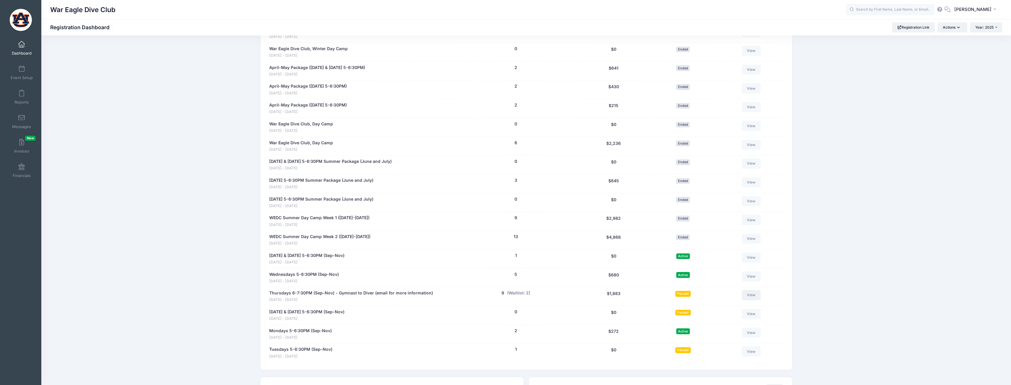
click at [747, 297] on link "View" at bounding box center [751, 295] width 19 height 10
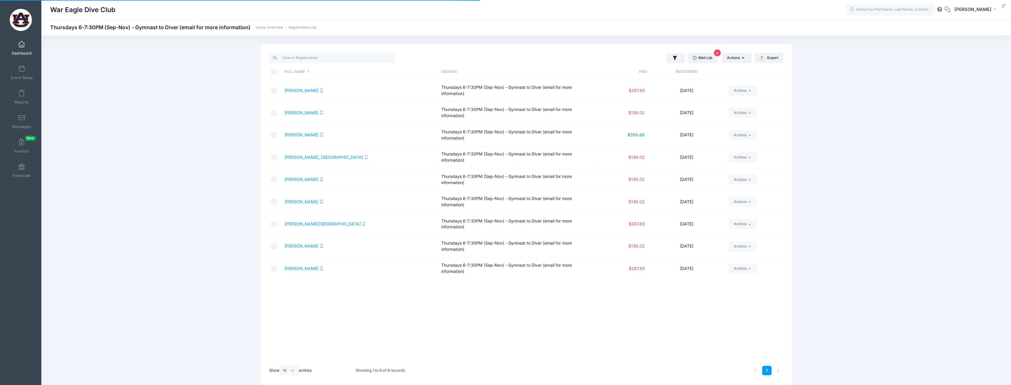
select select "10"
click at [295, 157] on link "Dimick, Madison" at bounding box center [323, 157] width 78 height 5
click at [22, 44] on span at bounding box center [22, 44] width 0 height 6
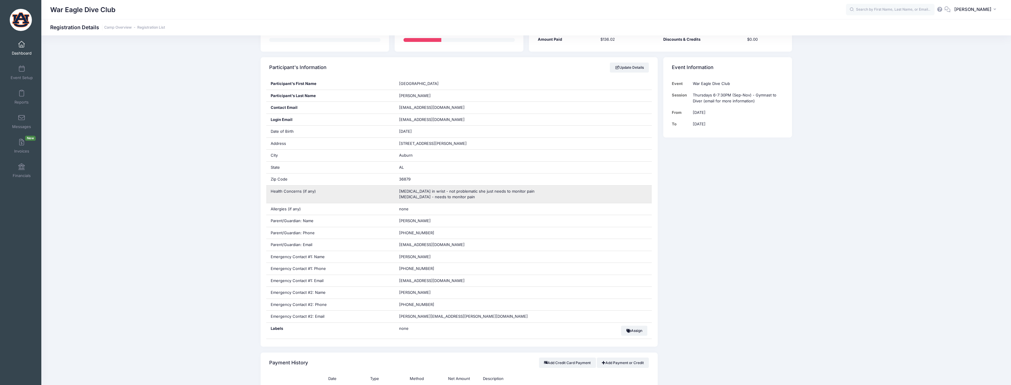
scroll to position [89, 0]
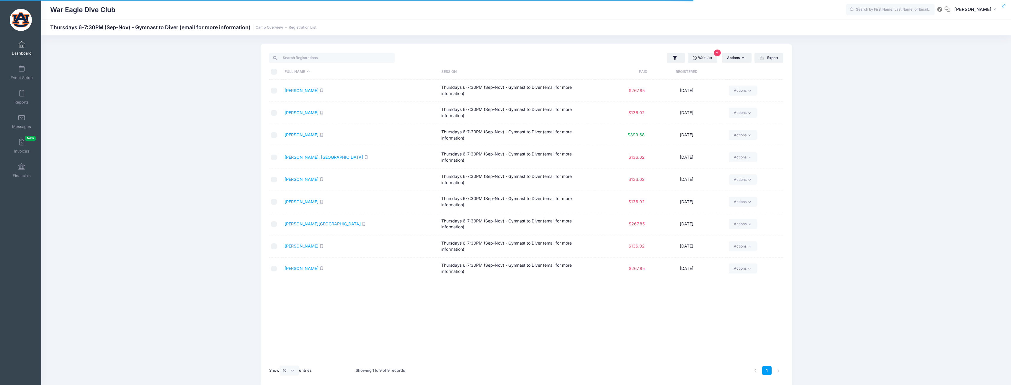
select select "10"
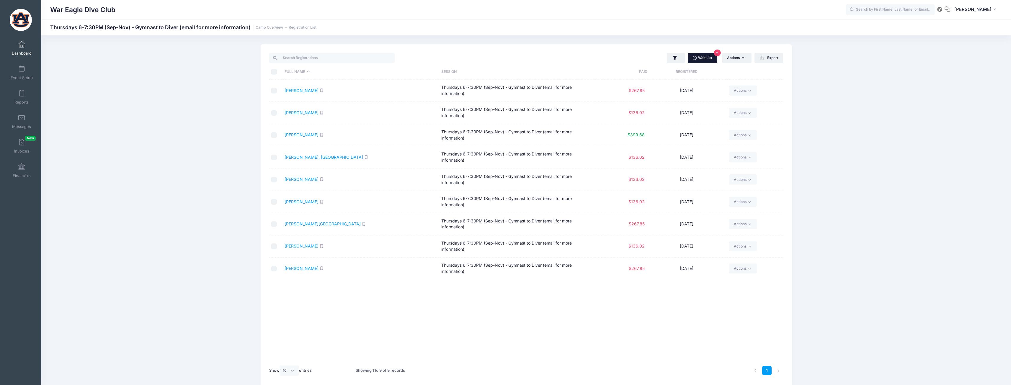
click at [700, 55] on link "Wait List 2" at bounding box center [703, 58] width 30 height 10
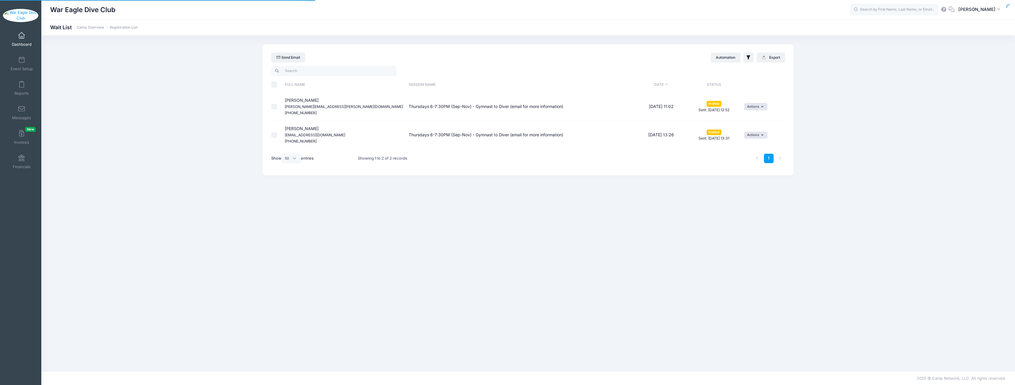
select select "50"
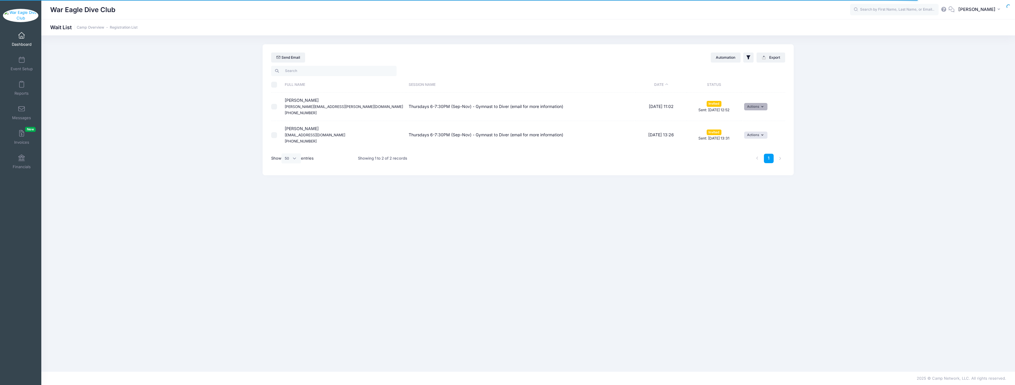
click at [750, 107] on button "Actions" at bounding box center [755, 106] width 23 height 7
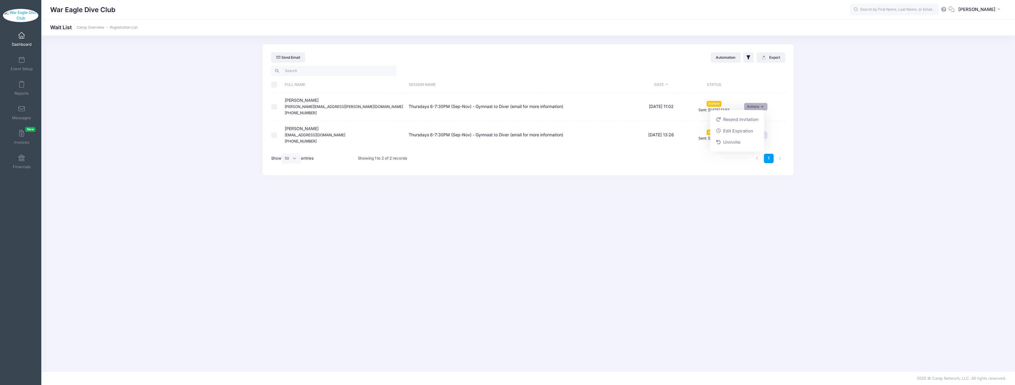
click at [555, 152] on div "1" at bounding box center [636, 158] width 303 height 19
click at [12, 49] on link "Dashboard" at bounding box center [22, 39] width 28 height 21
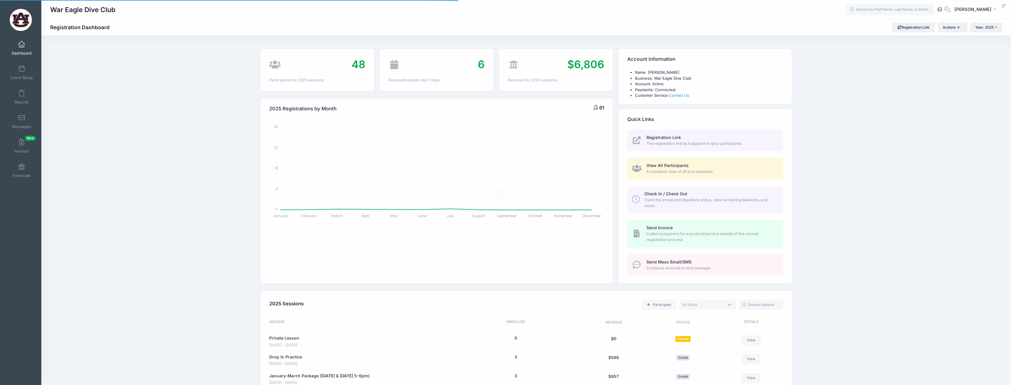
select select
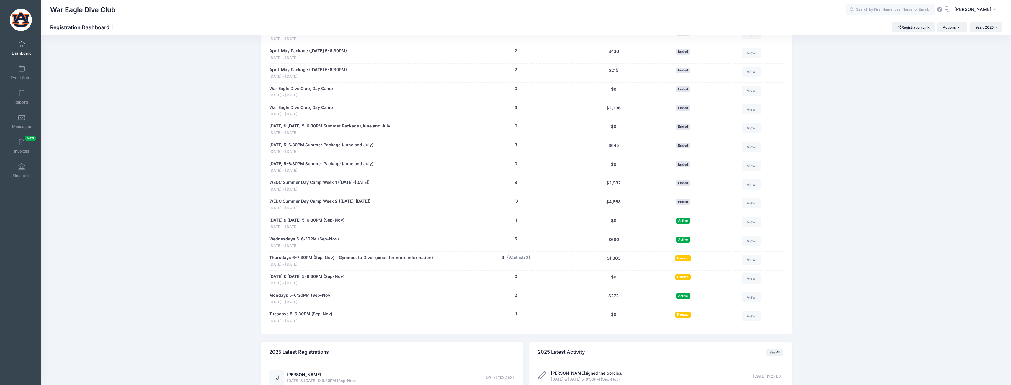
scroll to position [443, 0]
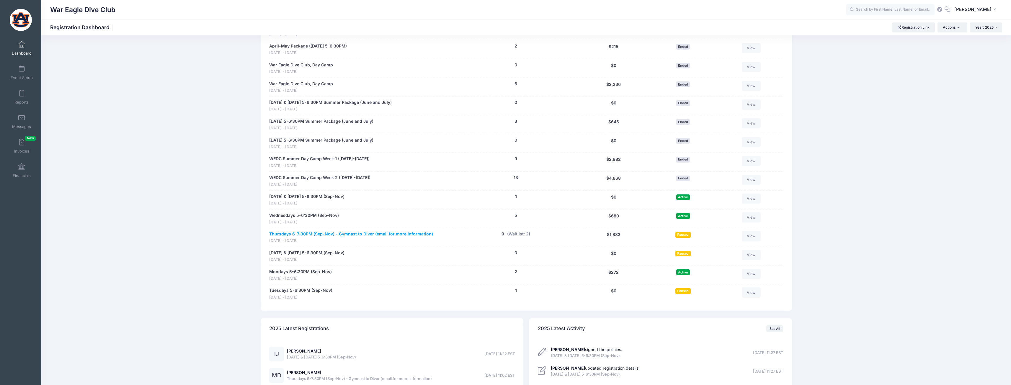
click at [336, 233] on link "Thursdays 6-7:30PM (Sep-Nov) - Gymnast to Diver (email for more information)" at bounding box center [351, 234] width 164 height 6
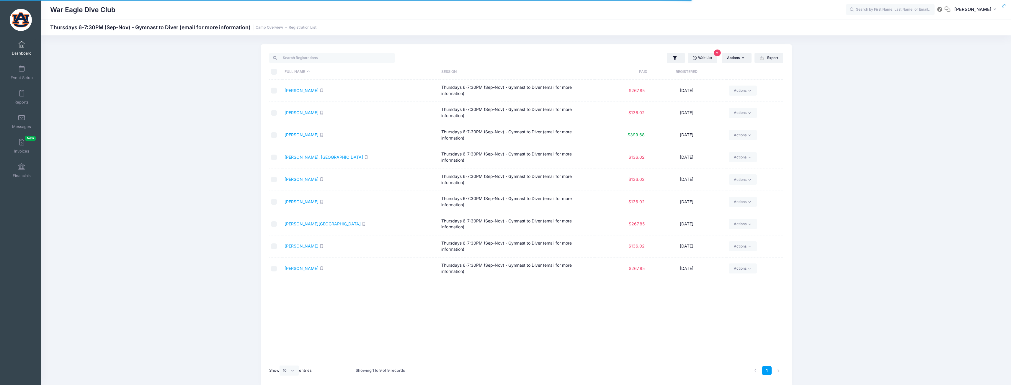
select select "10"
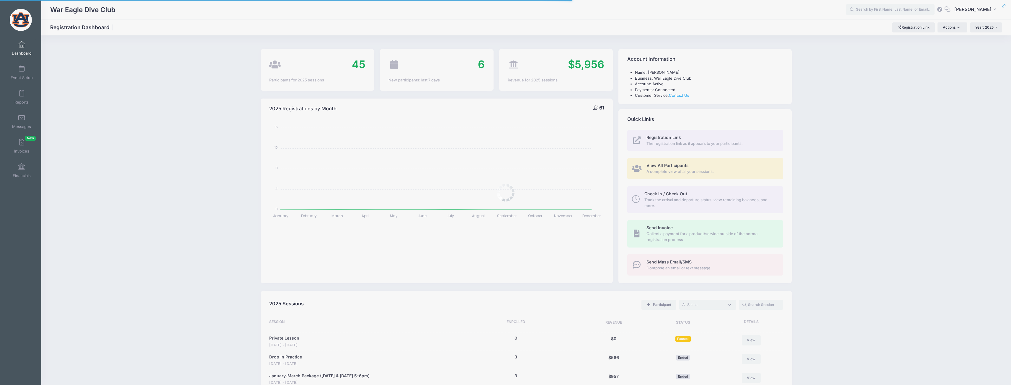
select select
